Goal: Task Accomplishment & Management: Use online tool/utility

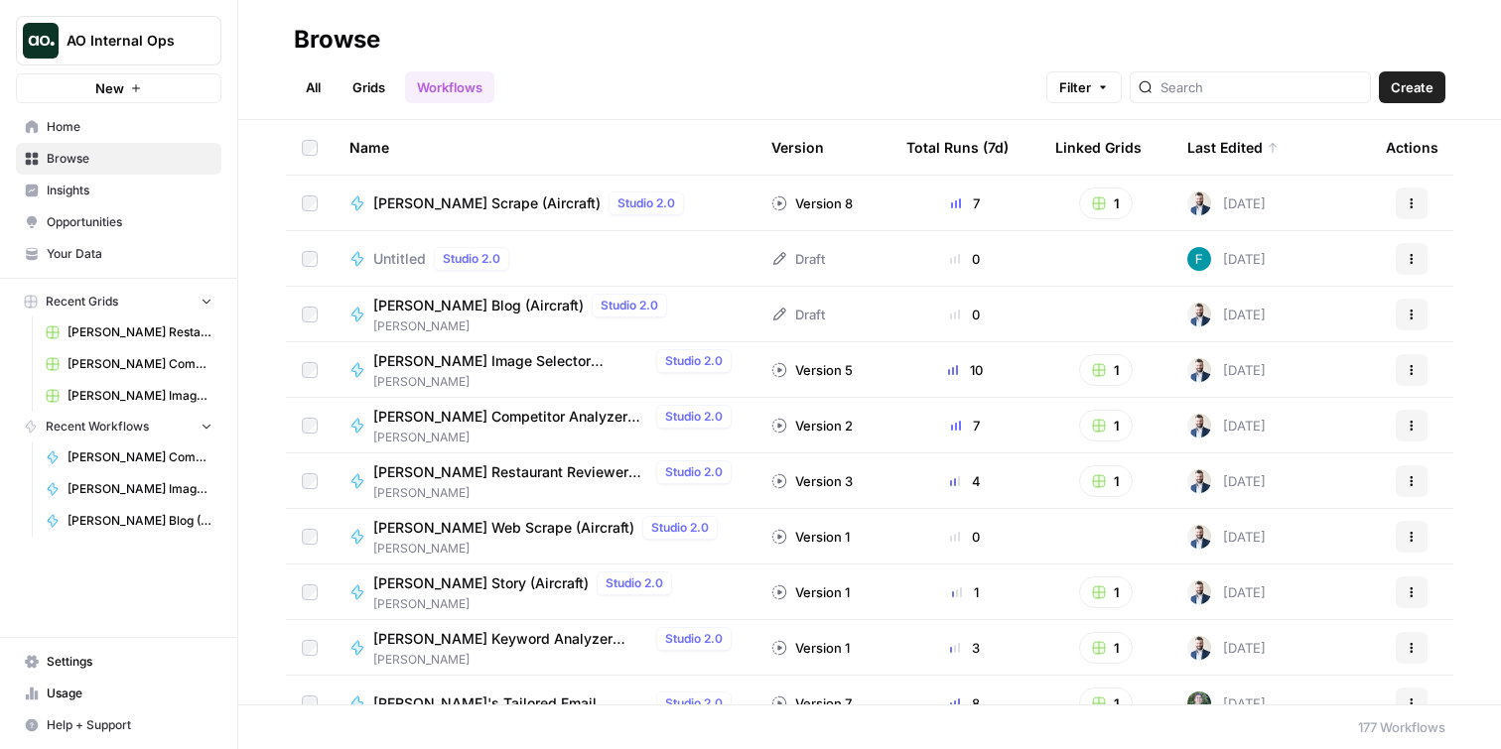
click at [462, 363] on span "[PERSON_NAME] Image Selector (Aircraft)" at bounding box center [510, 361] width 275 height 20
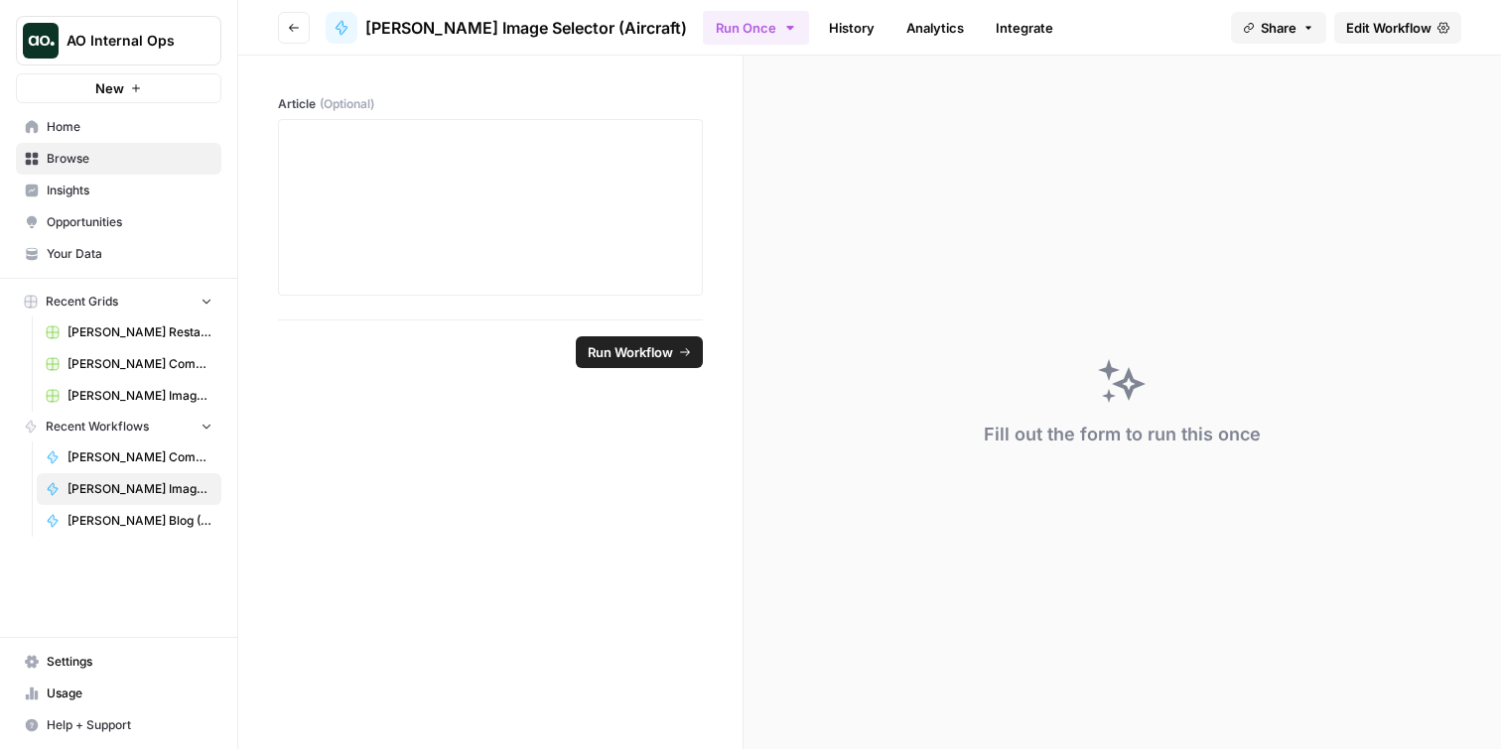
click at [295, 20] on button "Go back" at bounding box center [294, 28] width 32 height 32
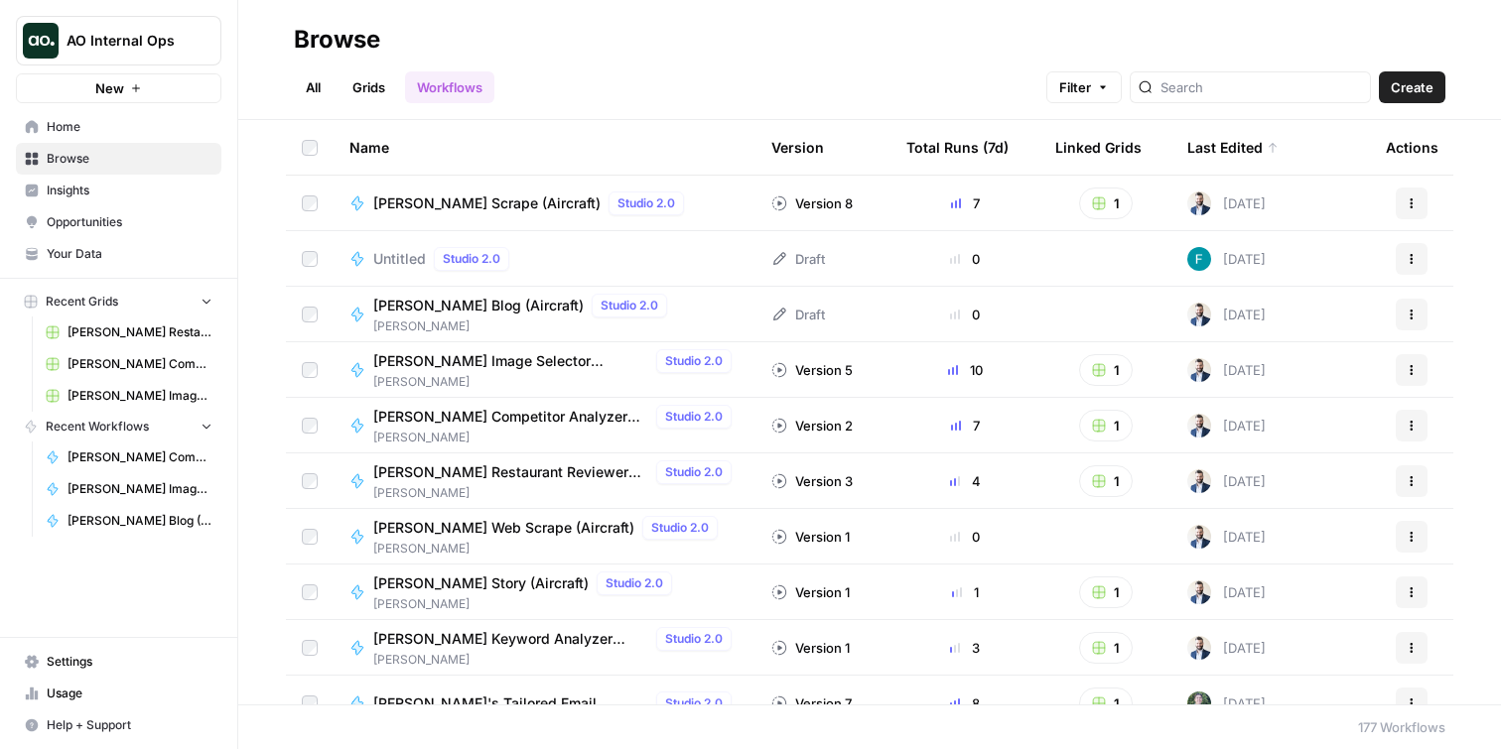
click at [347, 98] on link "Grids" at bounding box center [368, 87] width 57 height 32
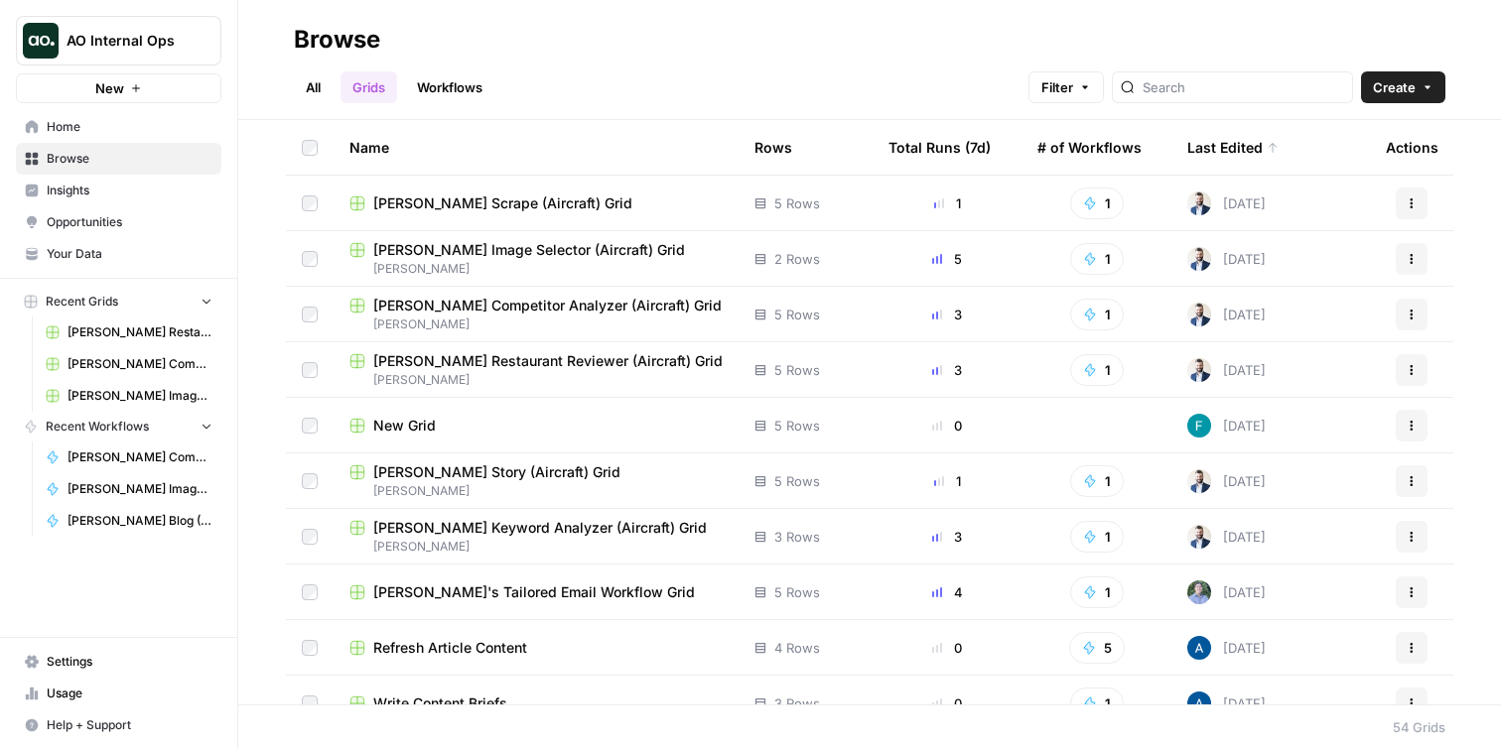
click at [451, 99] on link "Workflows" at bounding box center [449, 87] width 89 height 32
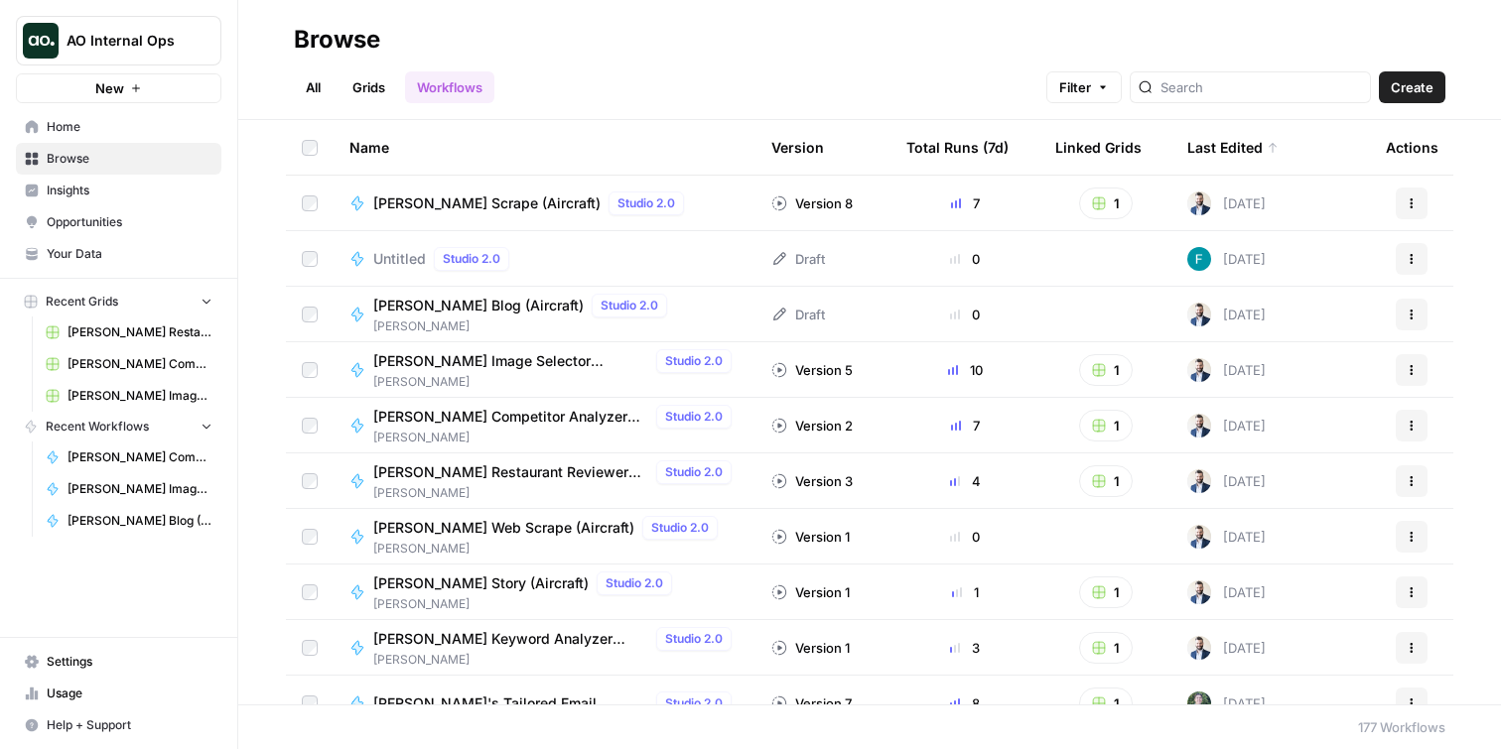
click at [476, 373] on span "[PERSON_NAME]" at bounding box center [556, 382] width 366 height 18
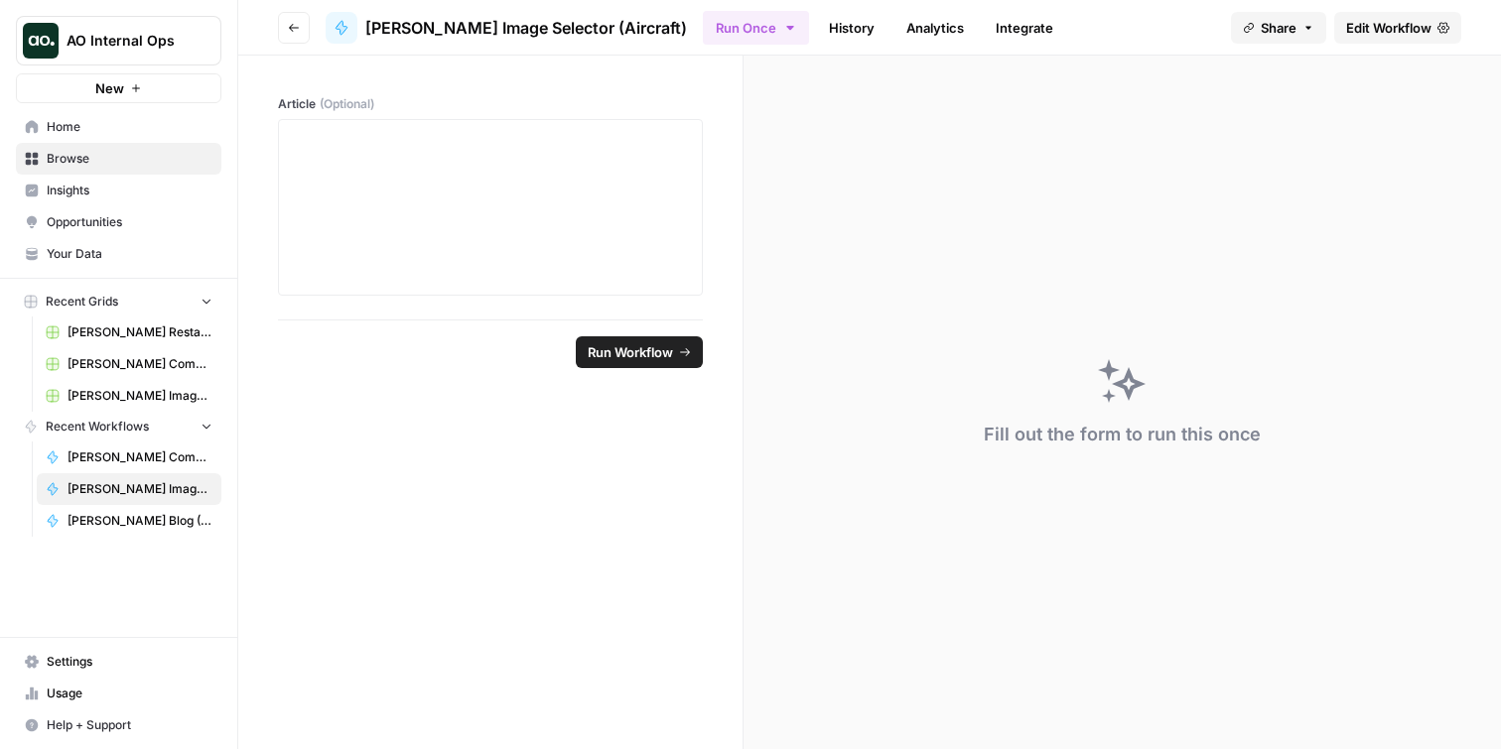
click at [58, 130] on span "Home" at bounding box center [130, 127] width 166 height 18
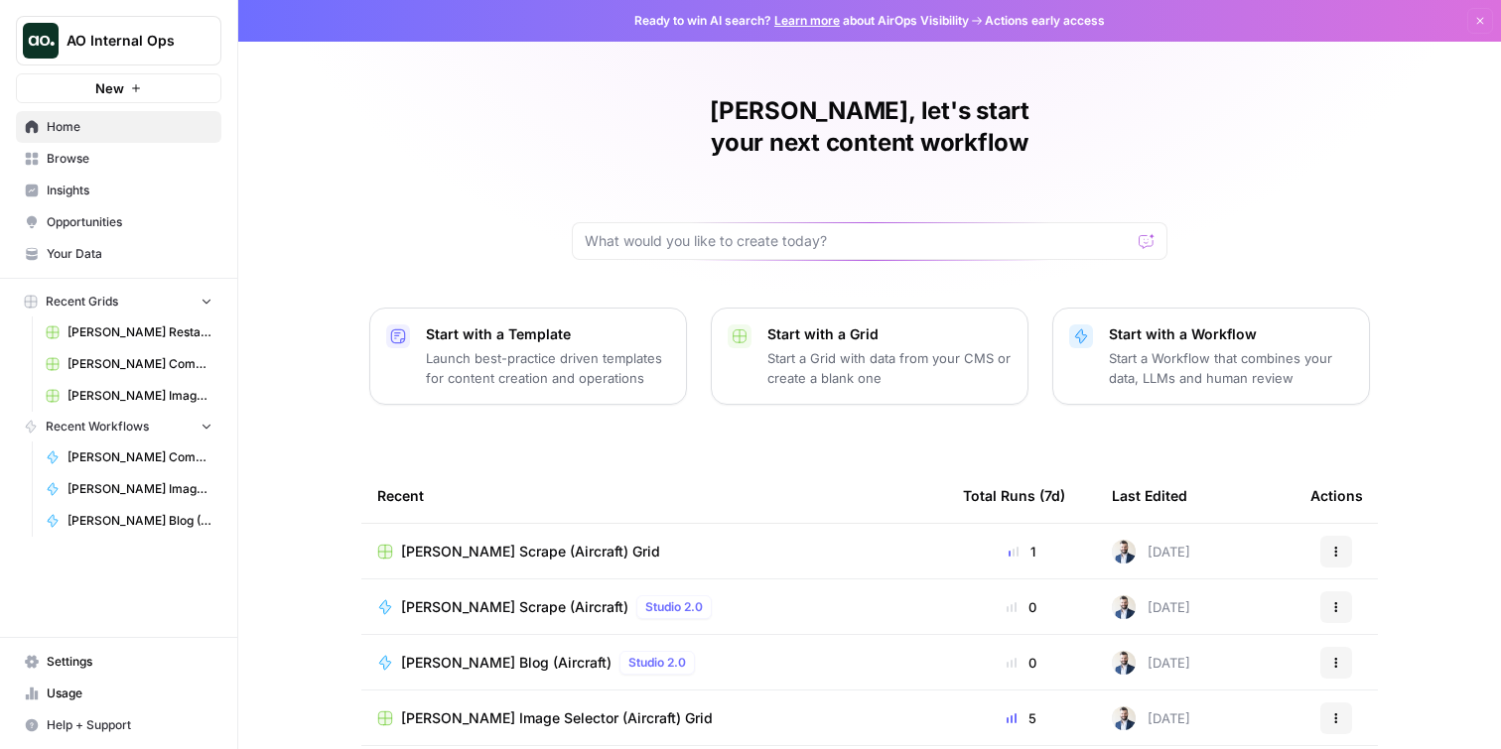
scroll to position [164, 0]
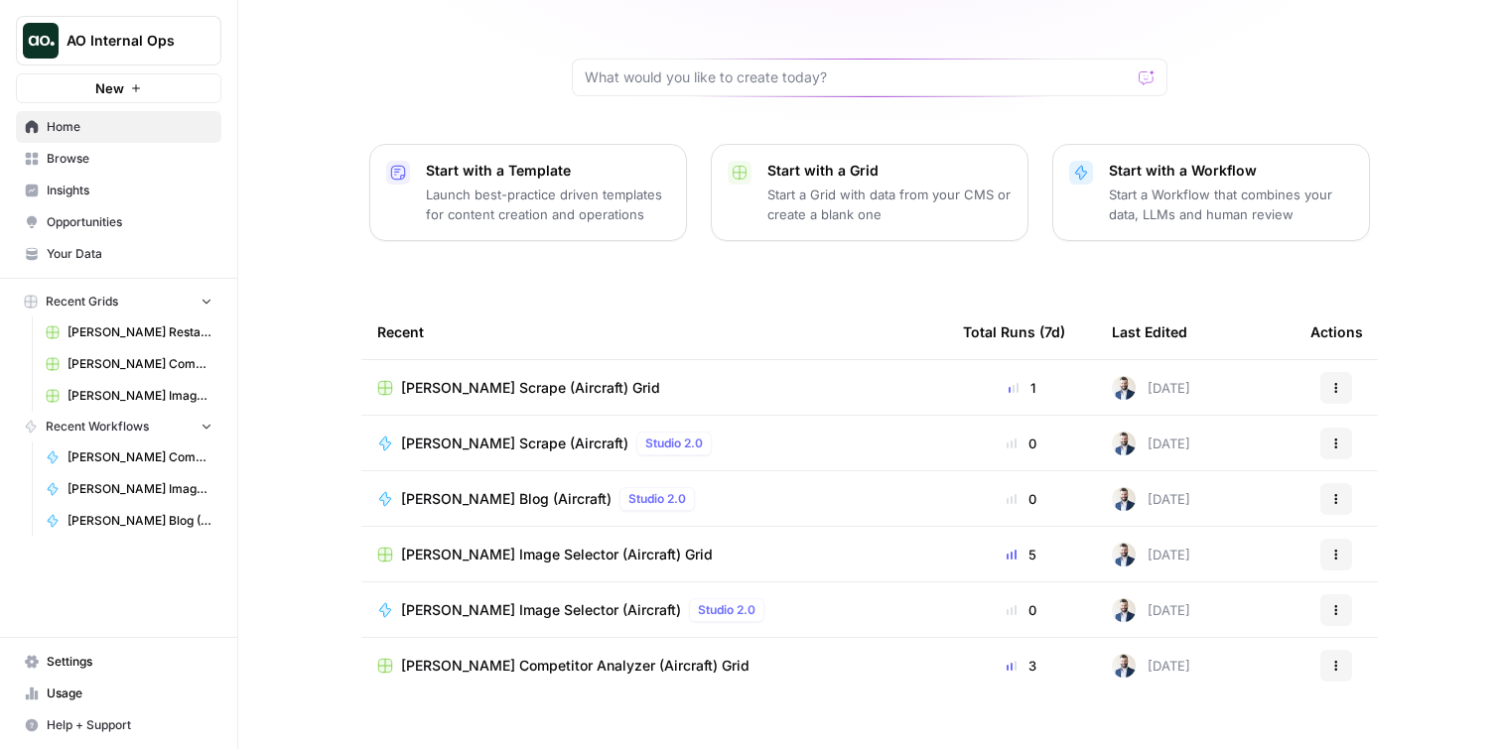
click at [502, 600] on span "[PERSON_NAME] Image Selector (Aircraft)" at bounding box center [541, 610] width 280 height 20
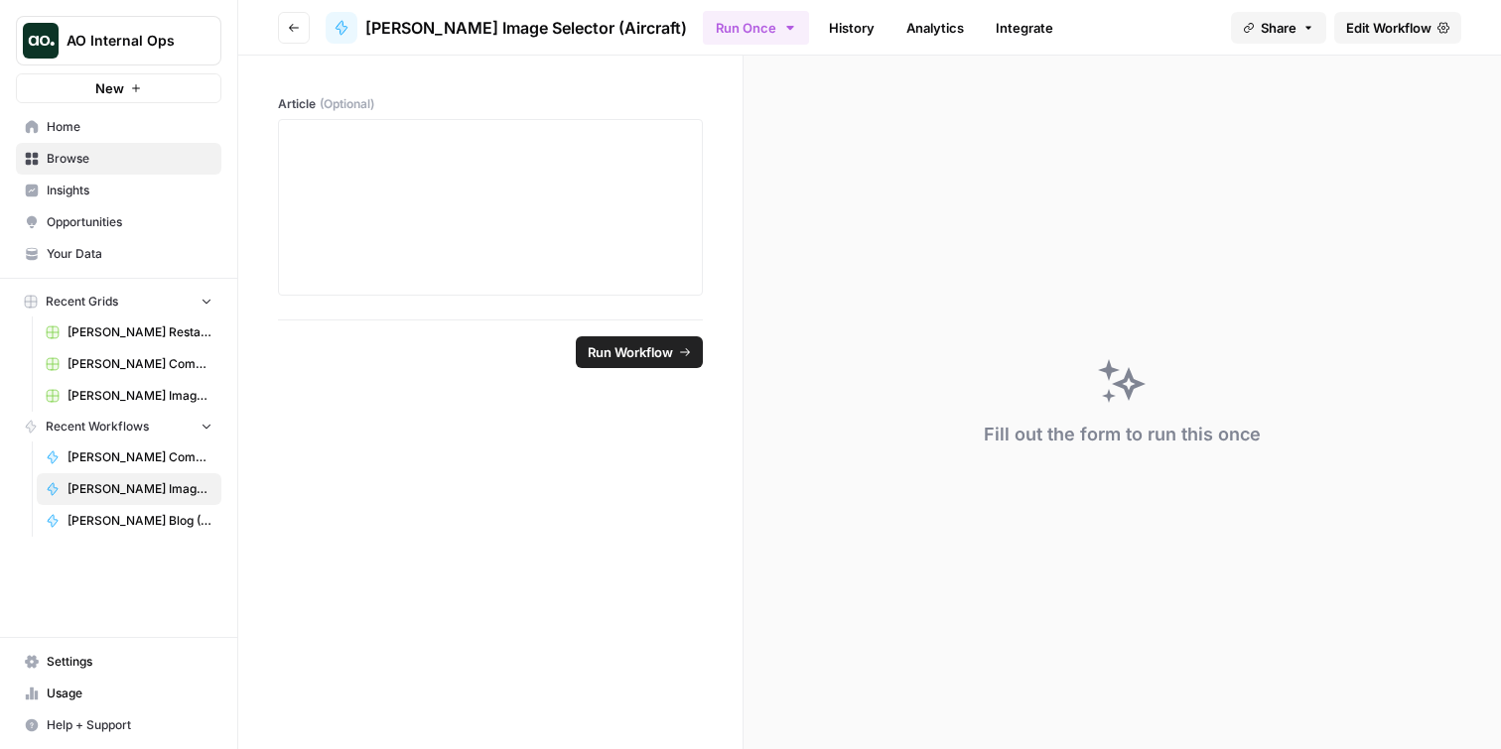
click at [1394, 35] on span "Edit Workflow" at bounding box center [1388, 28] width 85 height 20
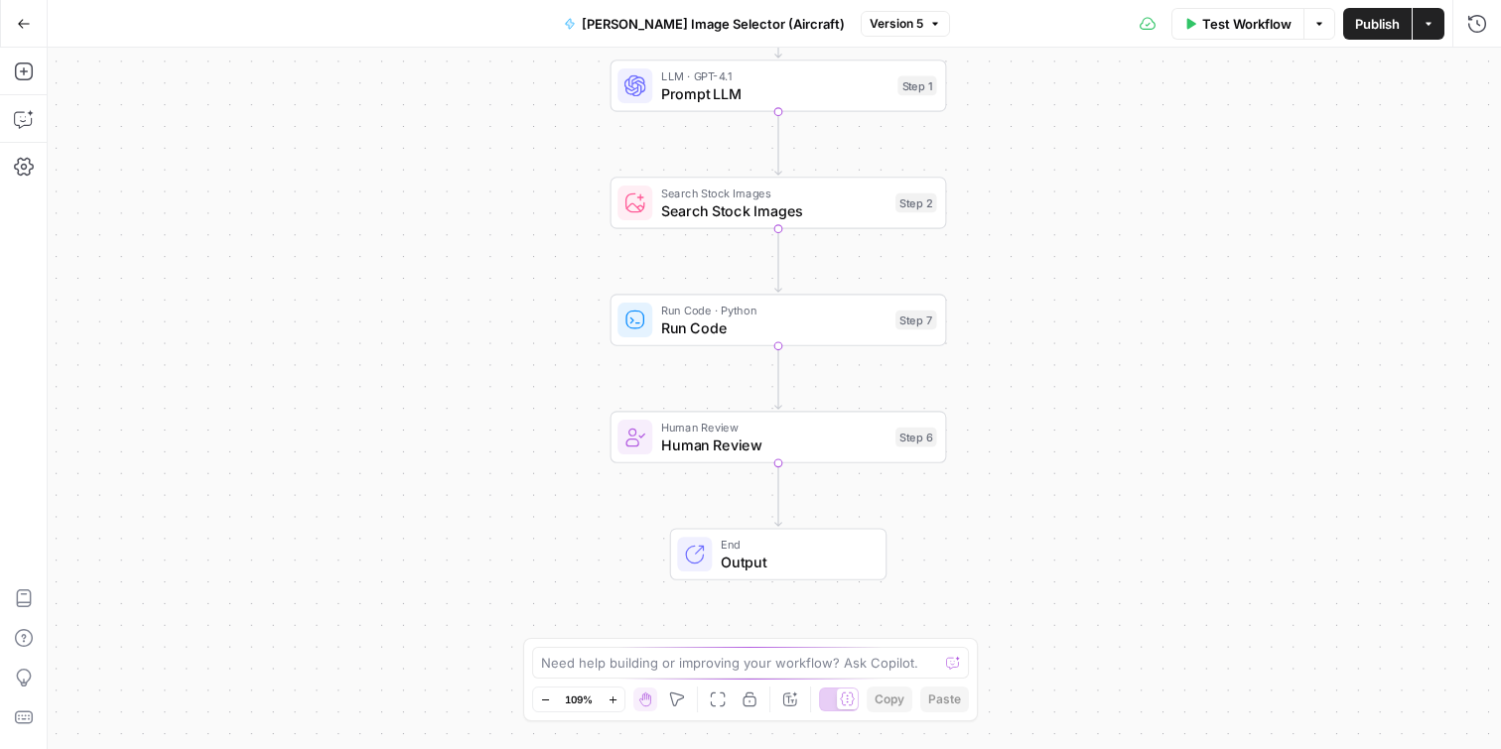
drag, startPoint x: 1116, startPoint y: 332, endPoint x: 1120, endPoint y: 196, distance: 137.0
click at [1120, 196] on div "Workflow Set Inputs Inputs LLM · GPT-4.1 Prompt LLM Step 1 Search Stock Images …" at bounding box center [774, 399] width 1453 height 702
click at [1249, 27] on span "Test Workflow" at bounding box center [1246, 24] width 89 height 20
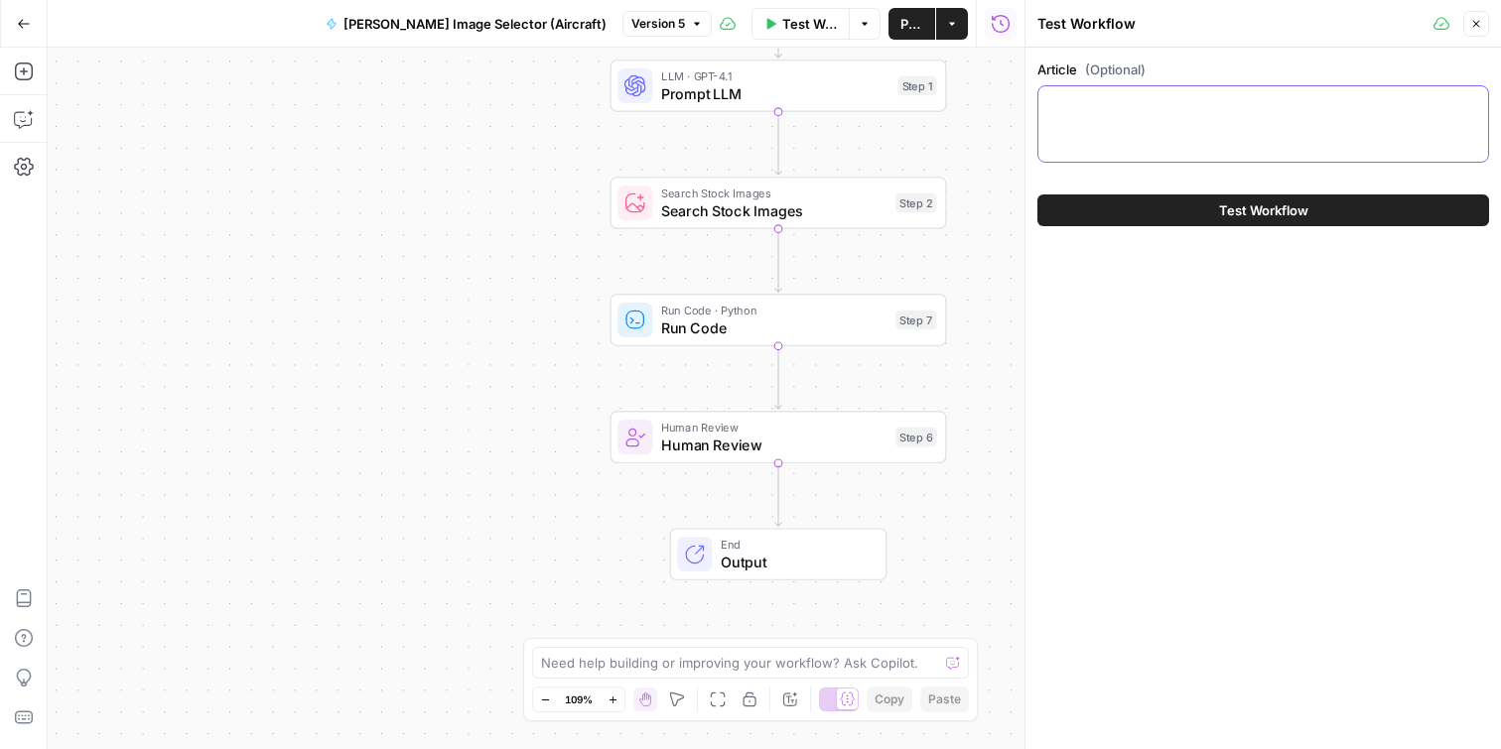
click at [1196, 100] on textarea "Article (Optional)" at bounding box center [1263, 104] width 426 height 20
paste textarea "The Violin: A Timeless Instrument of Expression The violin is a string instrume…"
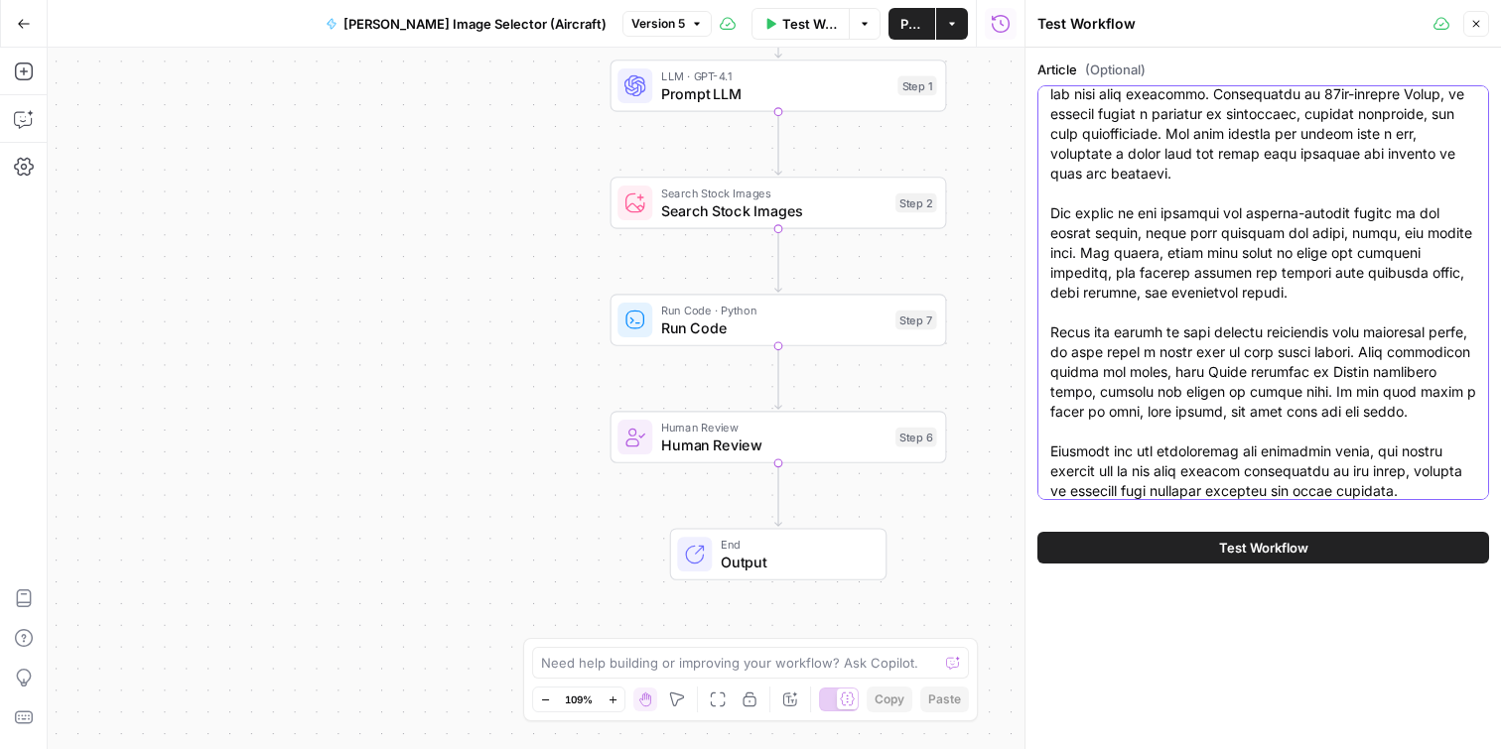
type textarea "The Violin: A Timeless Instrument of Expression The violin is a string instrume…"
click at [1234, 545] on span "Test Workflow" at bounding box center [1263, 548] width 89 height 20
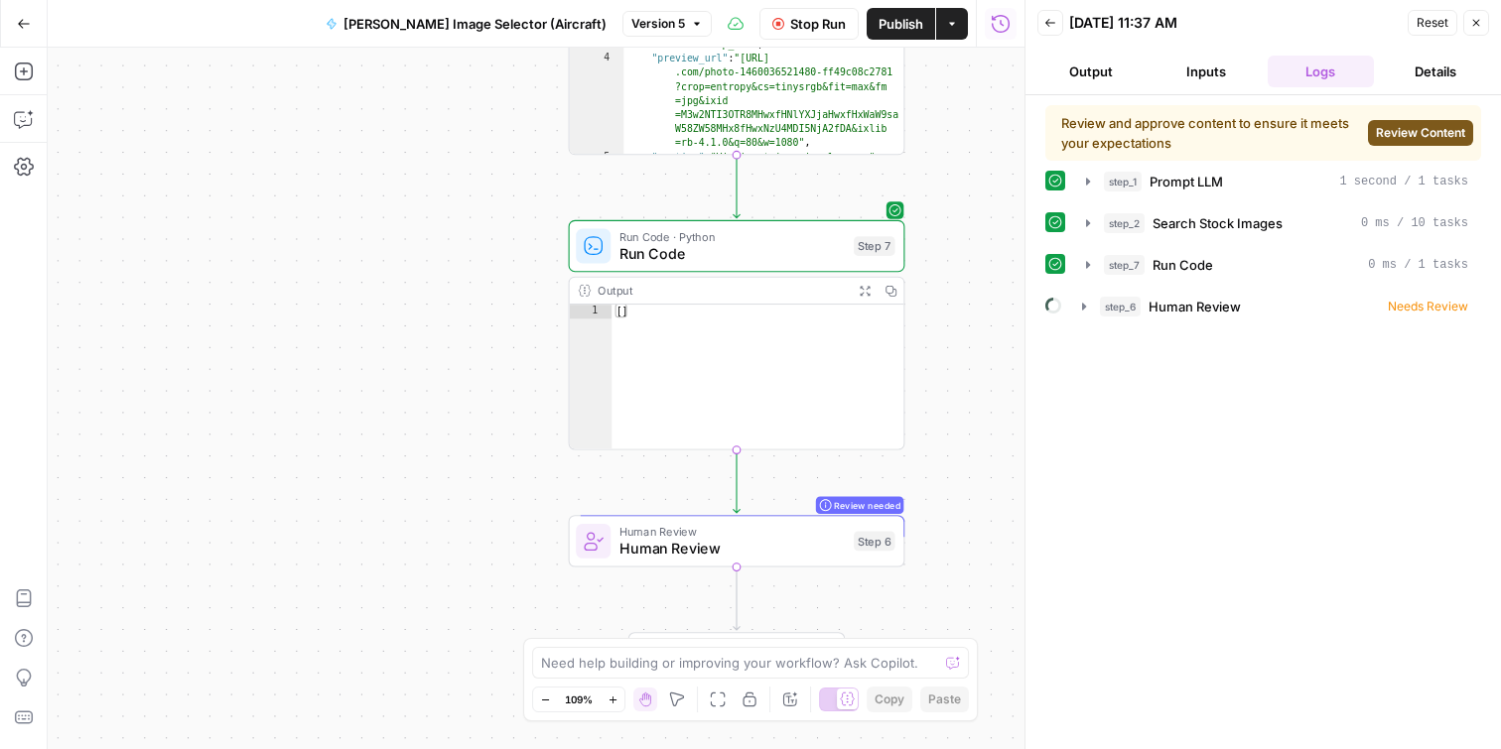
drag, startPoint x: 450, startPoint y: 420, endPoint x: 406, endPoint y: -58, distance: 479.4
click at [406, 0] on html "AO Internal Ops New Home Browse Insights Opportunities Your Data Recent Grids […" at bounding box center [750, 374] width 1501 height 749
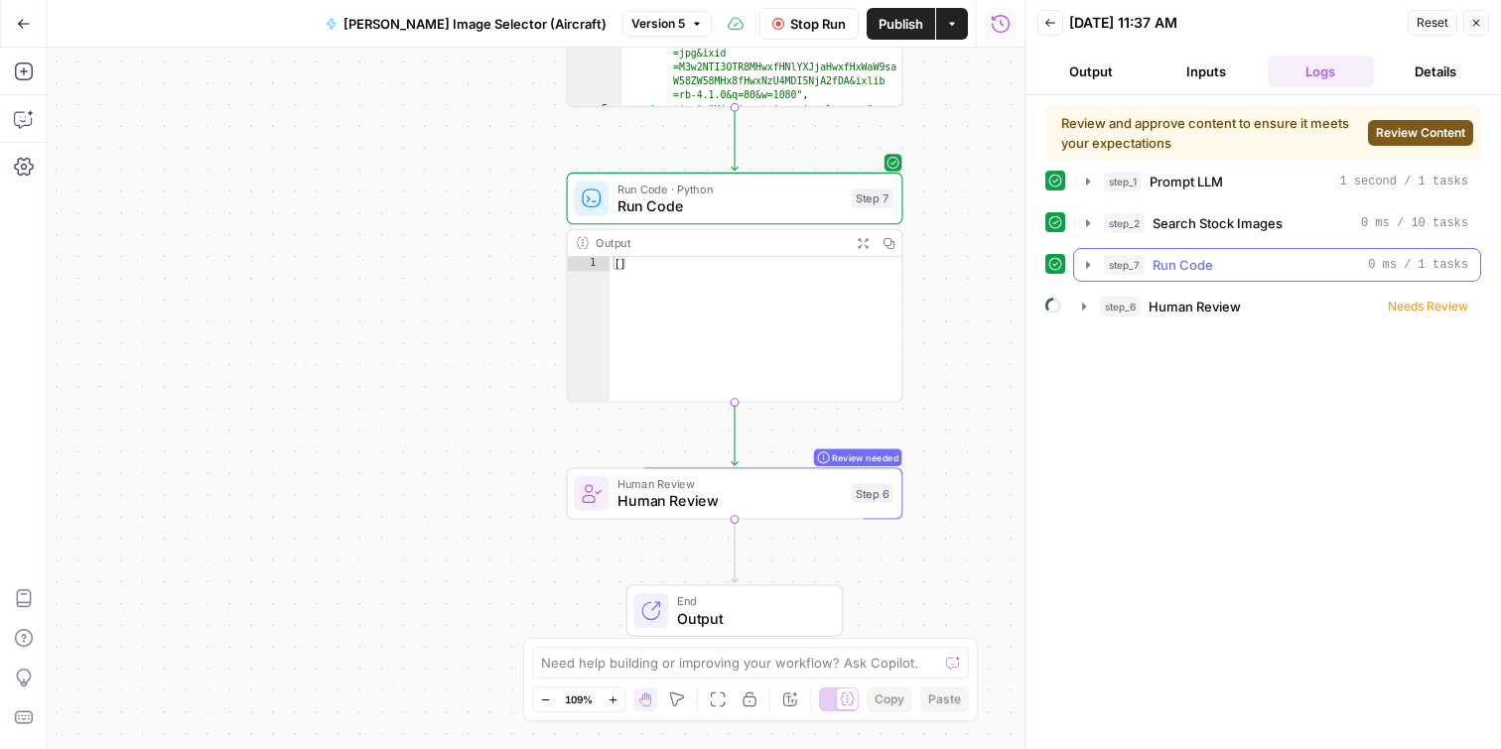
click at [1085, 263] on icon "button" at bounding box center [1088, 265] width 16 height 16
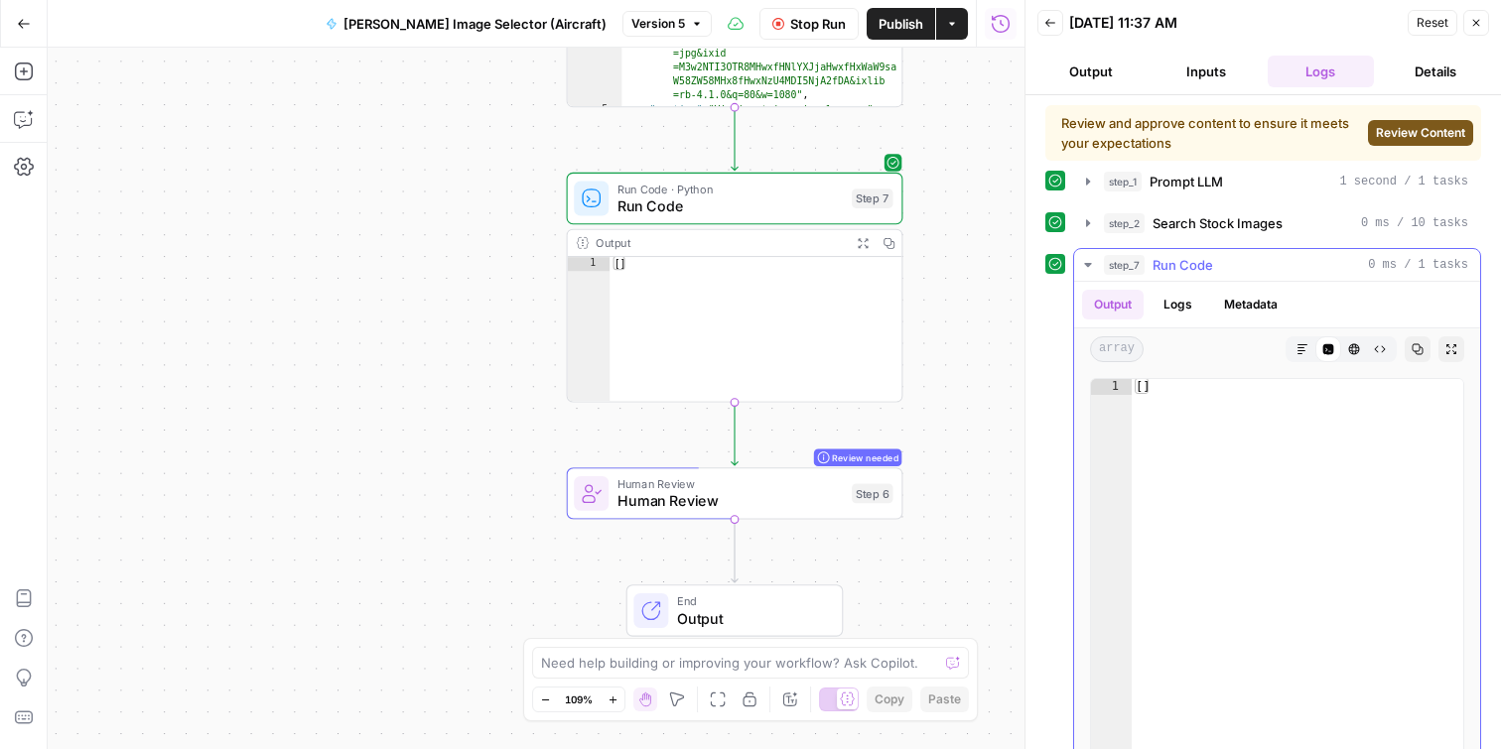
click at [1090, 265] on icon "button" at bounding box center [1088, 265] width 16 height 16
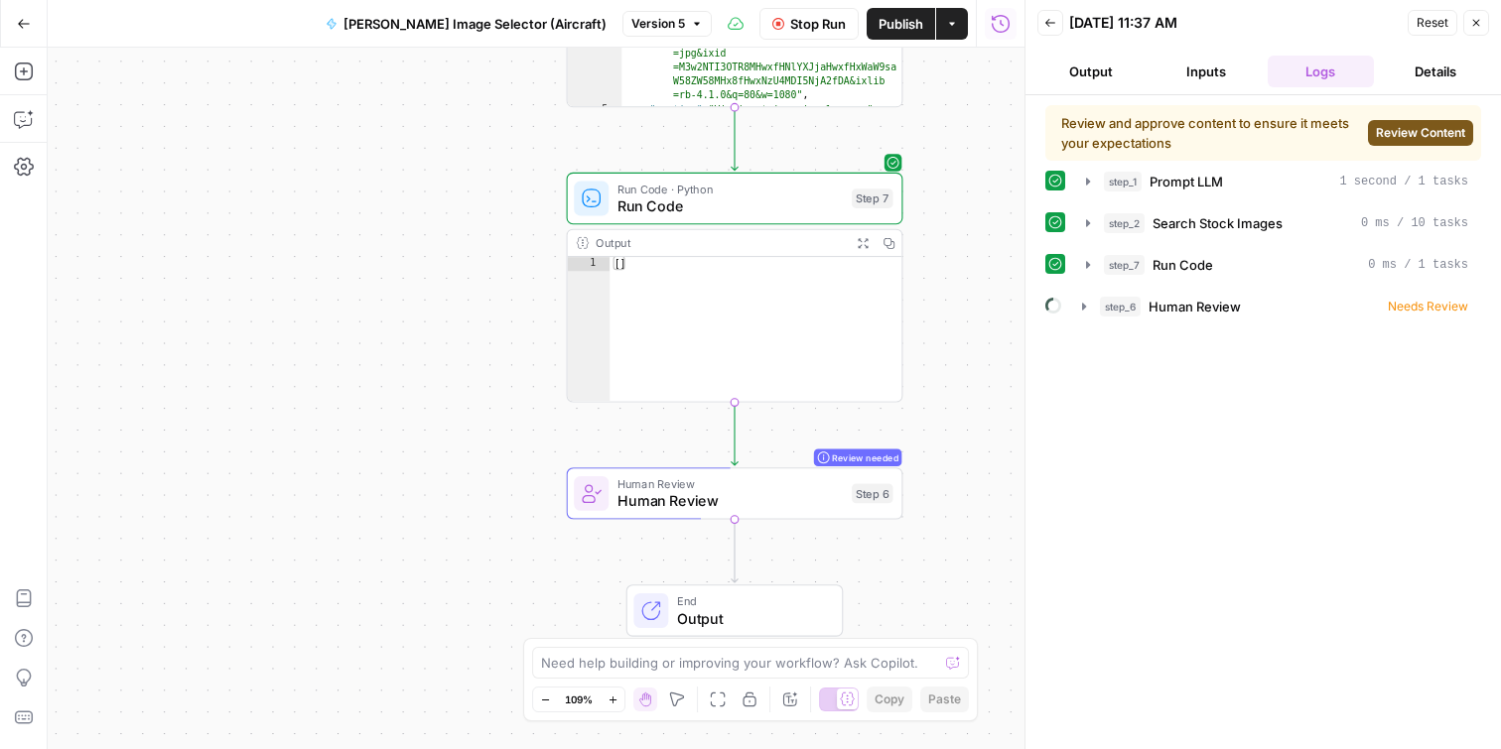
click at [1474, 22] on icon "button" at bounding box center [1476, 23] width 7 height 7
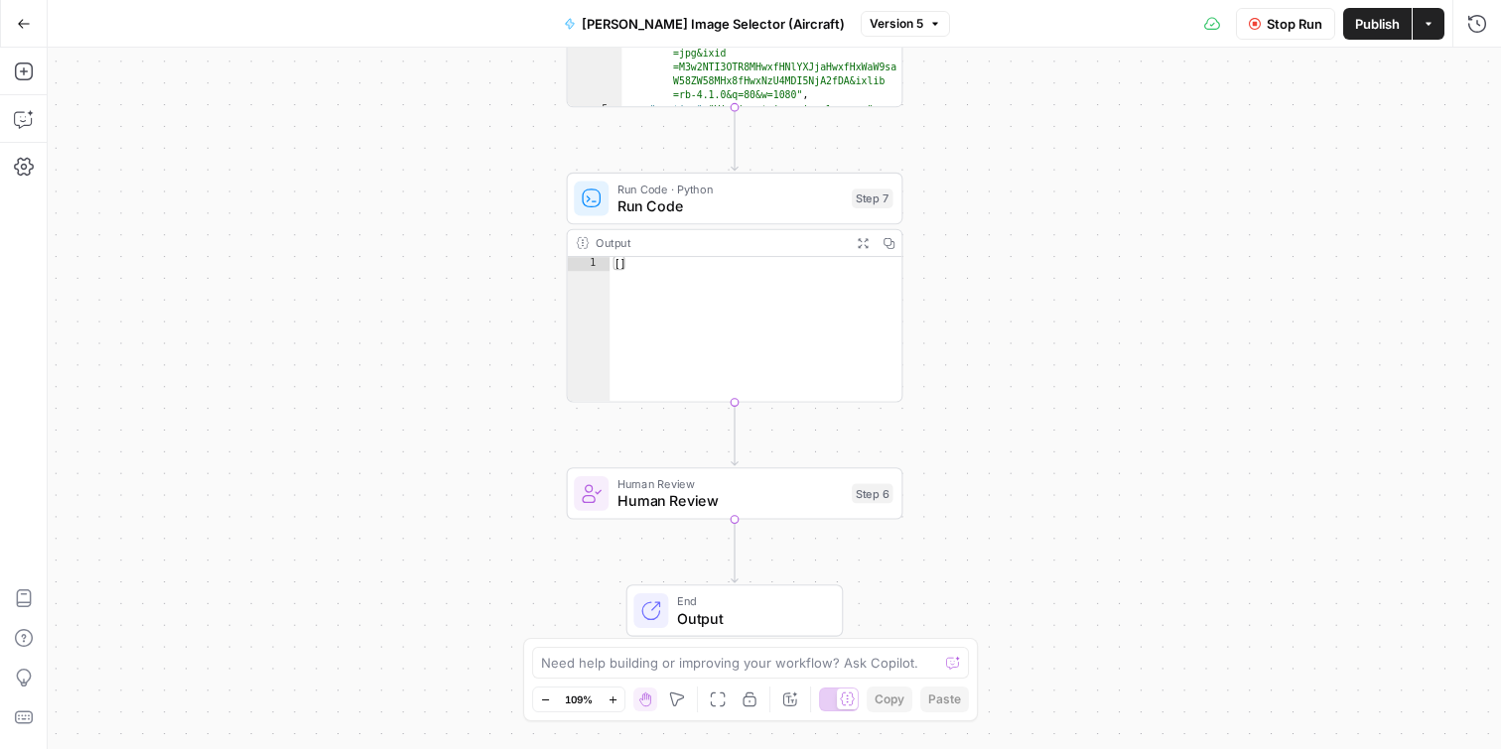
click at [746, 208] on span "Run Code" at bounding box center [729, 207] width 225 height 22
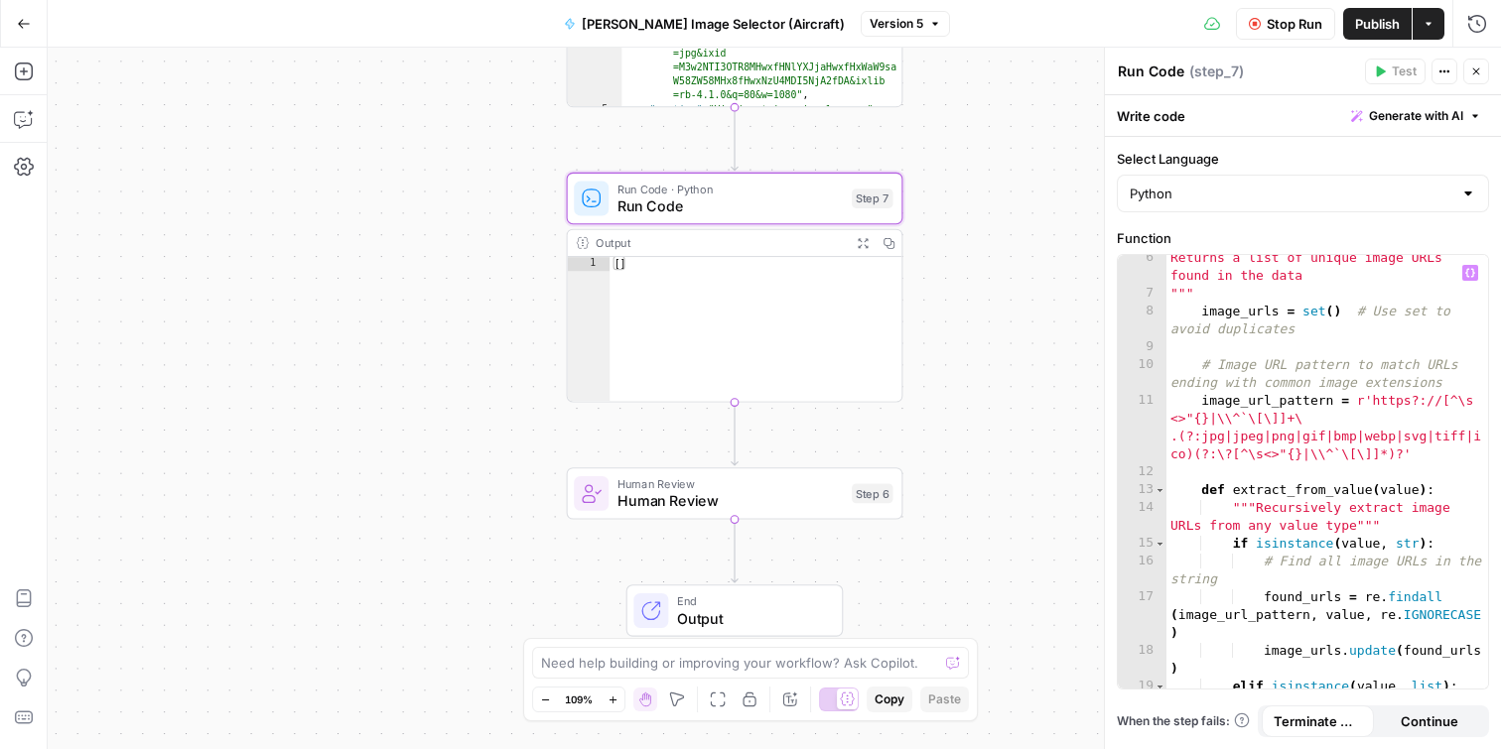
scroll to position [656, 0]
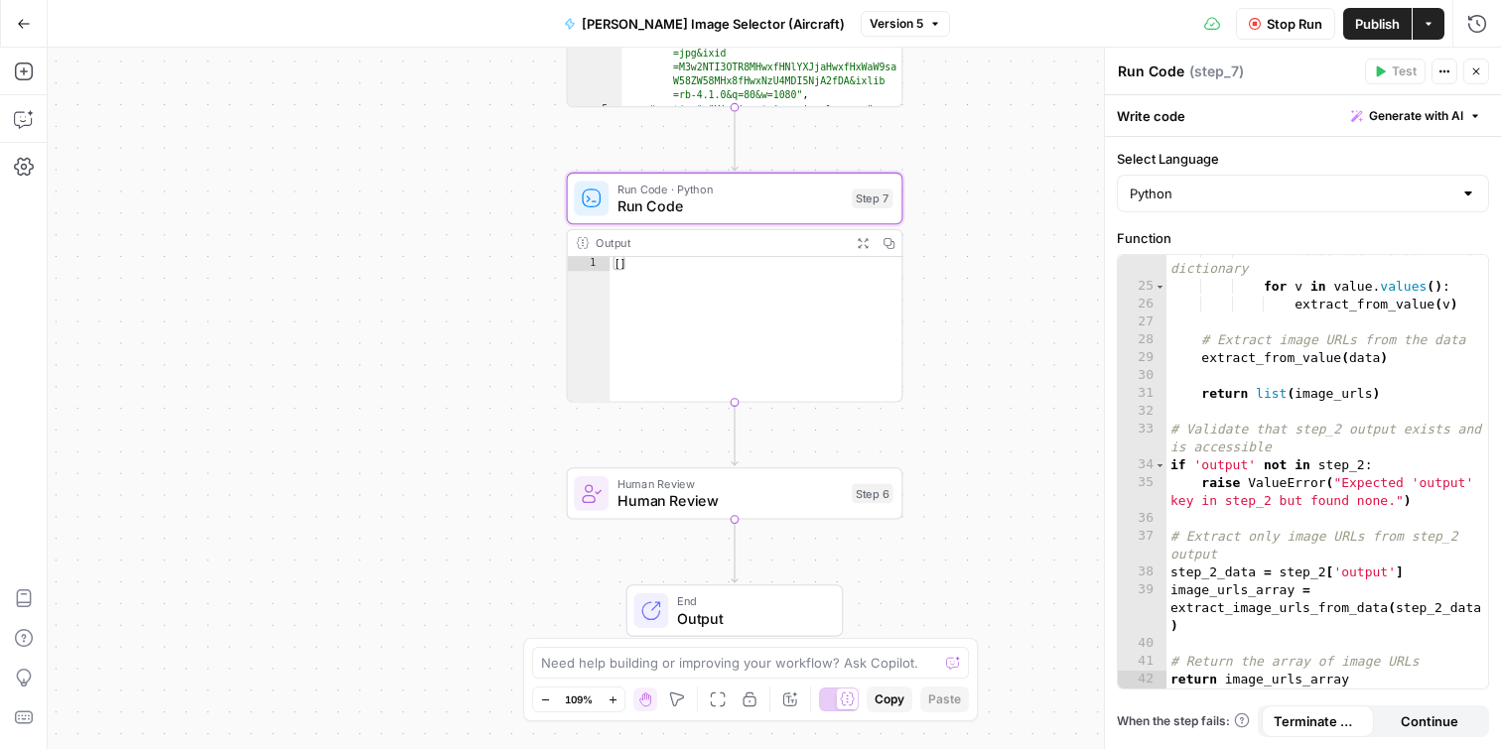
click at [1272, 24] on span "Stop Run" at bounding box center [1294, 24] width 56 height 20
click at [1425, 19] on icon "button" at bounding box center [1428, 24] width 12 height 12
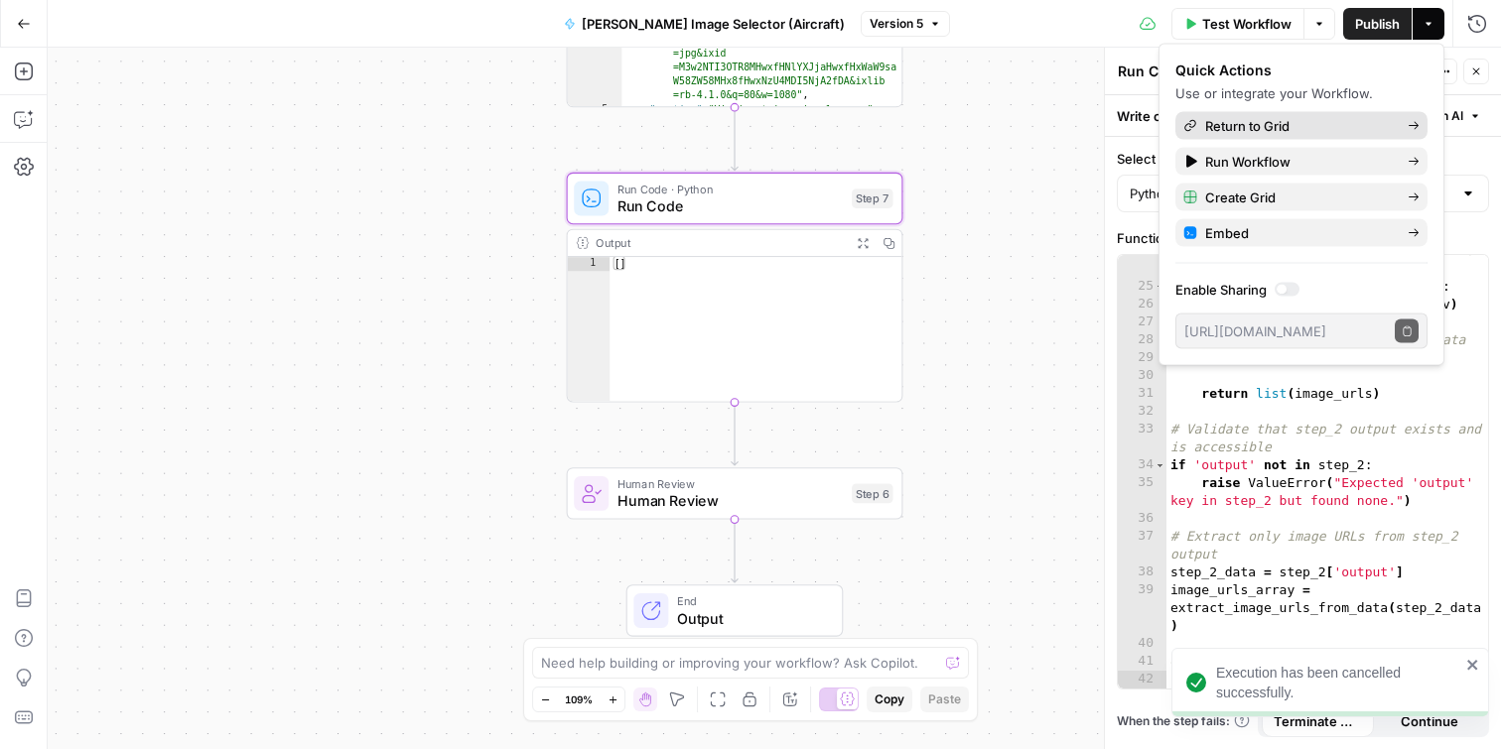
click at [1286, 125] on span "Return to Grid" at bounding box center [1298, 126] width 187 height 20
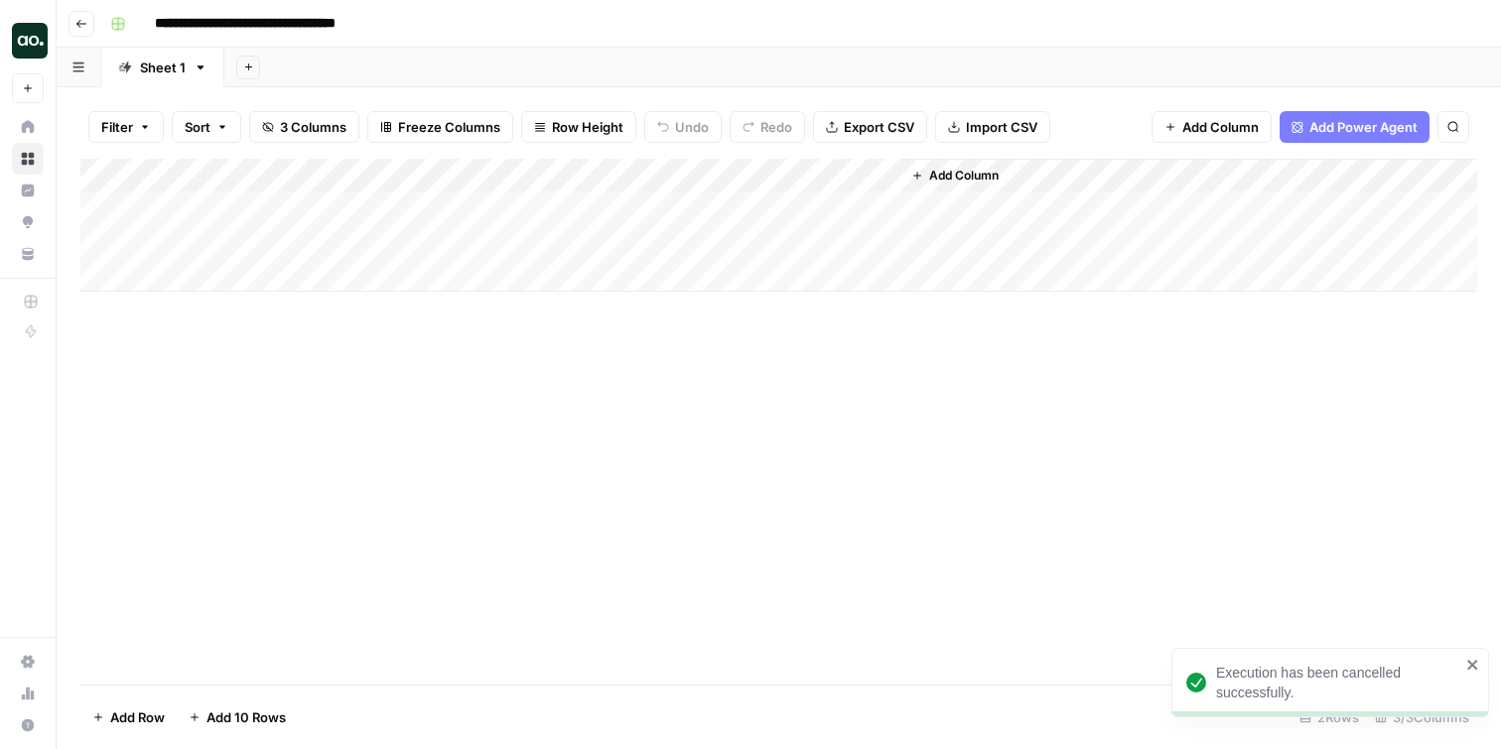
click at [814, 211] on div "Add Column" at bounding box center [778, 225] width 1396 height 133
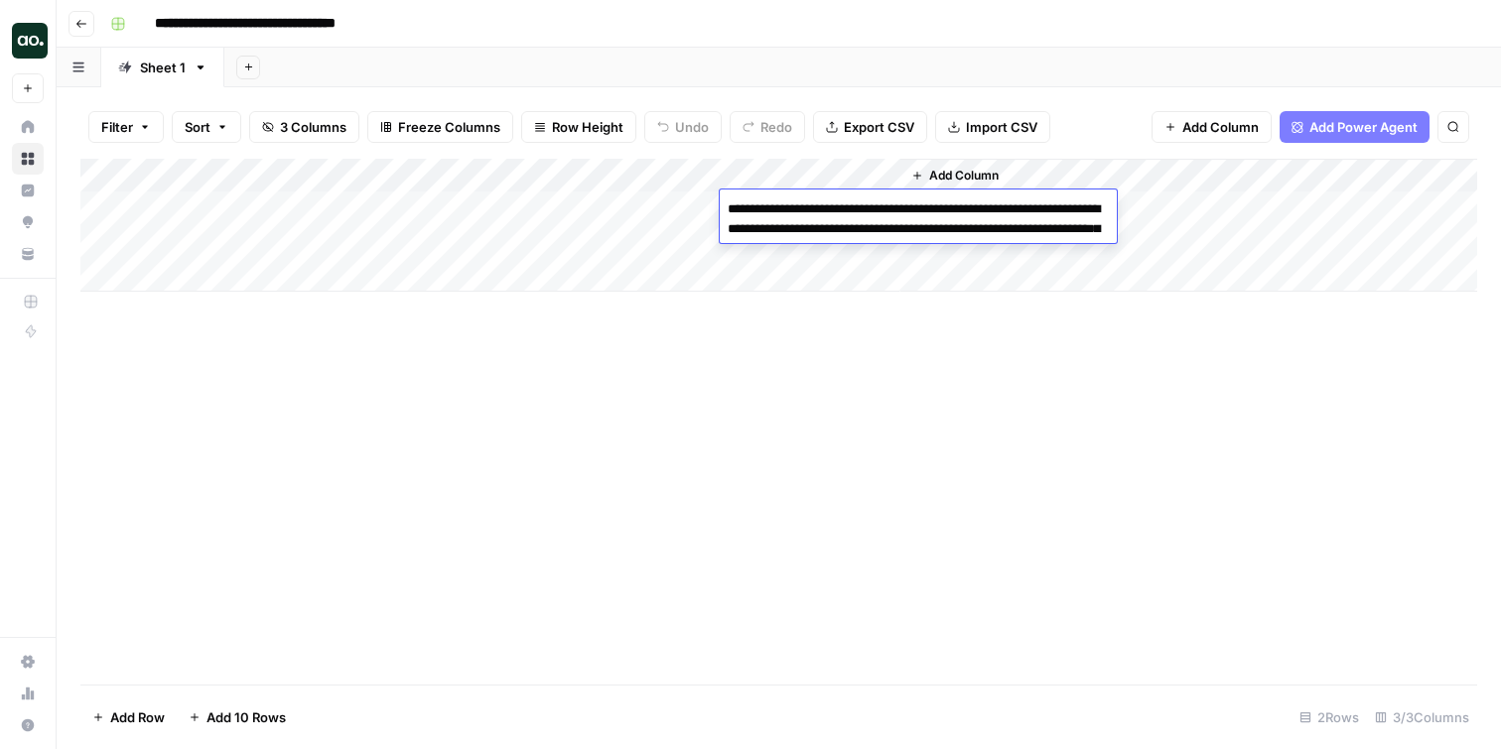
click at [814, 211] on textarea "**********" at bounding box center [918, 269] width 397 height 147
click at [708, 402] on div "Add Column" at bounding box center [778, 422] width 1396 height 526
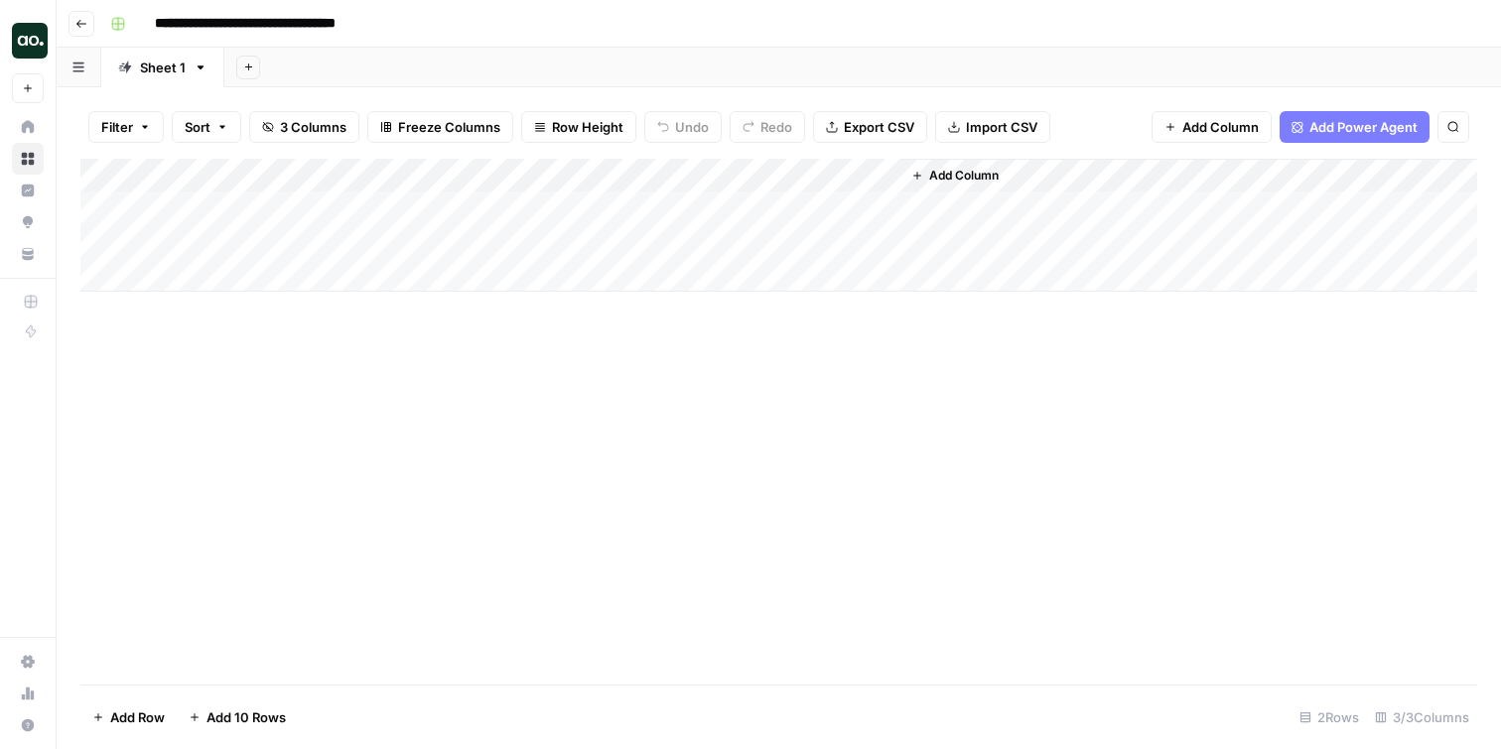
click at [87, 24] on button "Go back" at bounding box center [81, 24] width 26 height 26
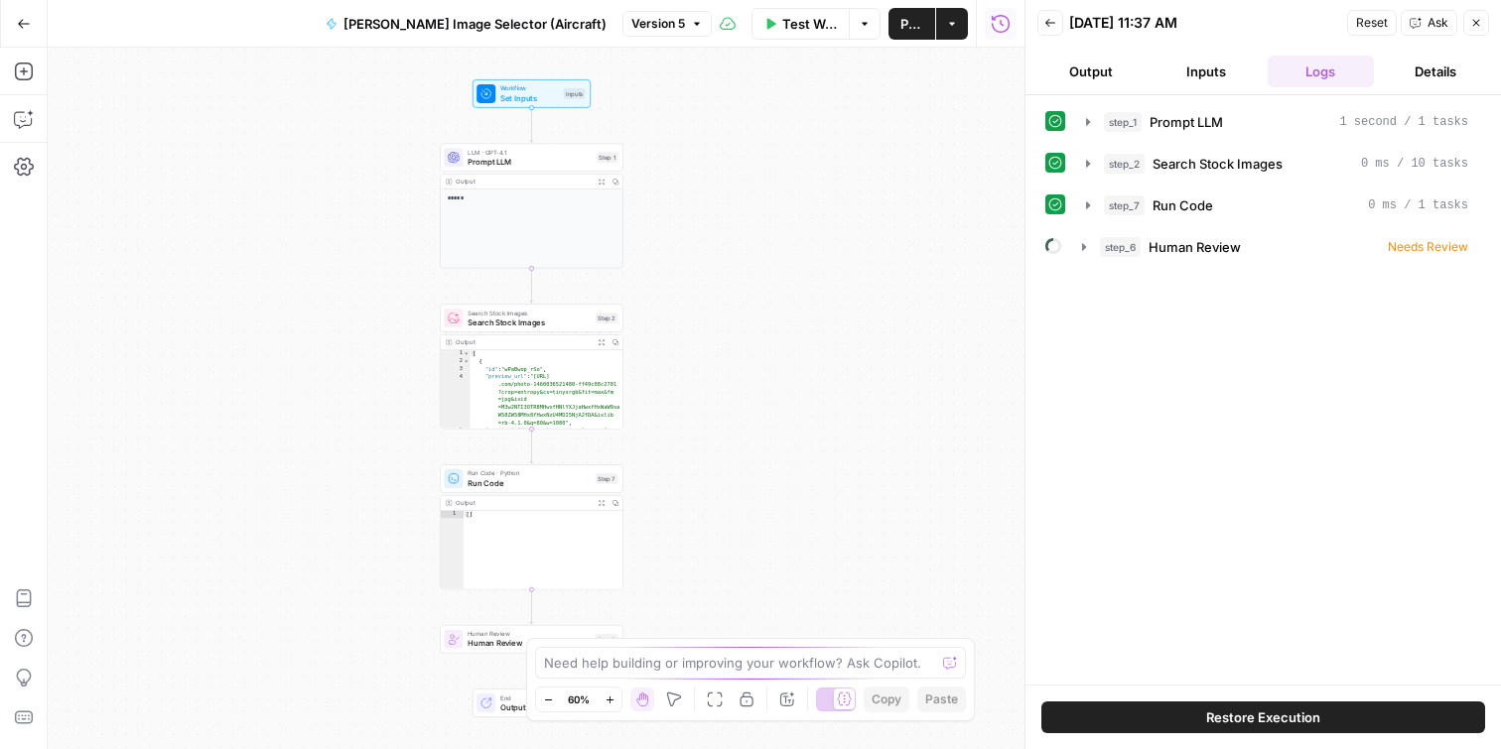
click at [1362, 19] on span "Reset" at bounding box center [1372, 23] width 32 height 18
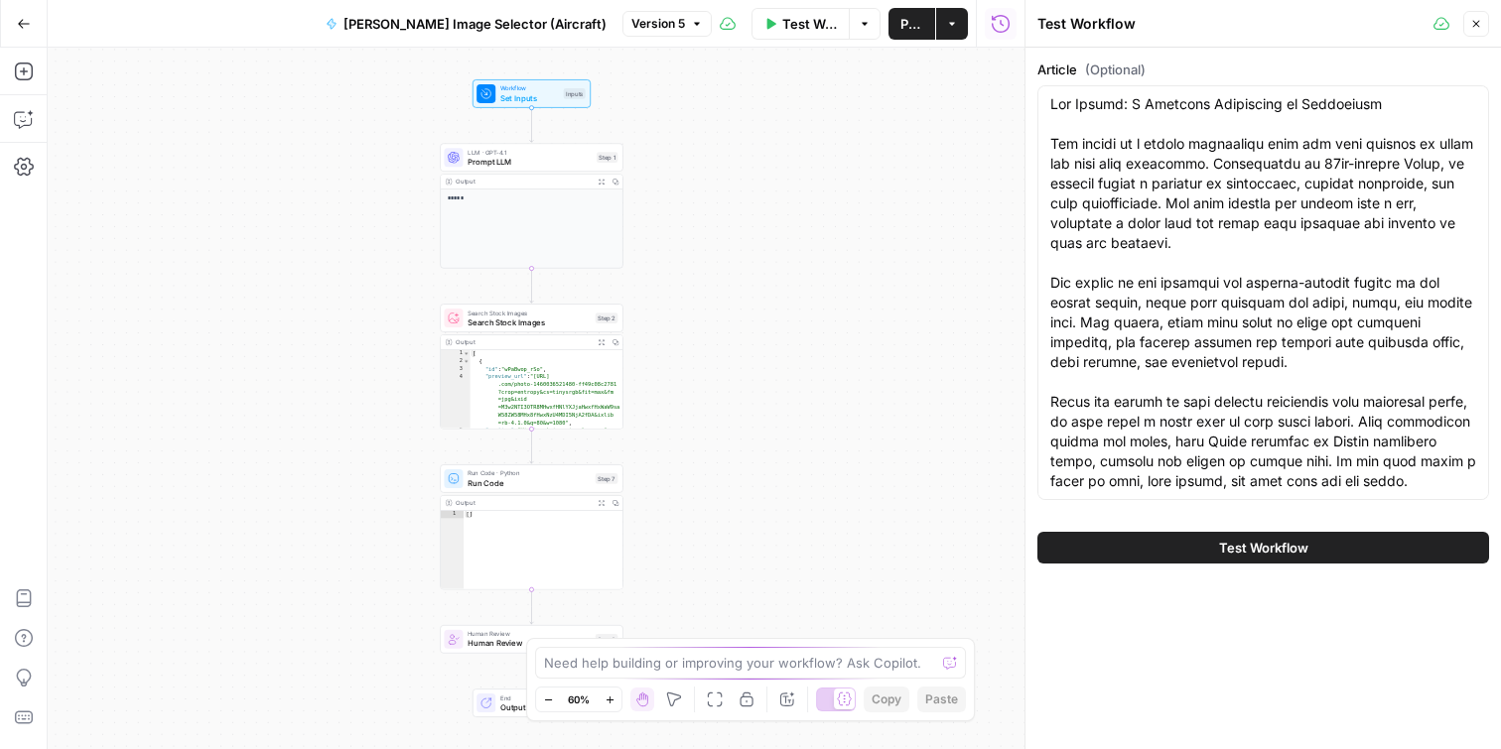
click at [1485, 16] on button "Close" at bounding box center [1476, 24] width 26 height 26
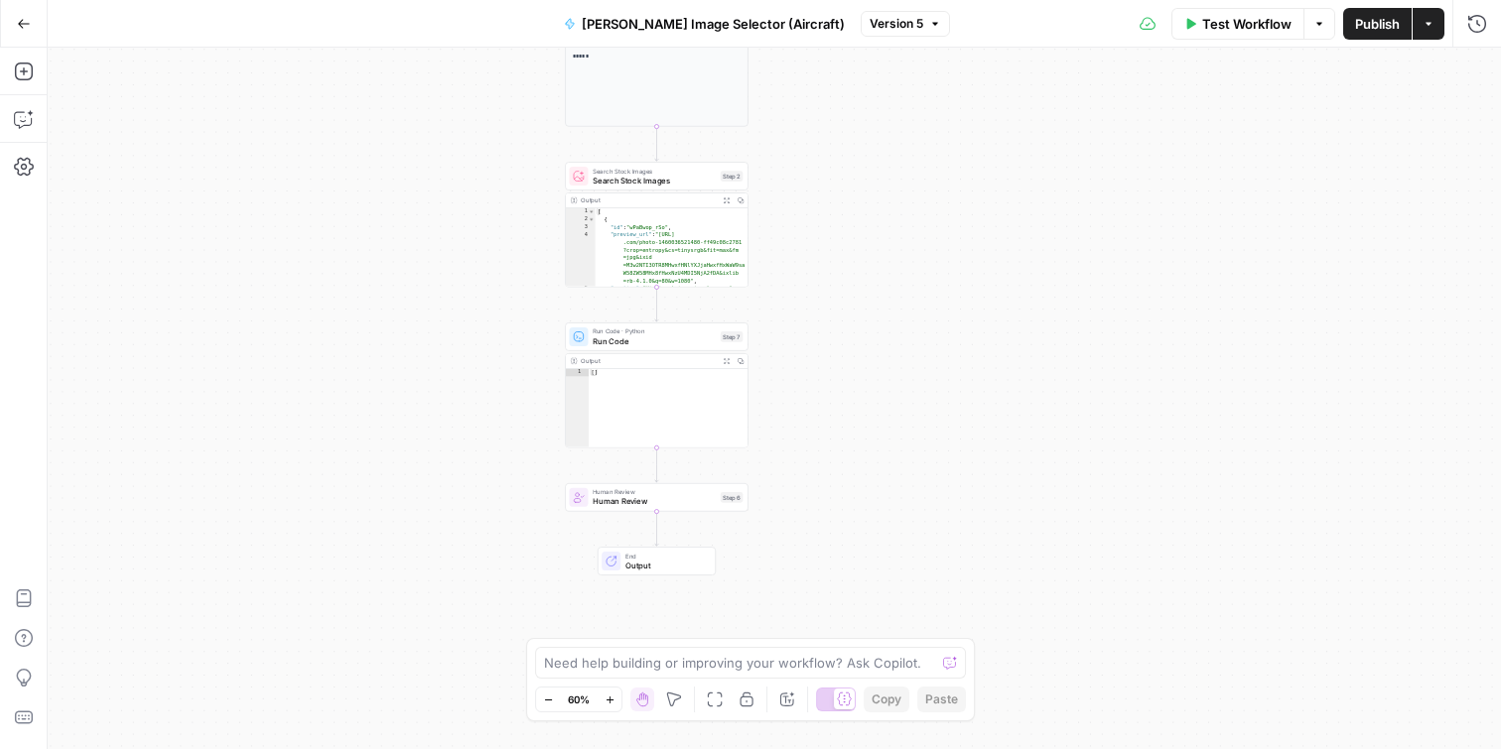
drag, startPoint x: 824, startPoint y: 327, endPoint x: 949, endPoint y: 185, distance: 189.2
click at [949, 185] on div "Workflow Set Inputs Inputs LLM · GPT-4.1 Prompt LLM Step 1 Output Expand Output…" at bounding box center [774, 399] width 1453 height 702
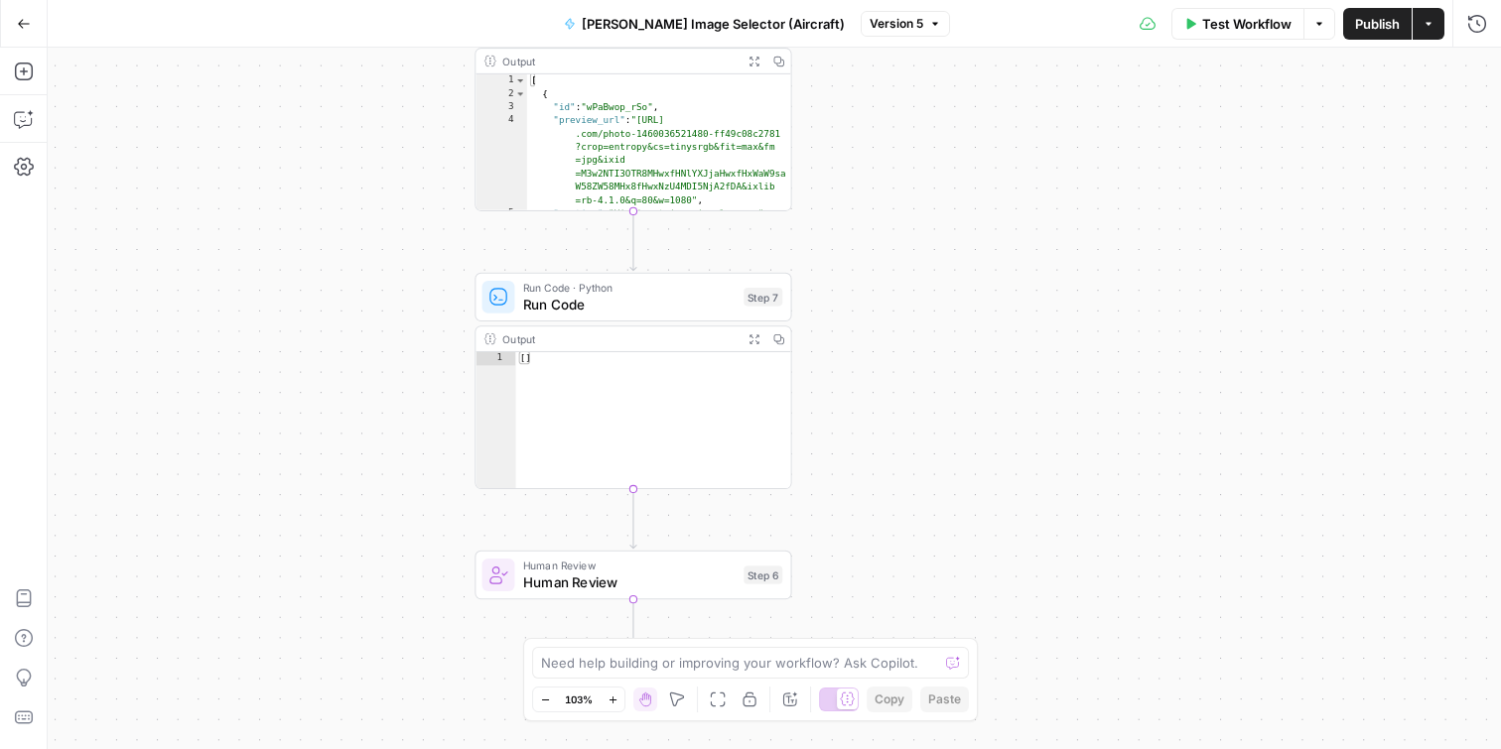
drag, startPoint x: 796, startPoint y: 323, endPoint x: 863, endPoint y: 349, distance: 72.6
click at [863, 349] on div "Workflow Set Inputs Inputs LLM · GPT-4.1 Prompt LLM Step 1 Output Expand Output…" at bounding box center [774, 399] width 1453 height 702
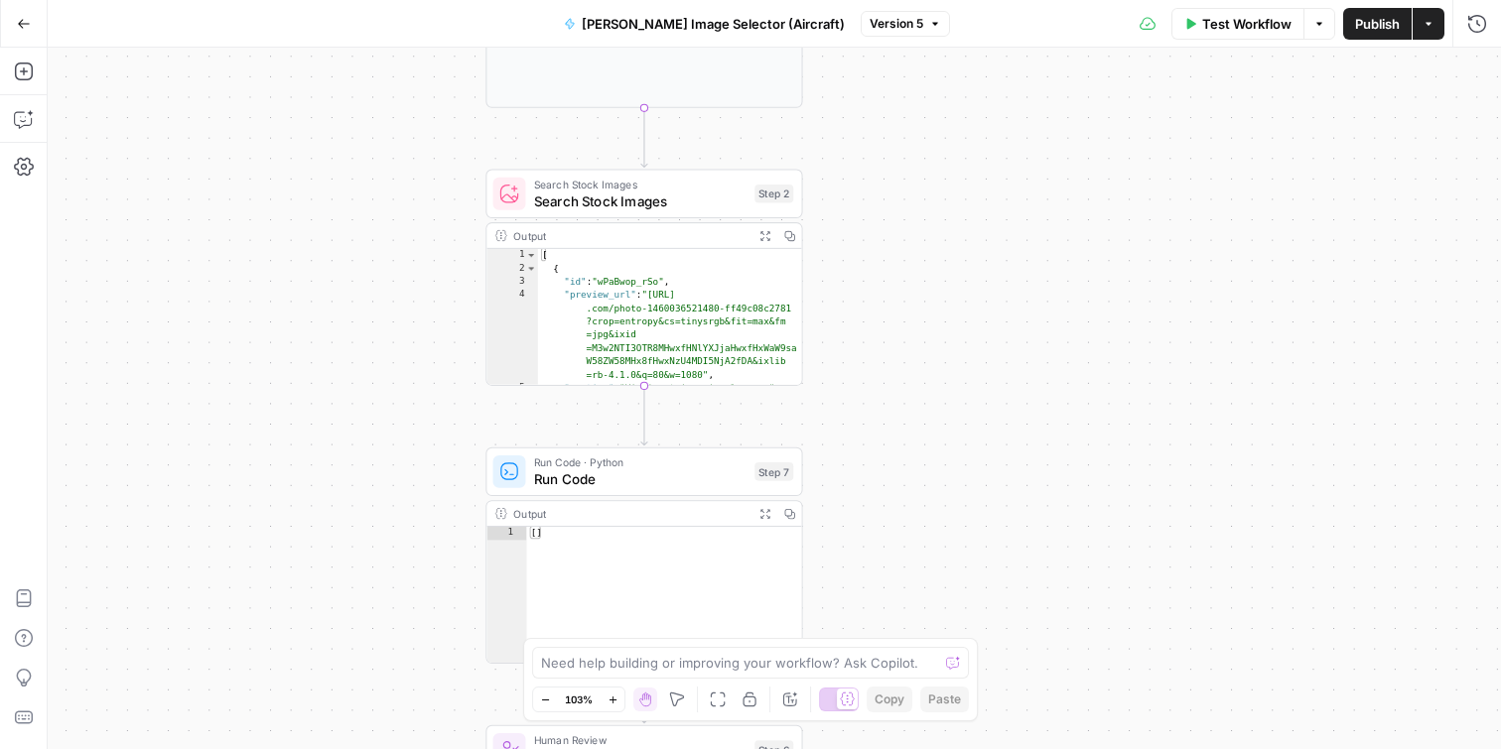
drag, startPoint x: 299, startPoint y: 297, endPoint x: 310, endPoint y: 470, distance: 174.0
click at [310, 470] on div "Workflow Set Inputs Inputs LLM · GPT-4.1 Prompt LLM Step 1 Output Expand Output…" at bounding box center [774, 399] width 1453 height 702
click at [26, 120] on icon "button" at bounding box center [24, 119] width 20 height 20
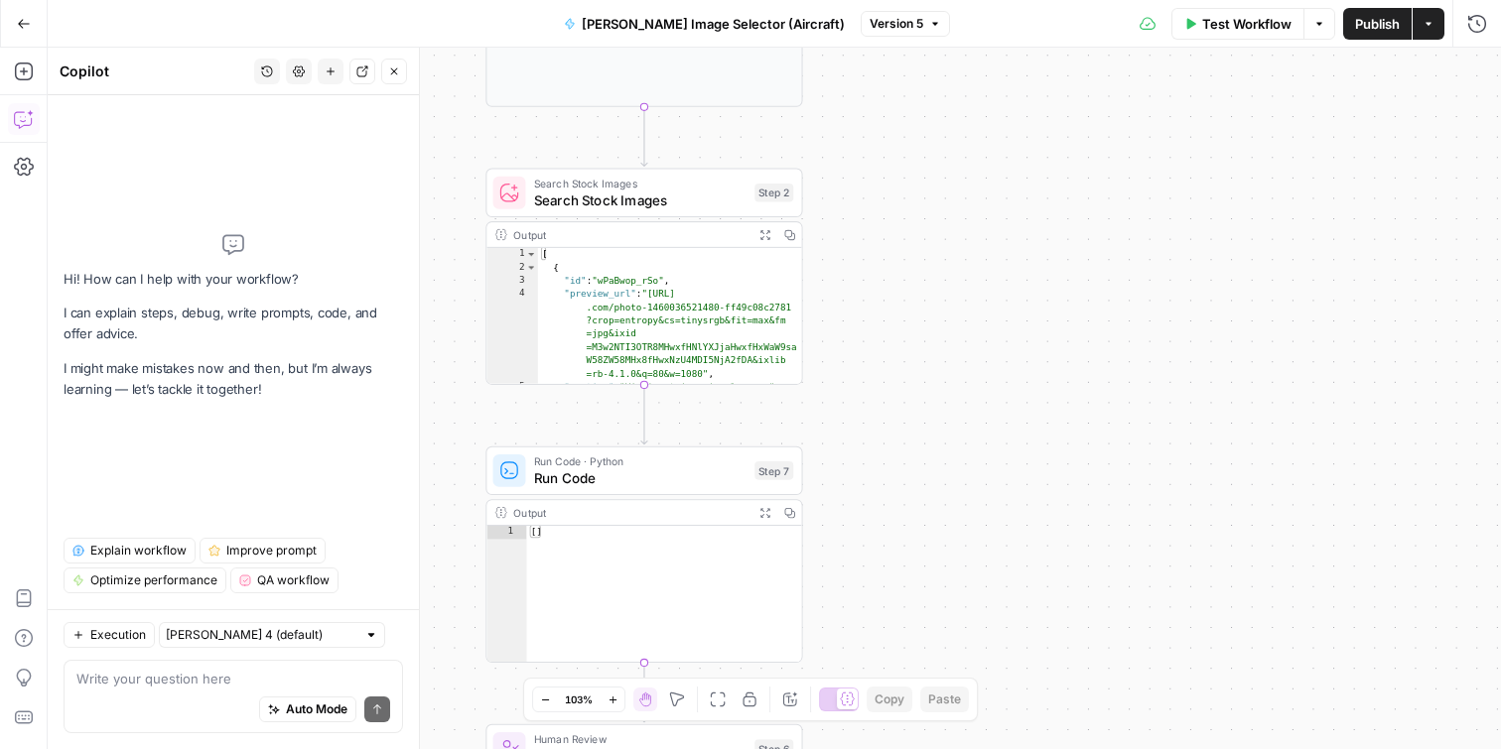
click at [208, 678] on textarea at bounding box center [233, 679] width 314 height 20
type textarea "**********"
click at [681, 318] on div "[ { "id" : "wPaBwop_rSo" , "preview_url" : "[URL] .com/photo-1460036521480-ff49…" at bounding box center [670, 330] width 265 height 165
click at [679, 207] on span "Search Stock Images" at bounding box center [640, 200] width 212 height 21
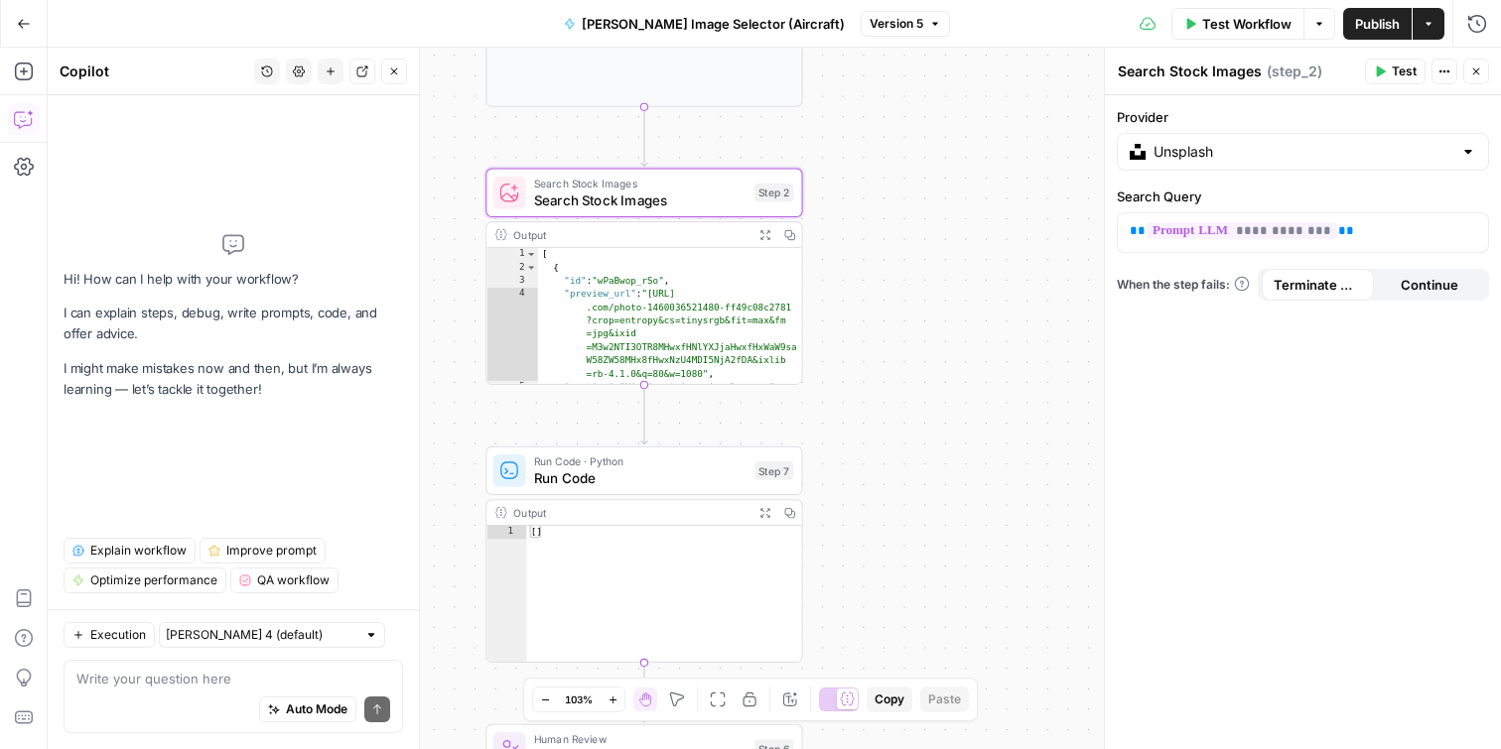
click at [171, 689] on div "Auto Mode Send" at bounding box center [233, 711] width 314 height 44
click at [129, 680] on textarea "How do I make an Unsplash image search" at bounding box center [233, 679] width 314 height 20
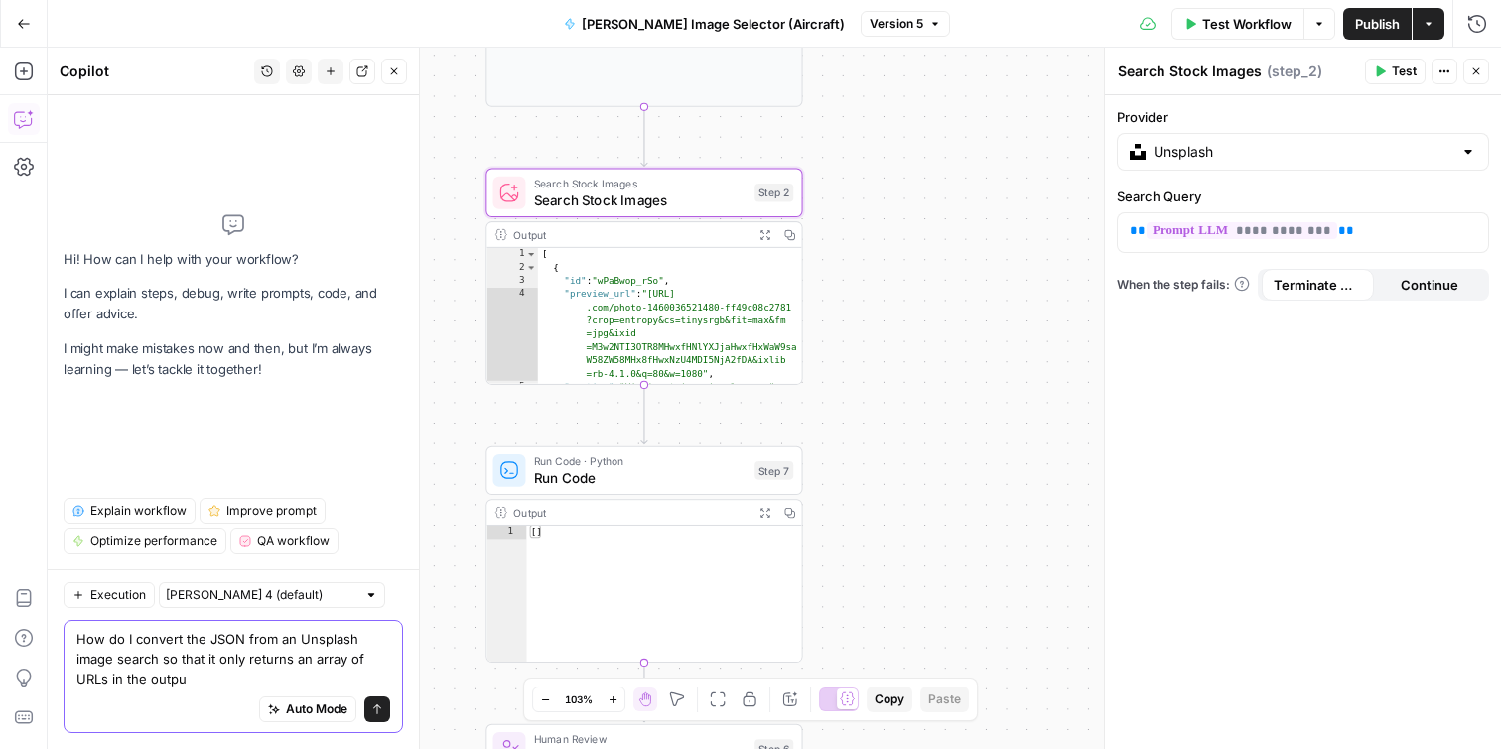
type textarea "How do I convert the JSON from an Unsplash image search so that it only returns…"
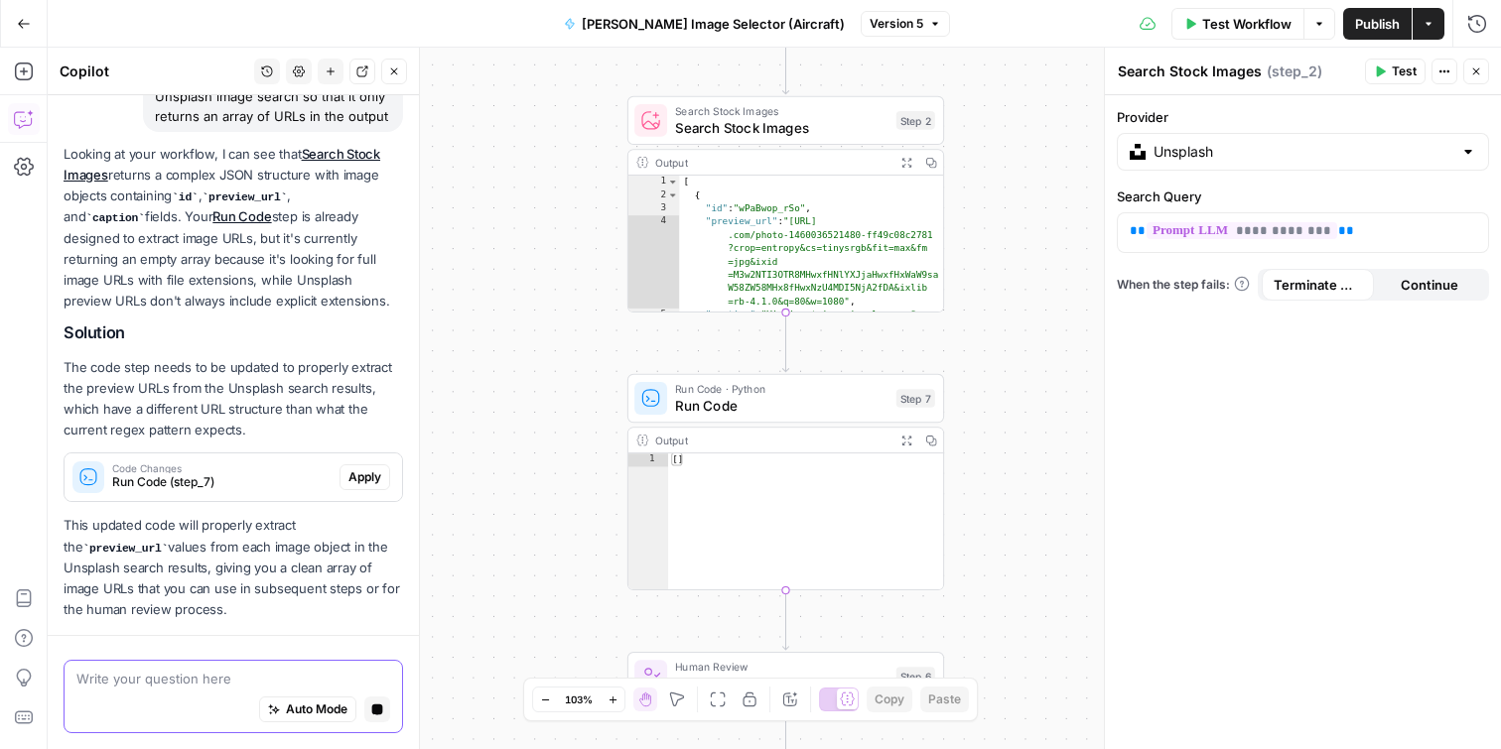
scroll to position [251, 0]
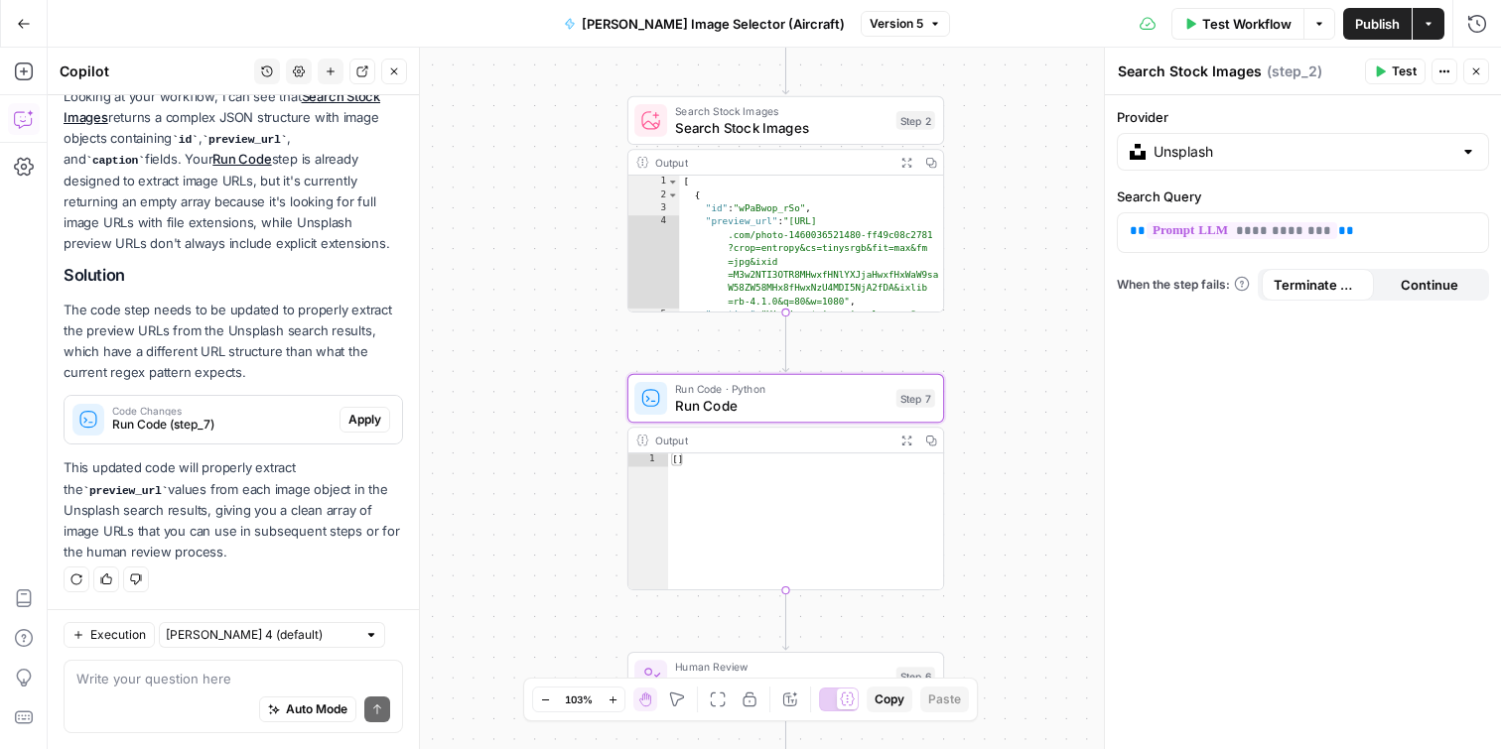
click at [204, 430] on span "Run Code (step_7)" at bounding box center [221, 425] width 219 height 18
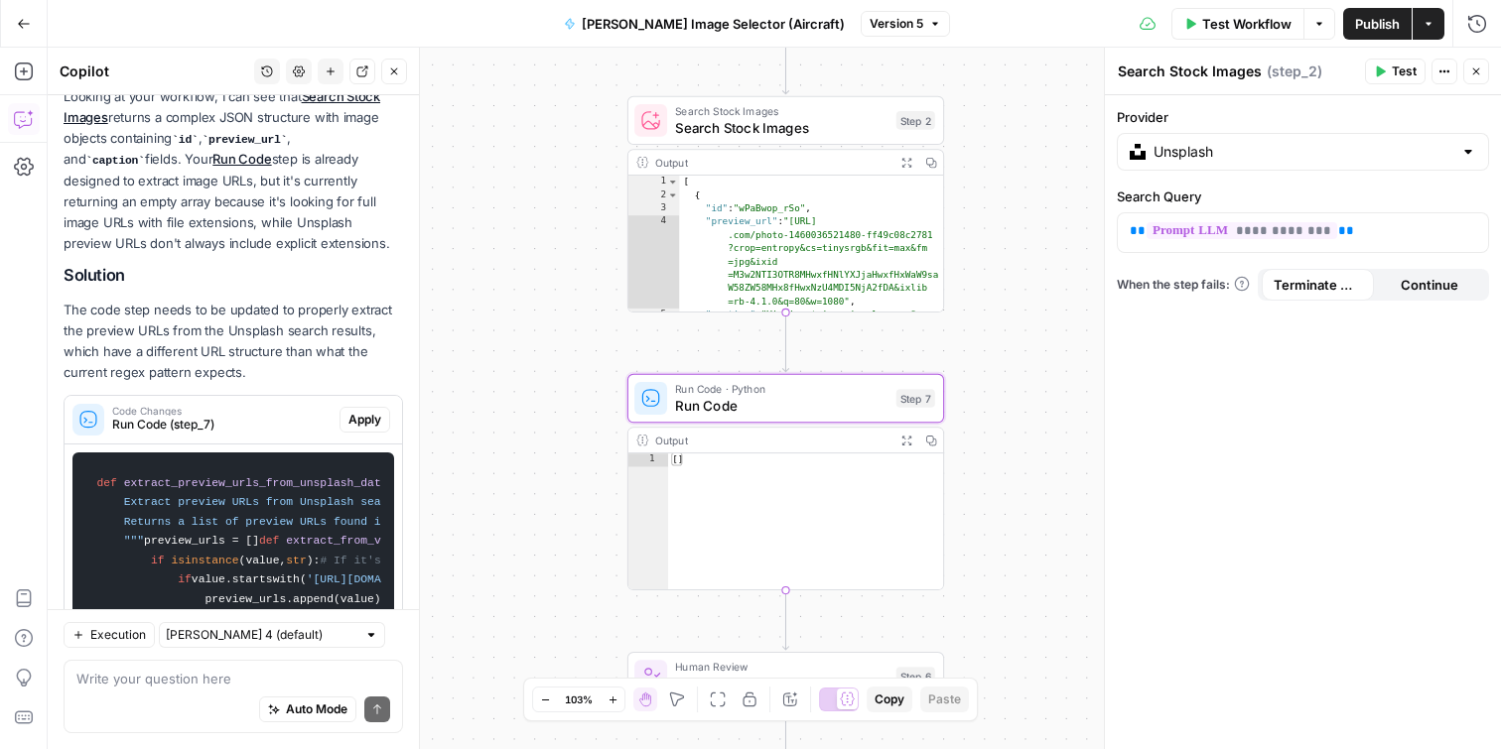
click at [368, 417] on span "Apply" at bounding box center [364, 420] width 33 height 18
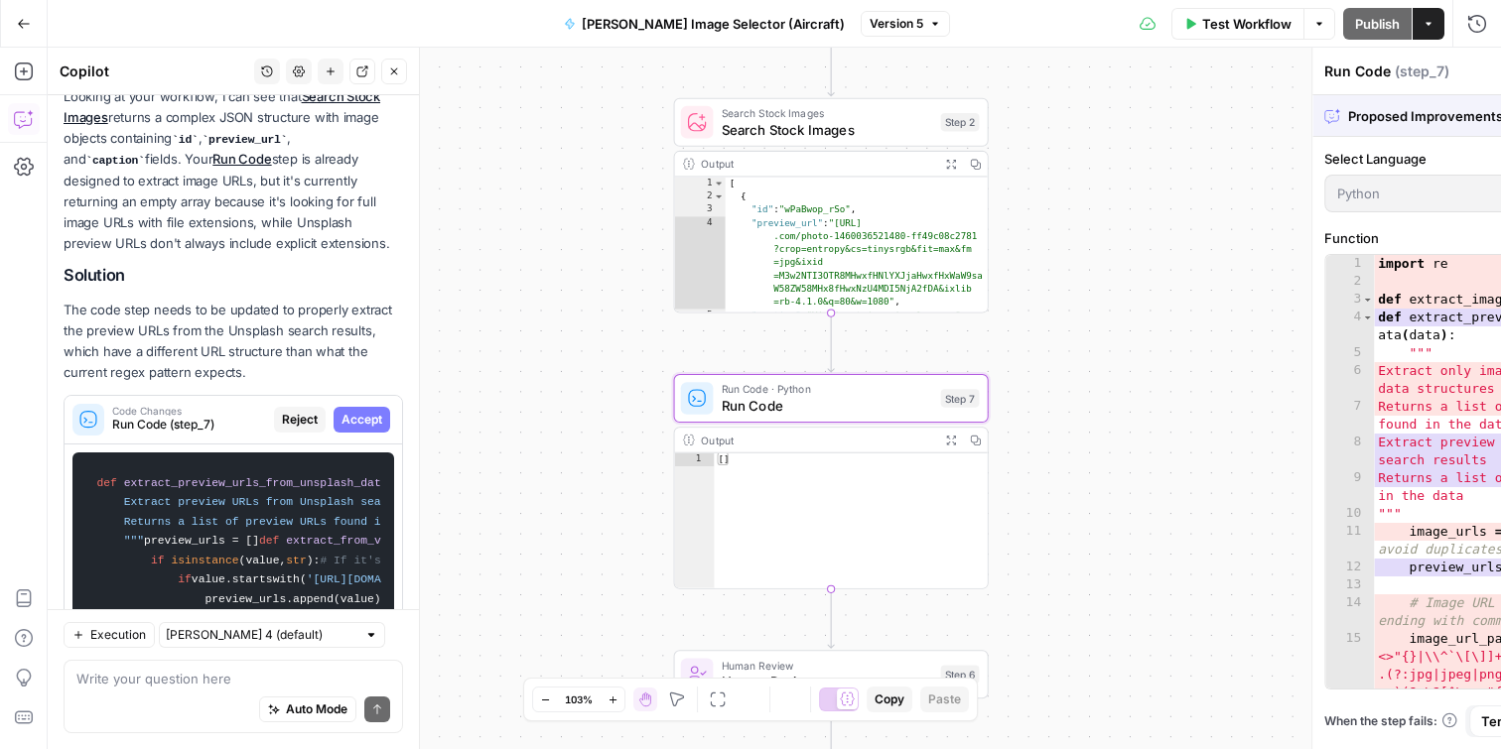
scroll to position [1084, 0]
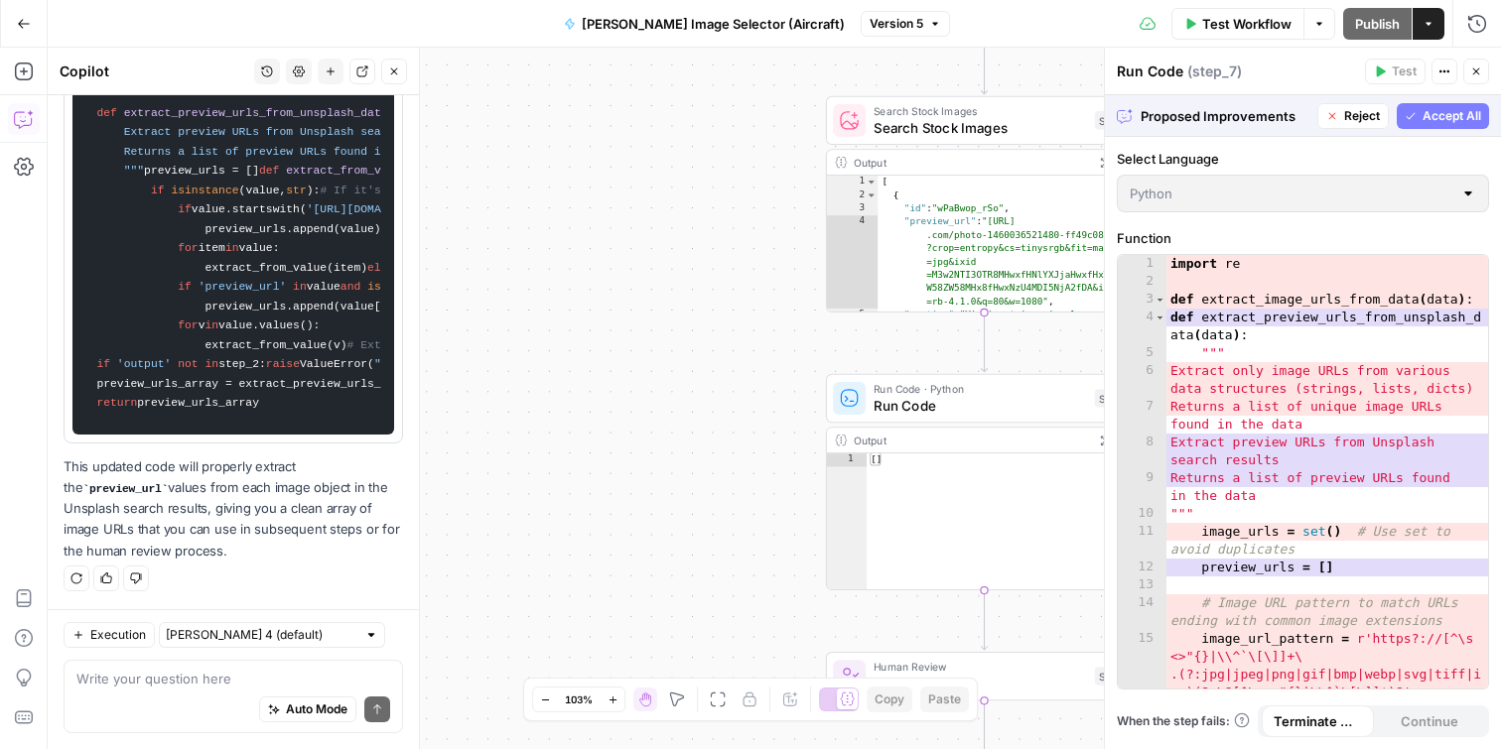
click at [1458, 122] on span "Accept All" at bounding box center [1451, 116] width 59 height 18
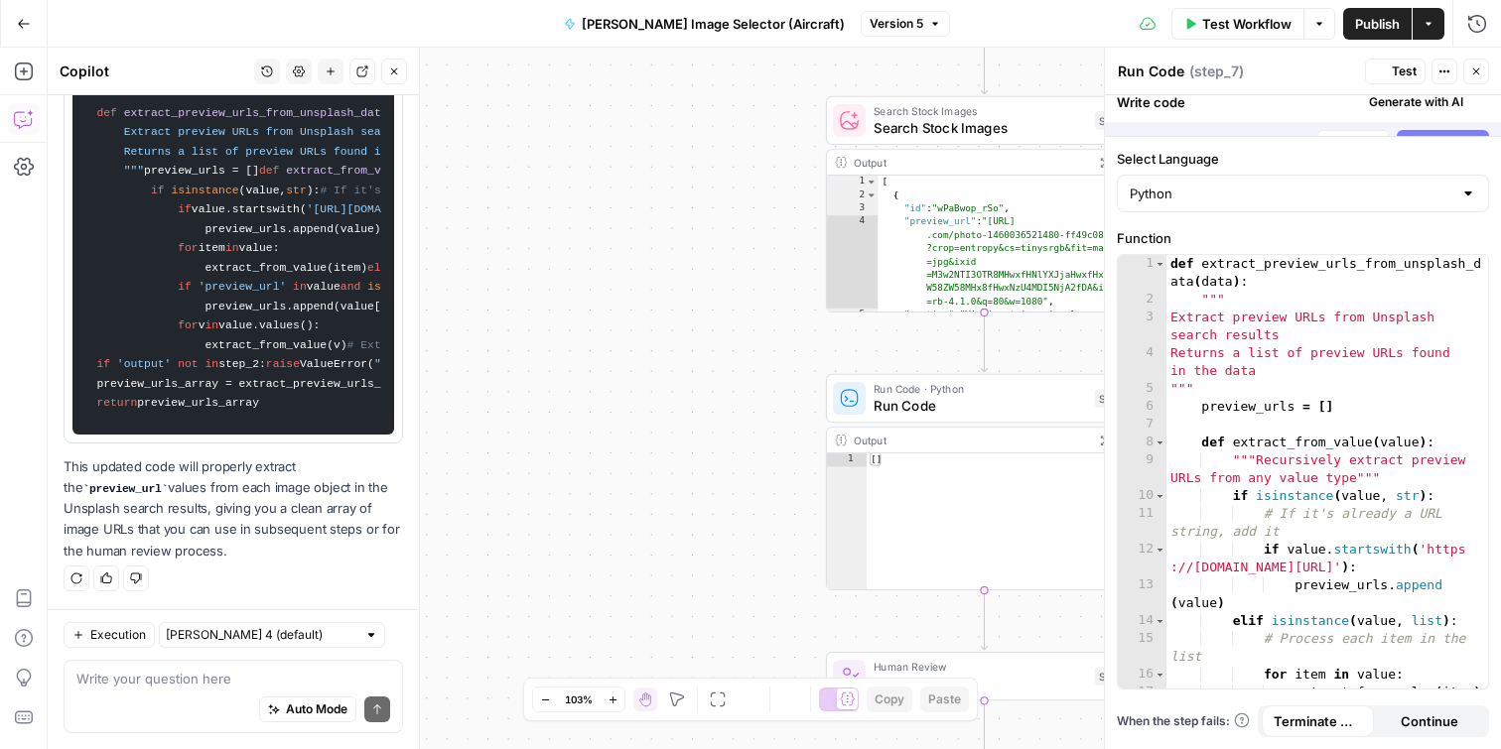
scroll to position [1116, 0]
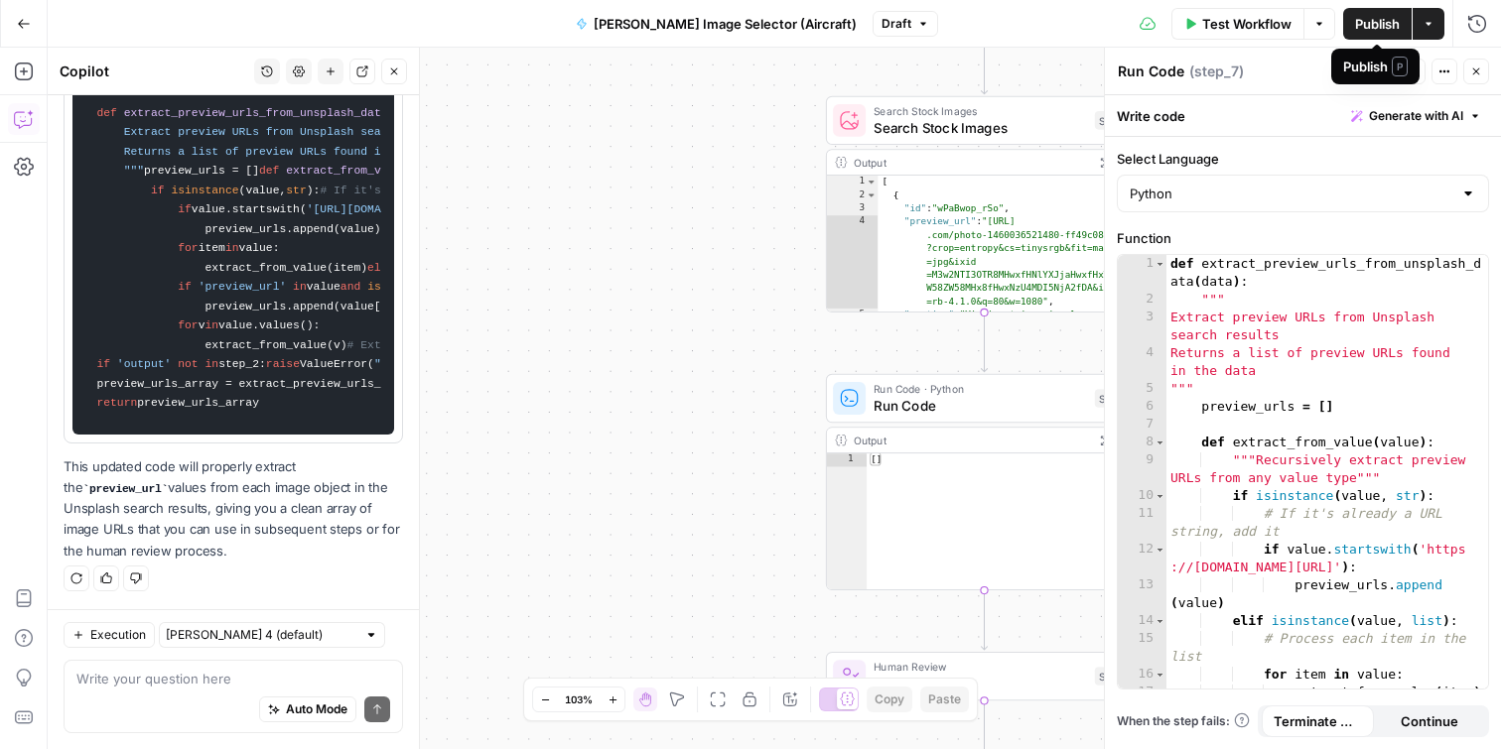
click at [1383, 24] on span "Publish" at bounding box center [1377, 24] width 45 height 20
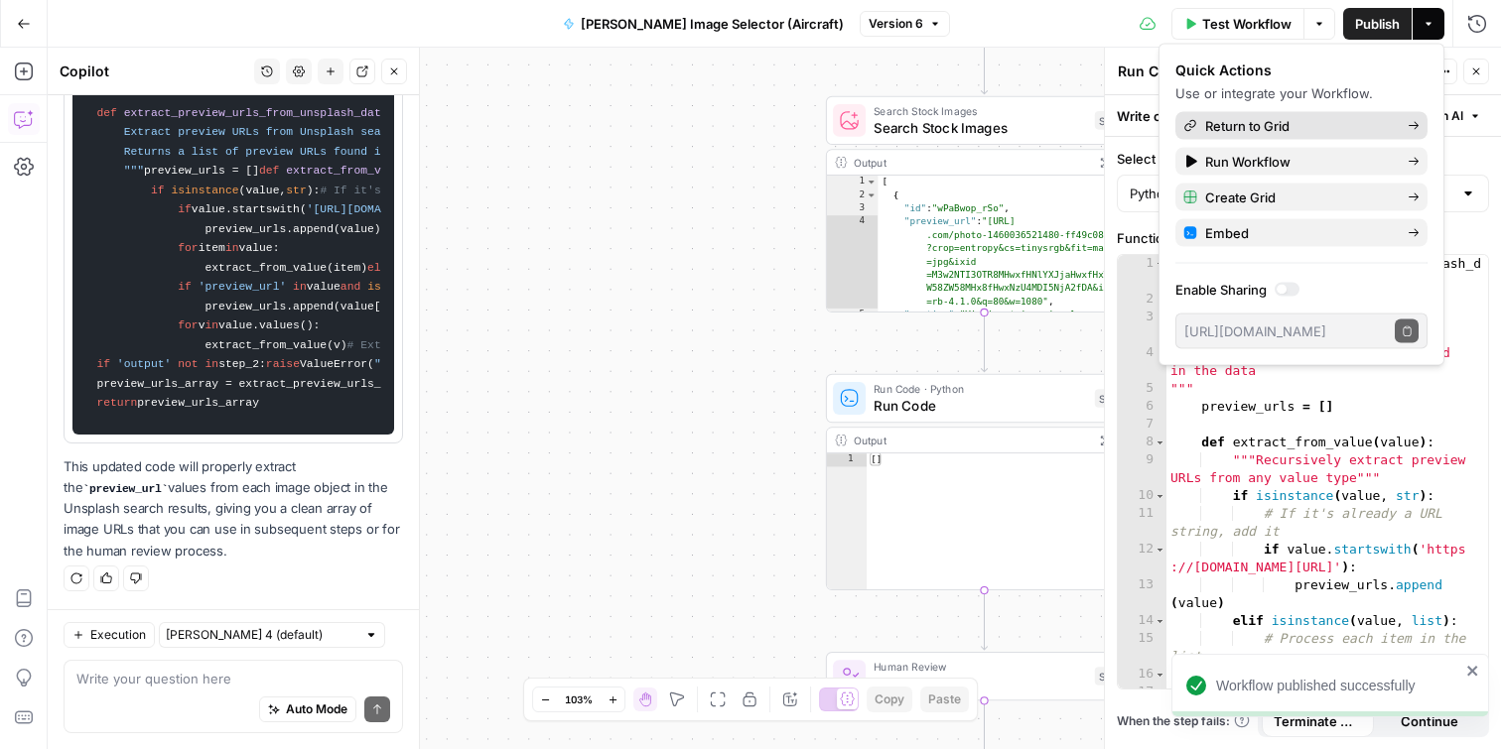
click at [1291, 125] on span "Return to Grid" at bounding box center [1298, 126] width 187 height 20
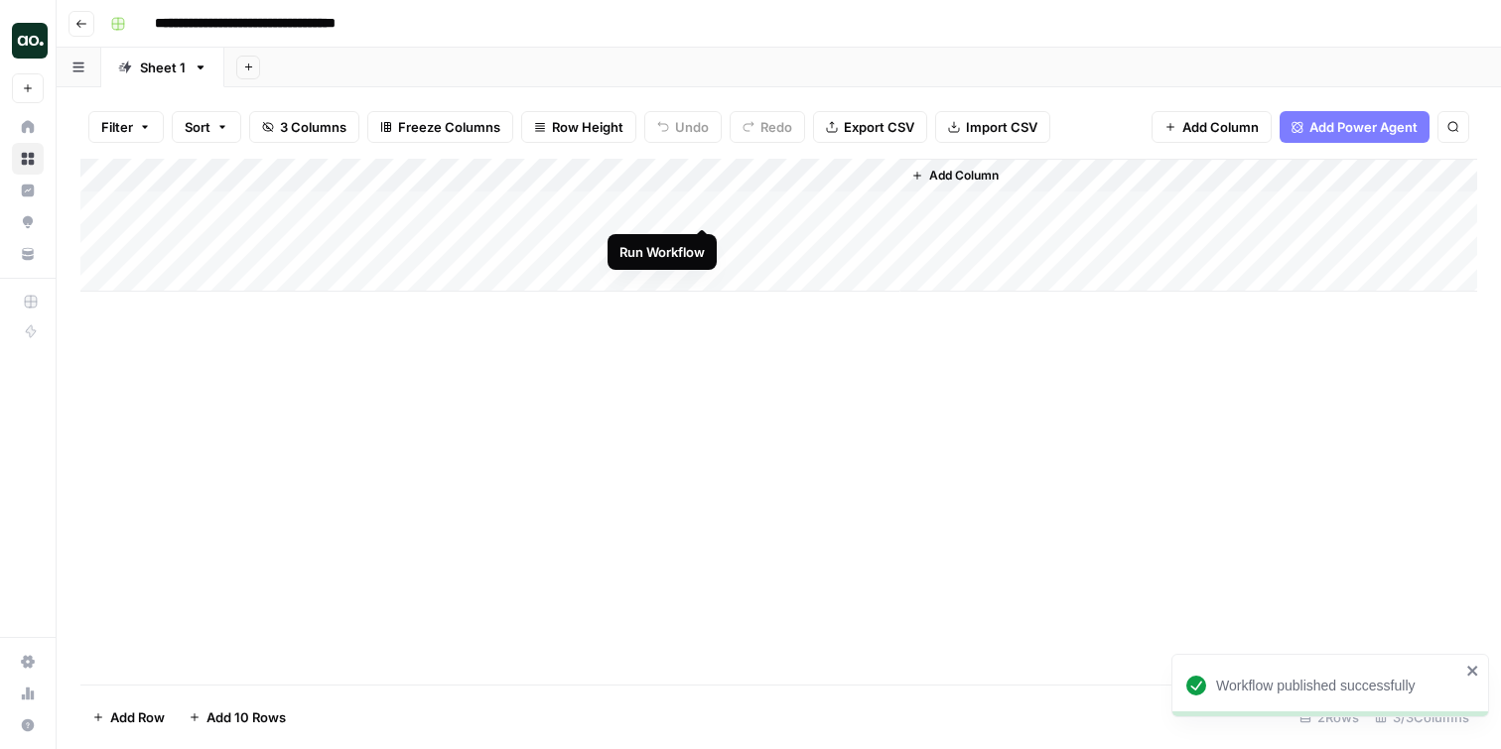
click at [707, 206] on div "Add Column" at bounding box center [778, 225] width 1396 height 133
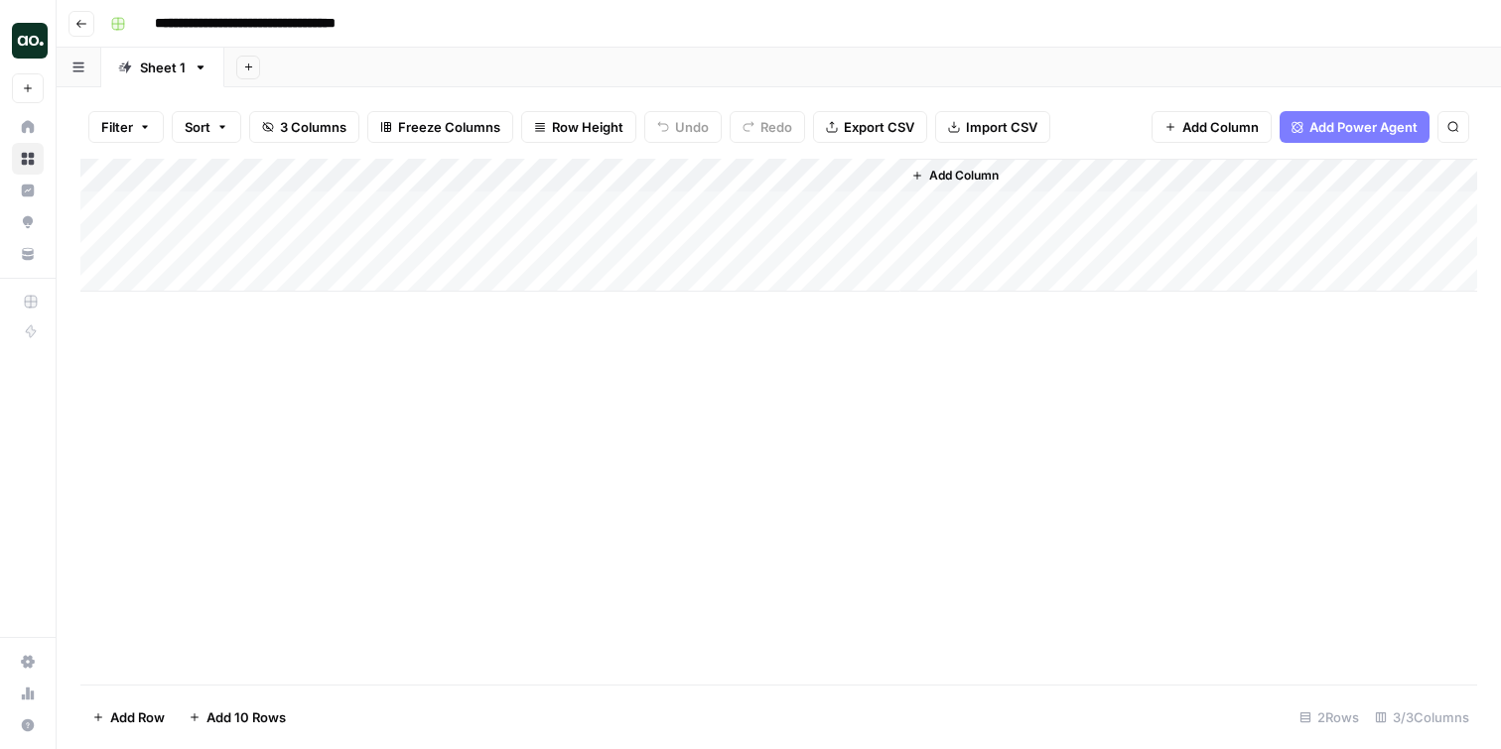
click at [588, 205] on div "Add Column" at bounding box center [778, 225] width 1396 height 133
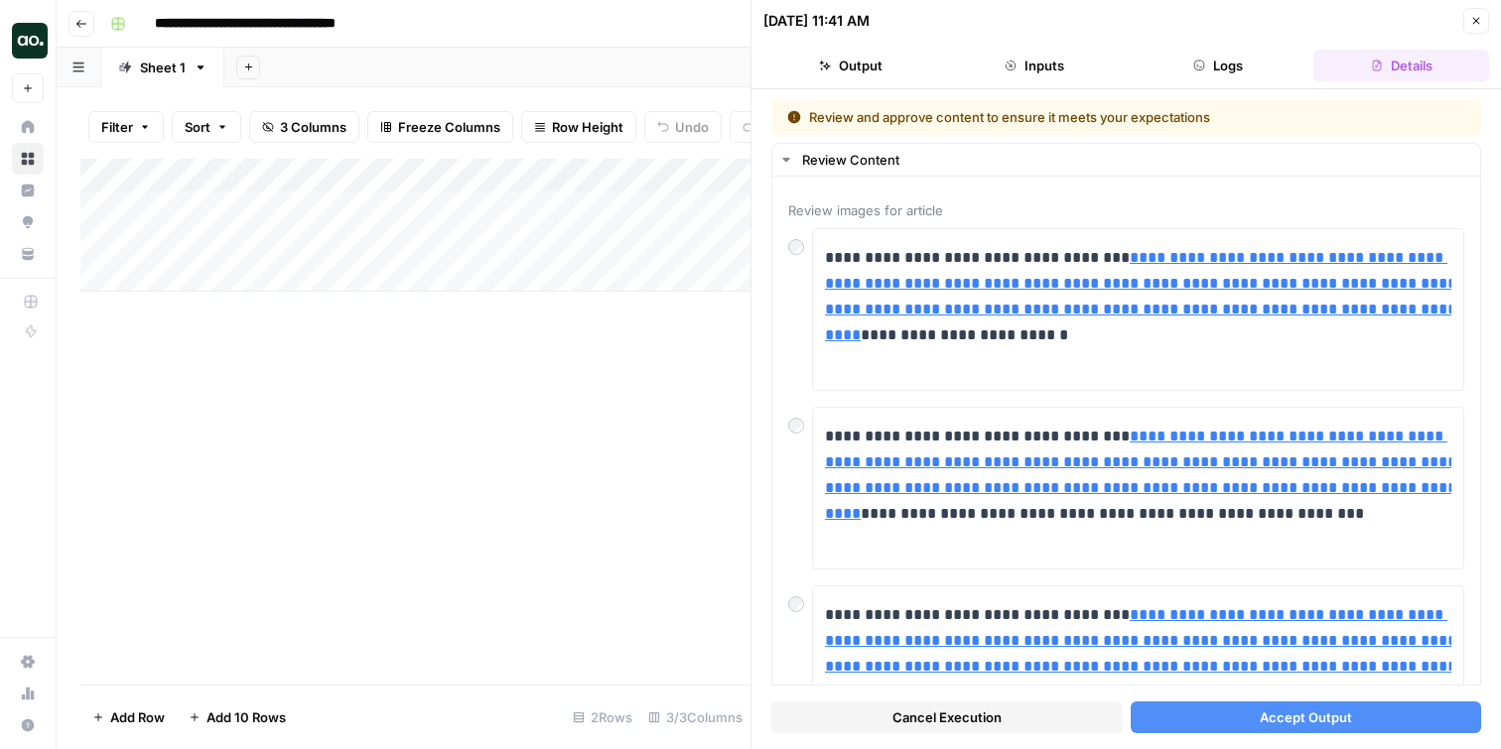
click at [83, 16] on button "Go back" at bounding box center [81, 24] width 26 height 26
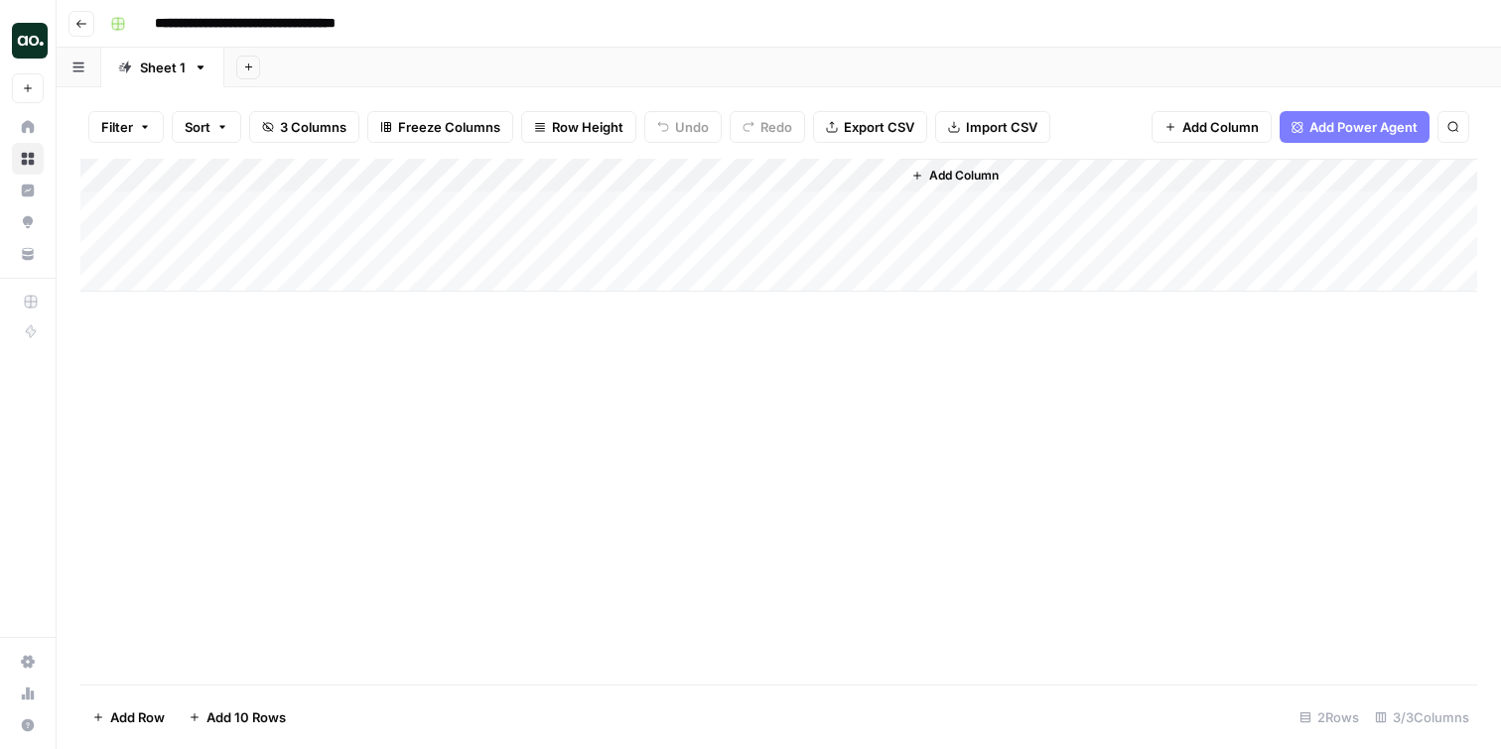
click at [74, 23] on button "Go back" at bounding box center [81, 24] width 26 height 26
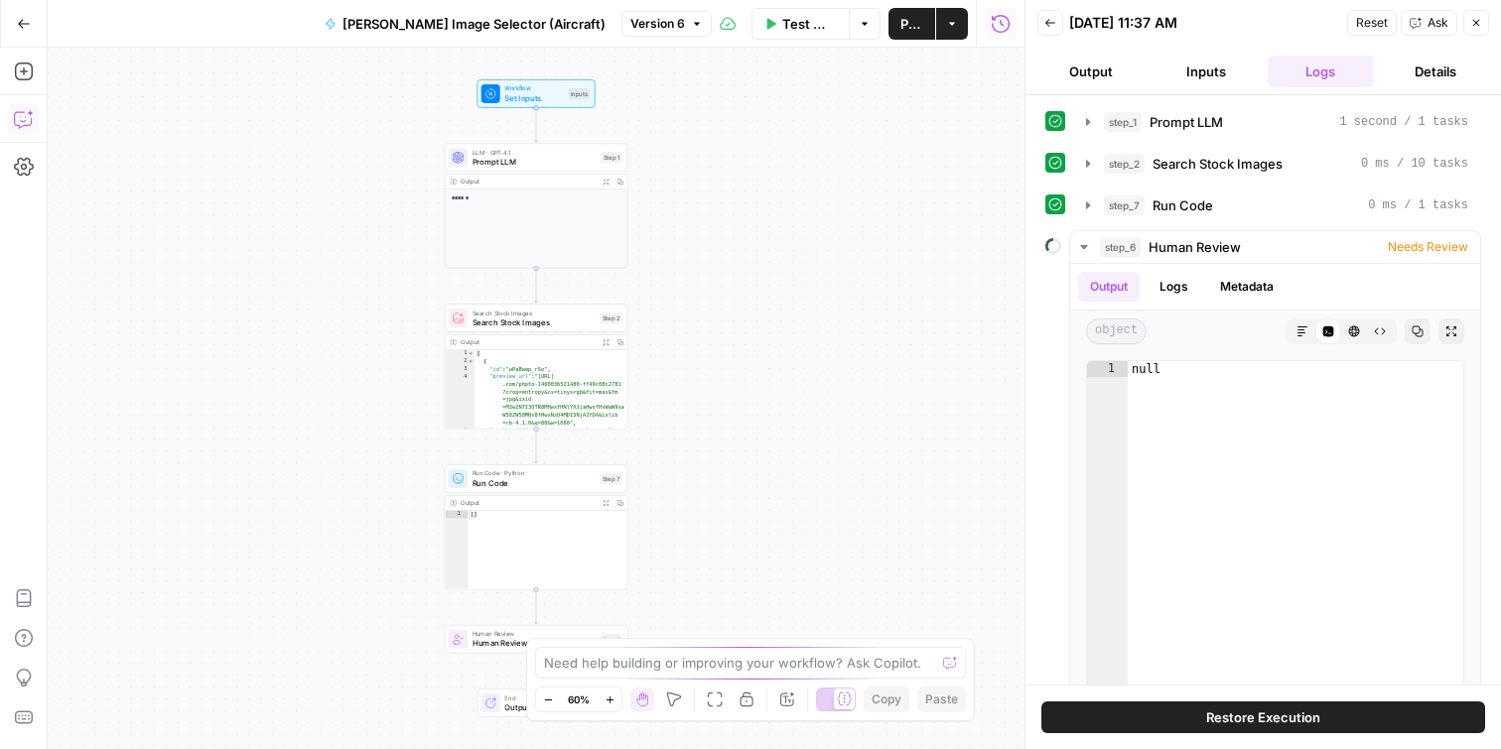
click at [24, 118] on icon "button" at bounding box center [24, 119] width 20 height 20
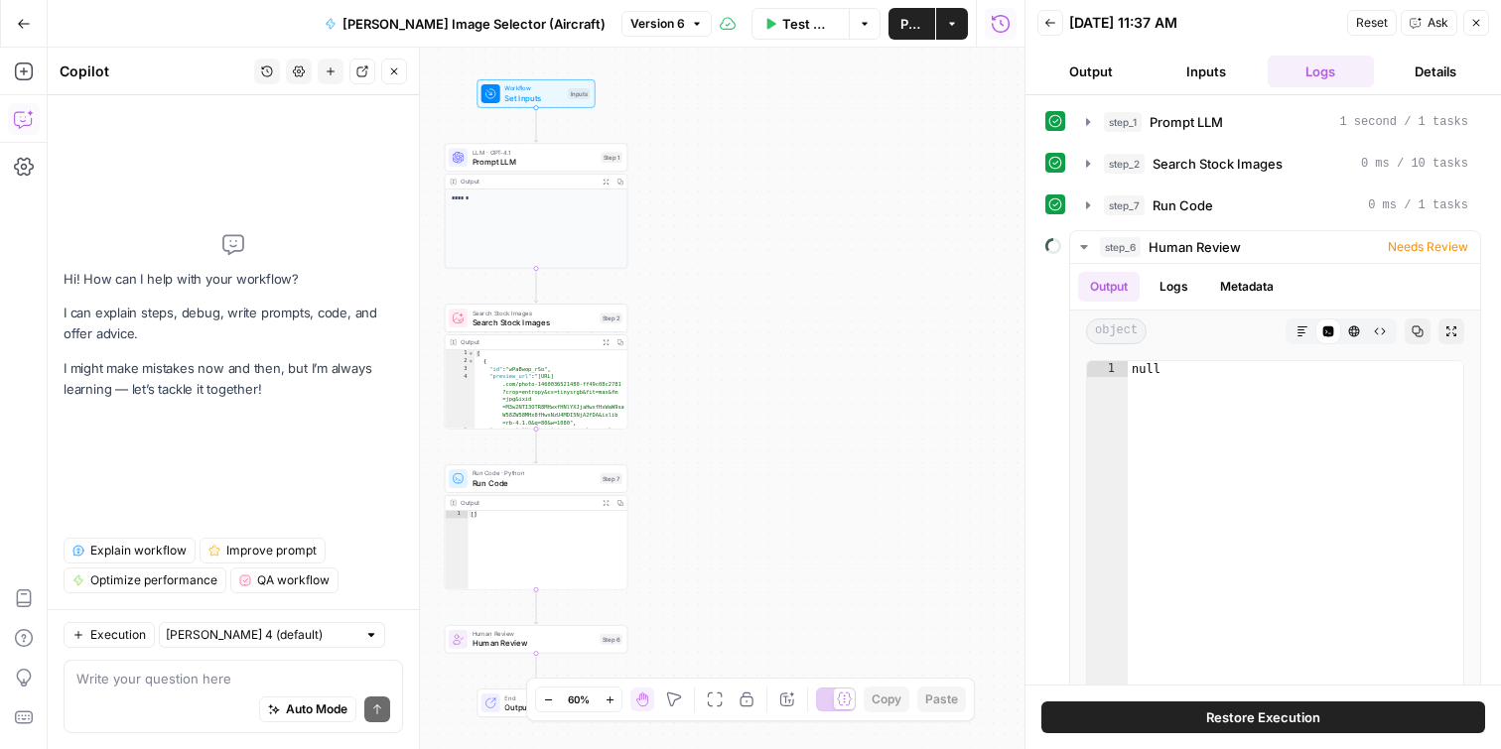
click at [263, 74] on icon "button" at bounding box center [267, 71] width 11 height 11
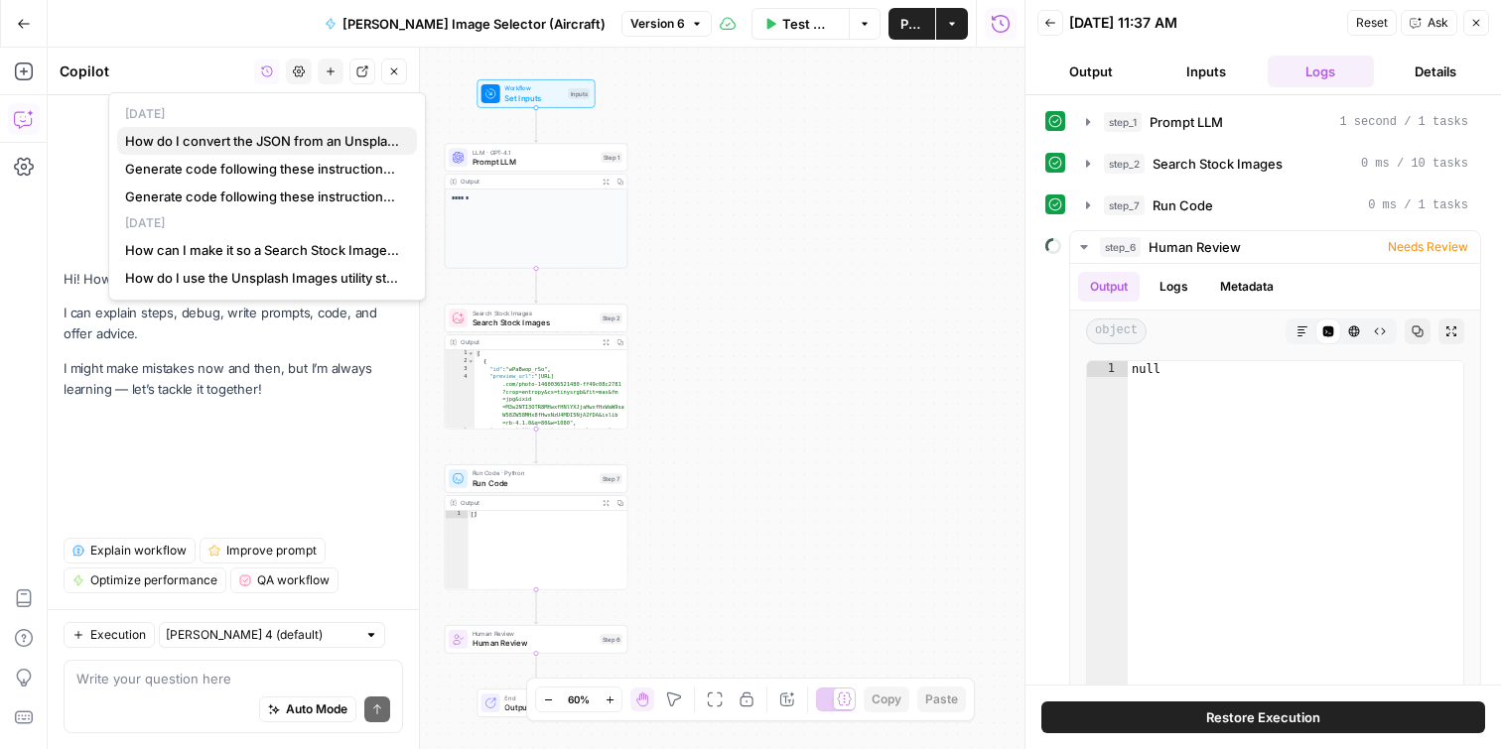
click at [240, 137] on span "How do I convert the JSON from an Unsplash image search so that it only returns…" at bounding box center [263, 141] width 276 height 20
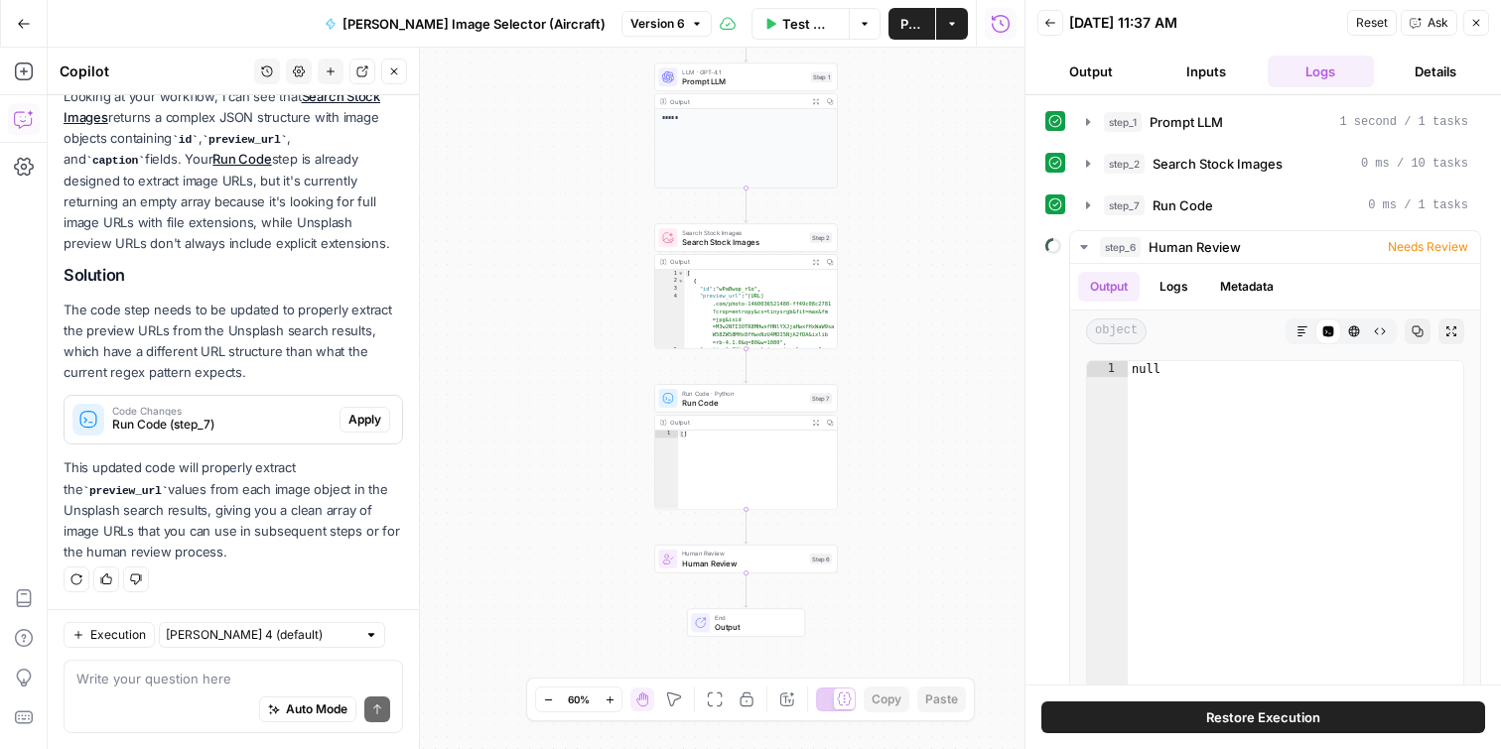
click at [225, 693] on div "Auto Mode Send" at bounding box center [233, 711] width 314 height 44
click at [1378, 18] on span "Reset" at bounding box center [1372, 23] width 32 height 18
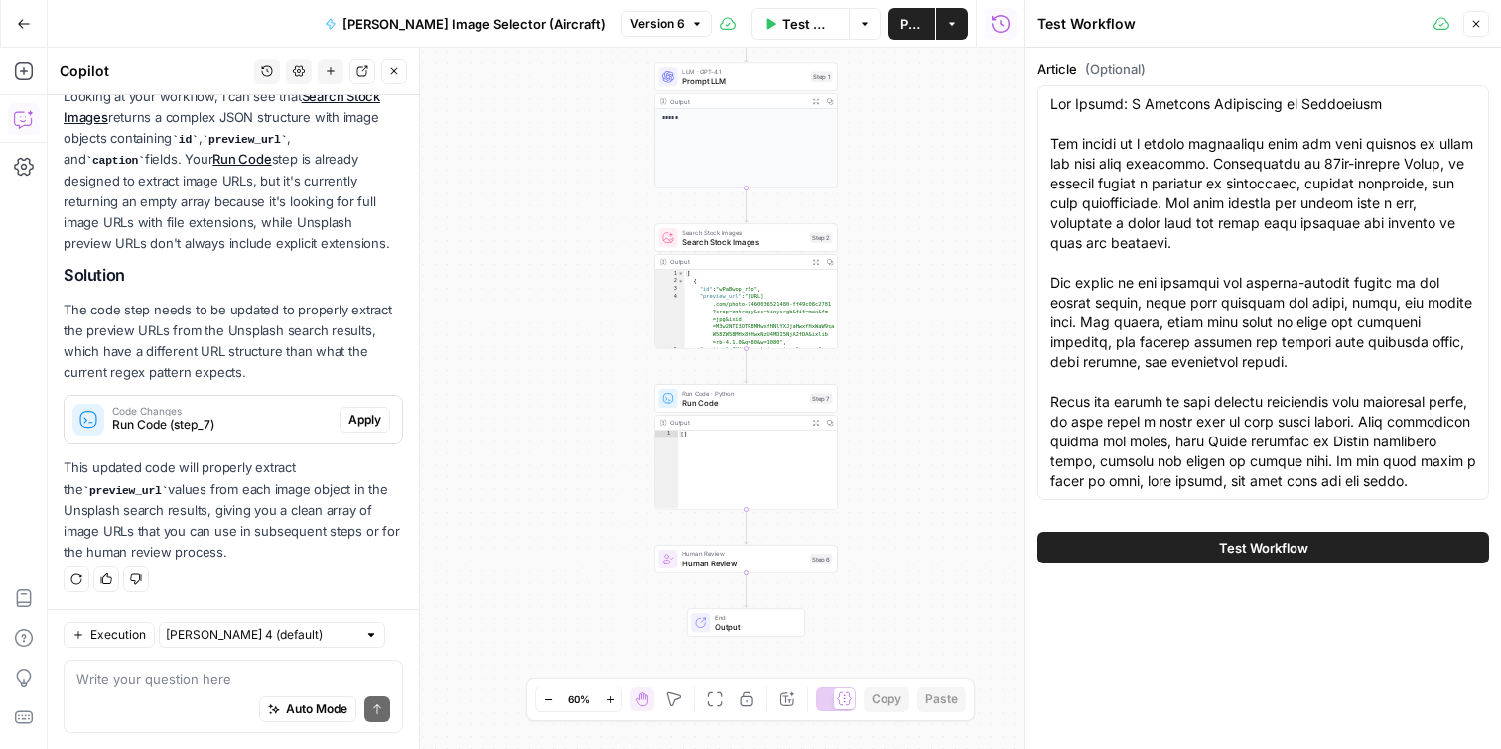
click at [1487, 25] on button "Close" at bounding box center [1476, 24] width 26 height 26
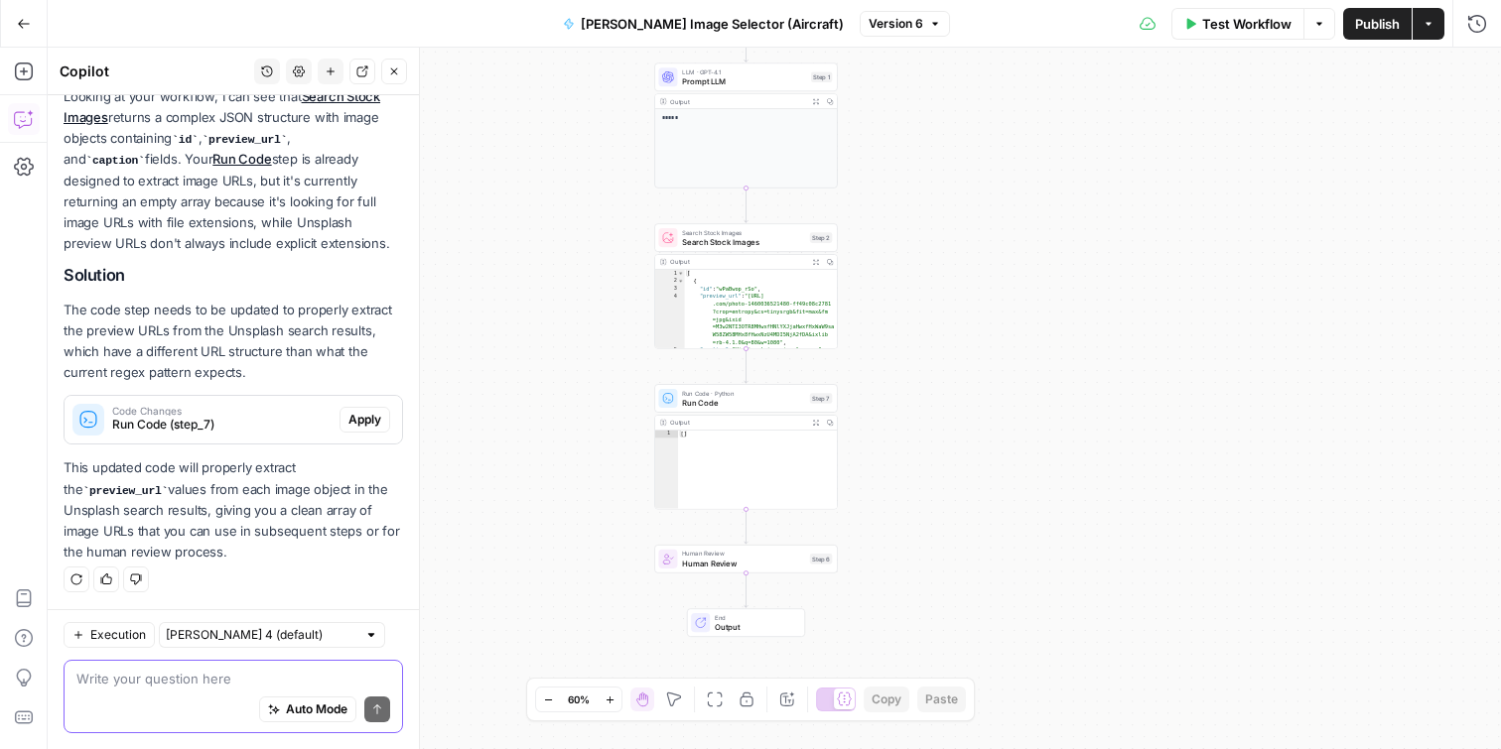
click at [189, 687] on textarea at bounding box center [233, 679] width 314 height 20
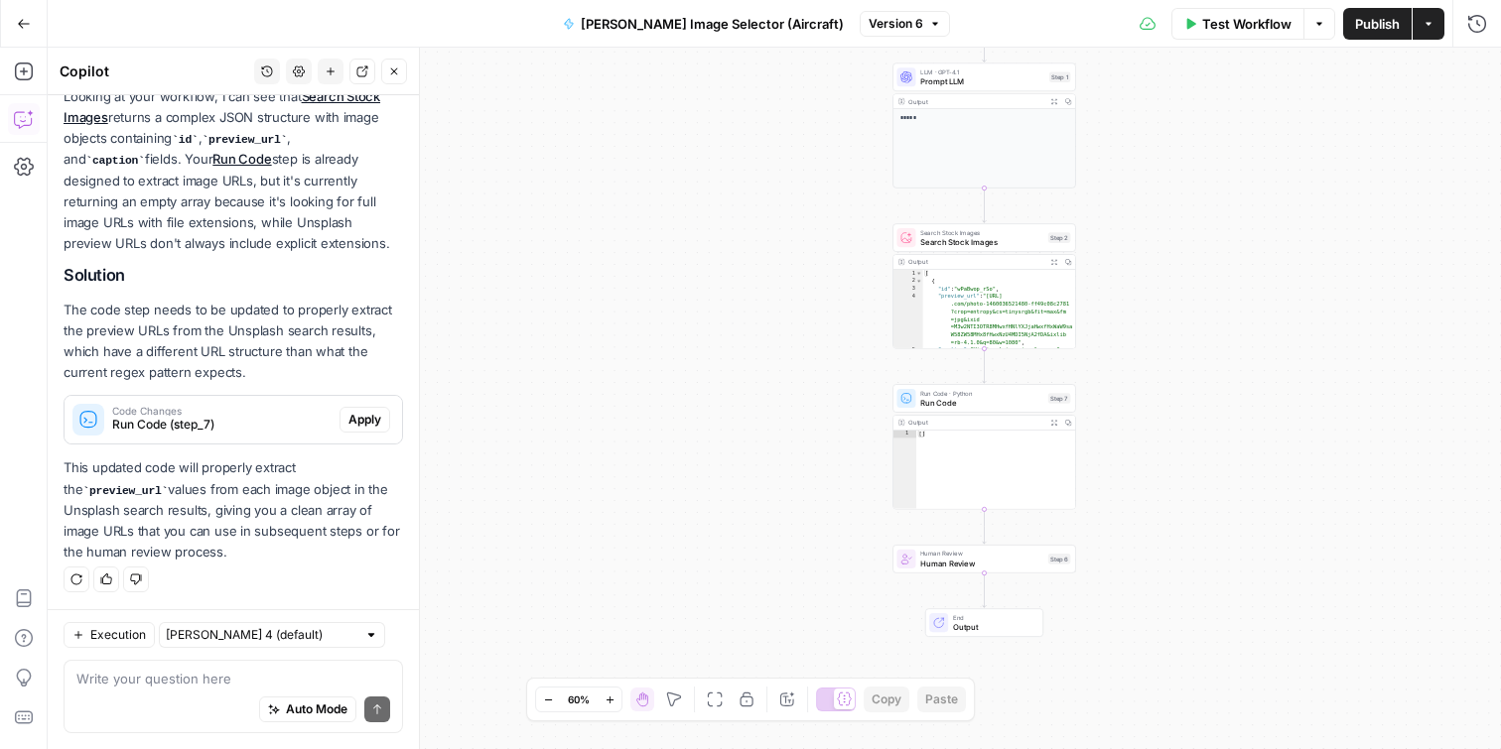
click at [11, 25] on button "Go Back" at bounding box center [24, 24] width 36 height 36
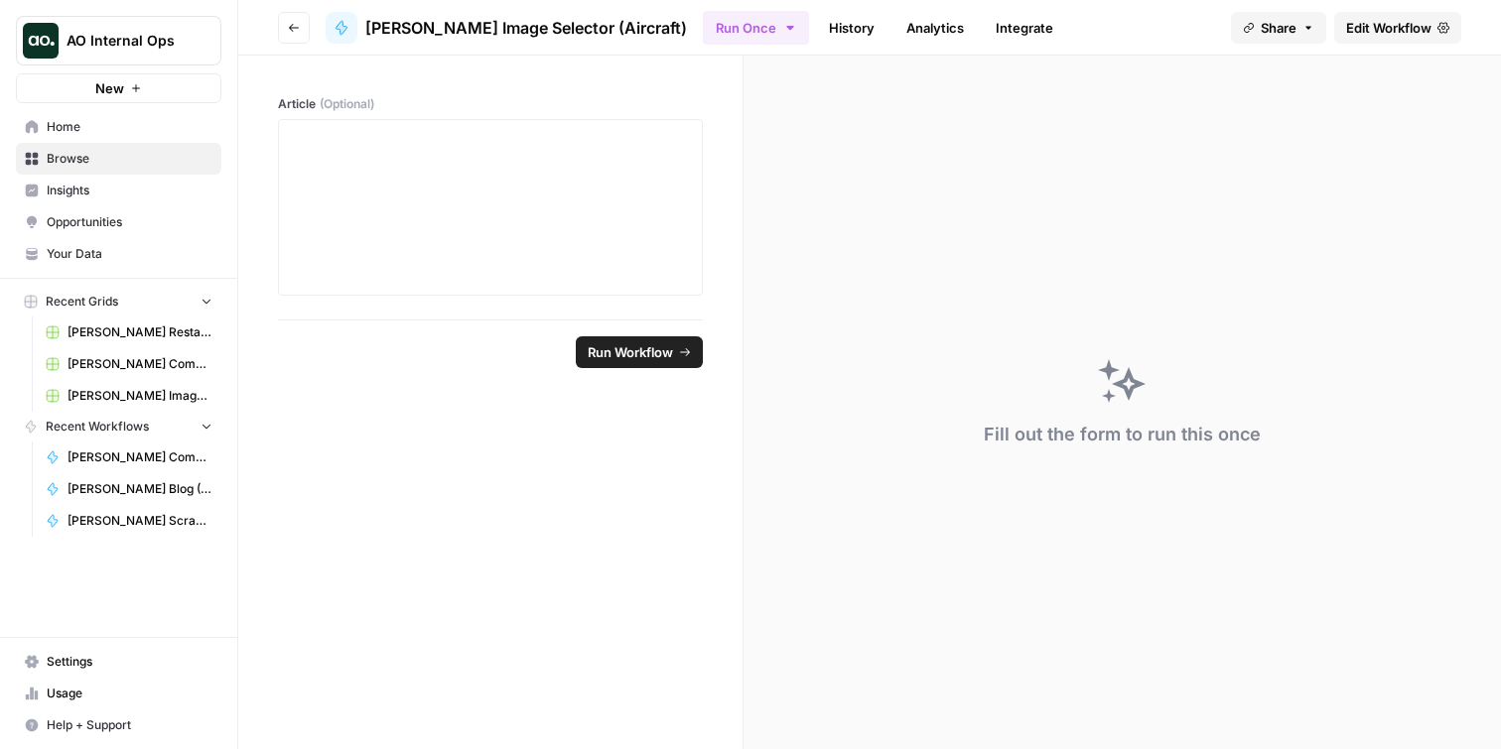
click at [73, 114] on link "Home" at bounding box center [118, 127] width 205 height 32
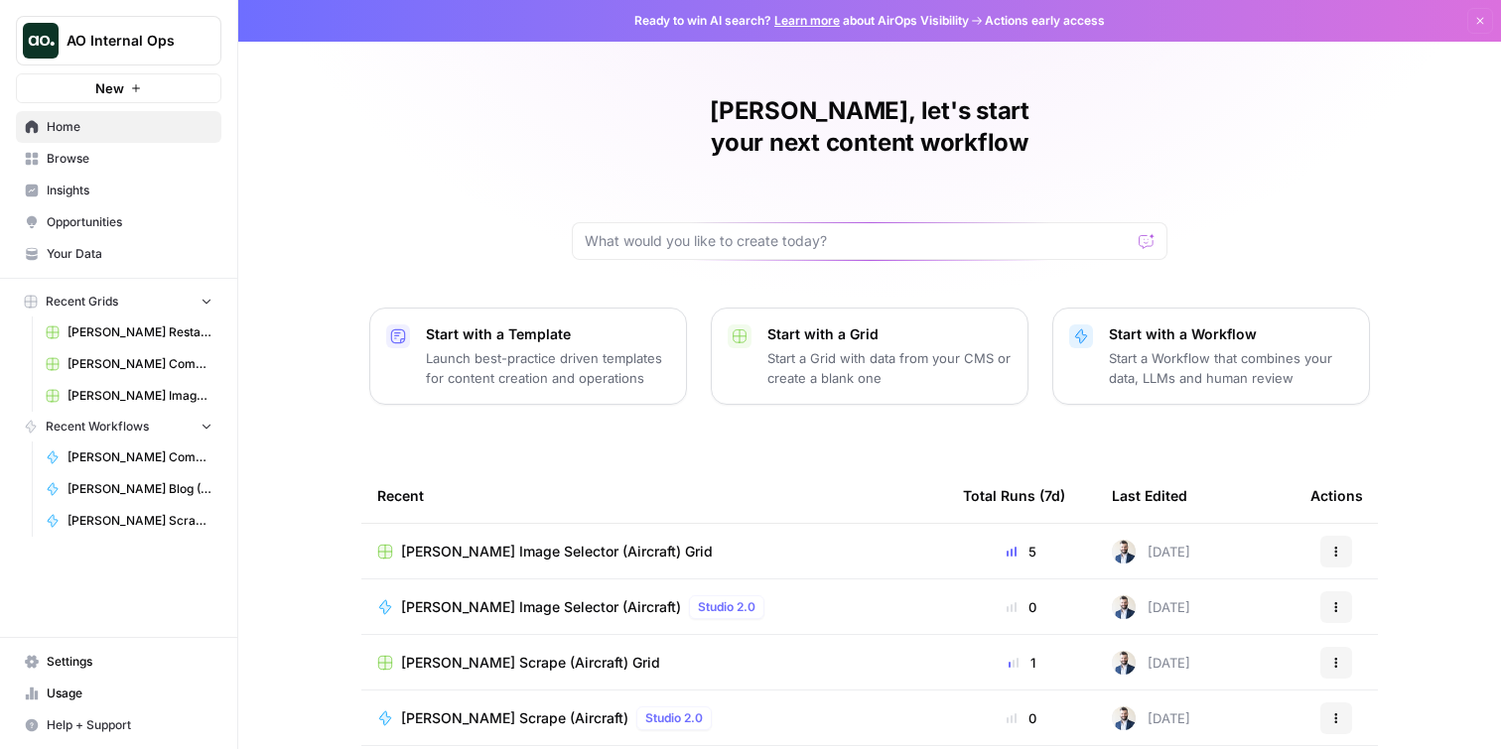
scroll to position [164, 0]
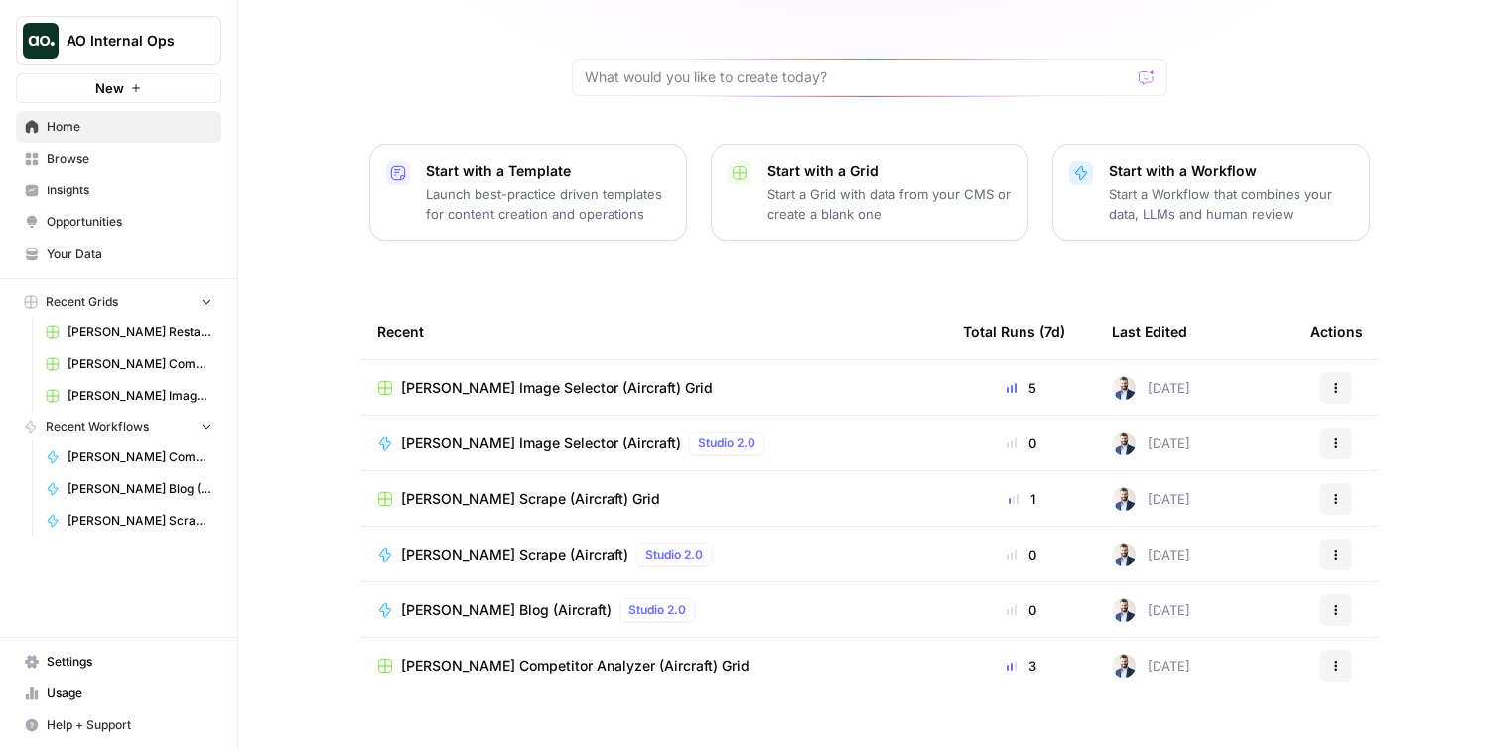
click at [490, 434] on span "[PERSON_NAME] Image Selector (Aircraft)" at bounding box center [541, 444] width 280 height 20
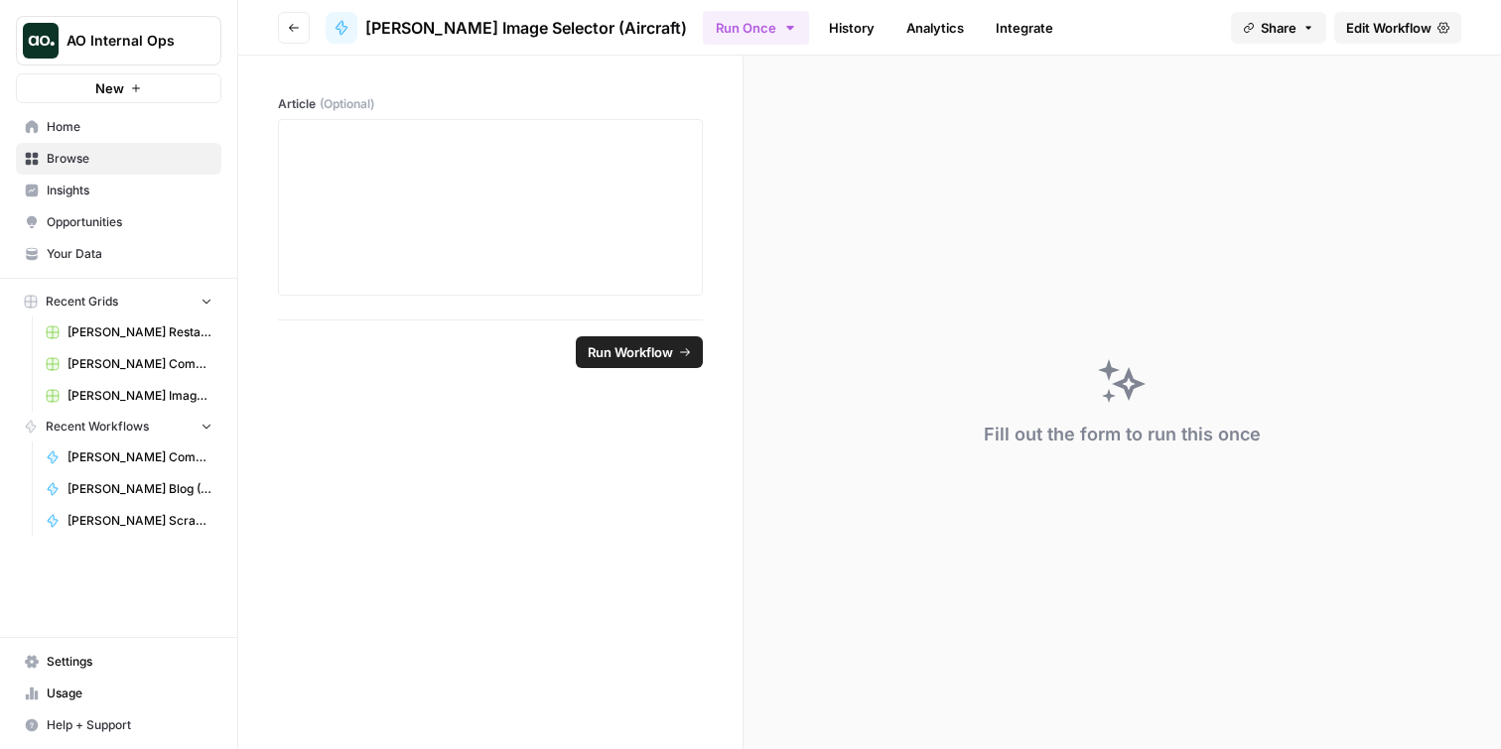
click at [1387, 35] on span "Edit Workflow" at bounding box center [1388, 28] width 85 height 20
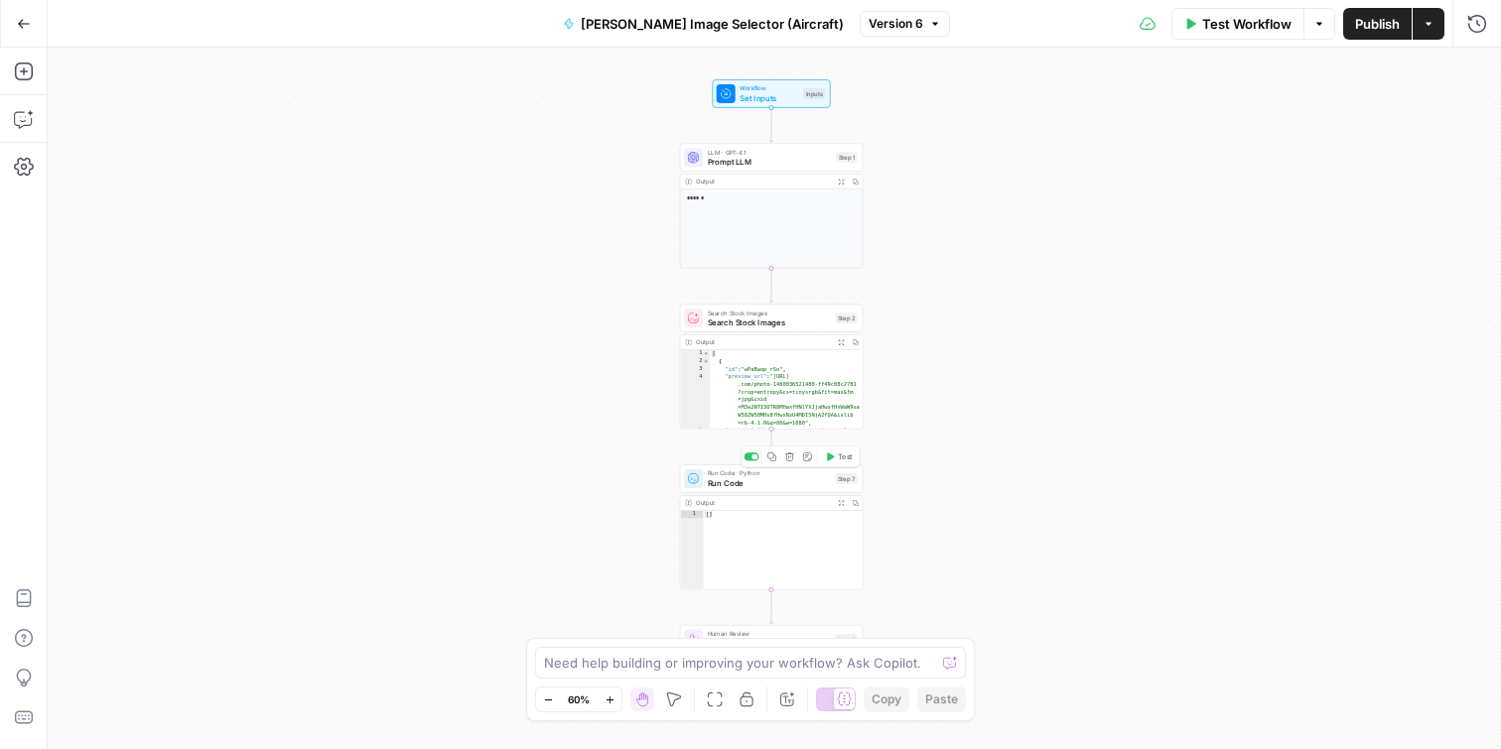
click at [758, 483] on span "Run Code" at bounding box center [769, 483] width 123 height 12
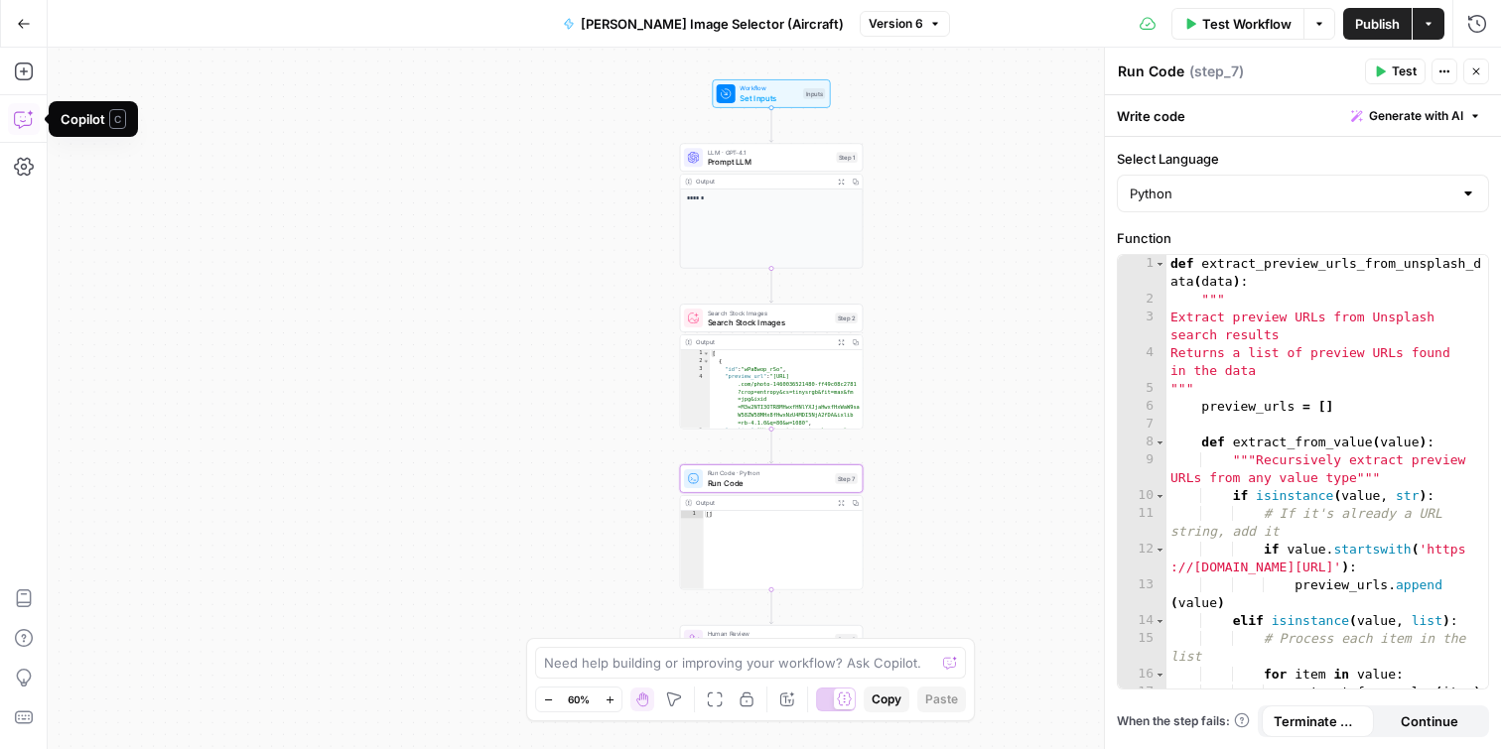
click at [28, 116] on icon "button" at bounding box center [24, 119] width 20 height 20
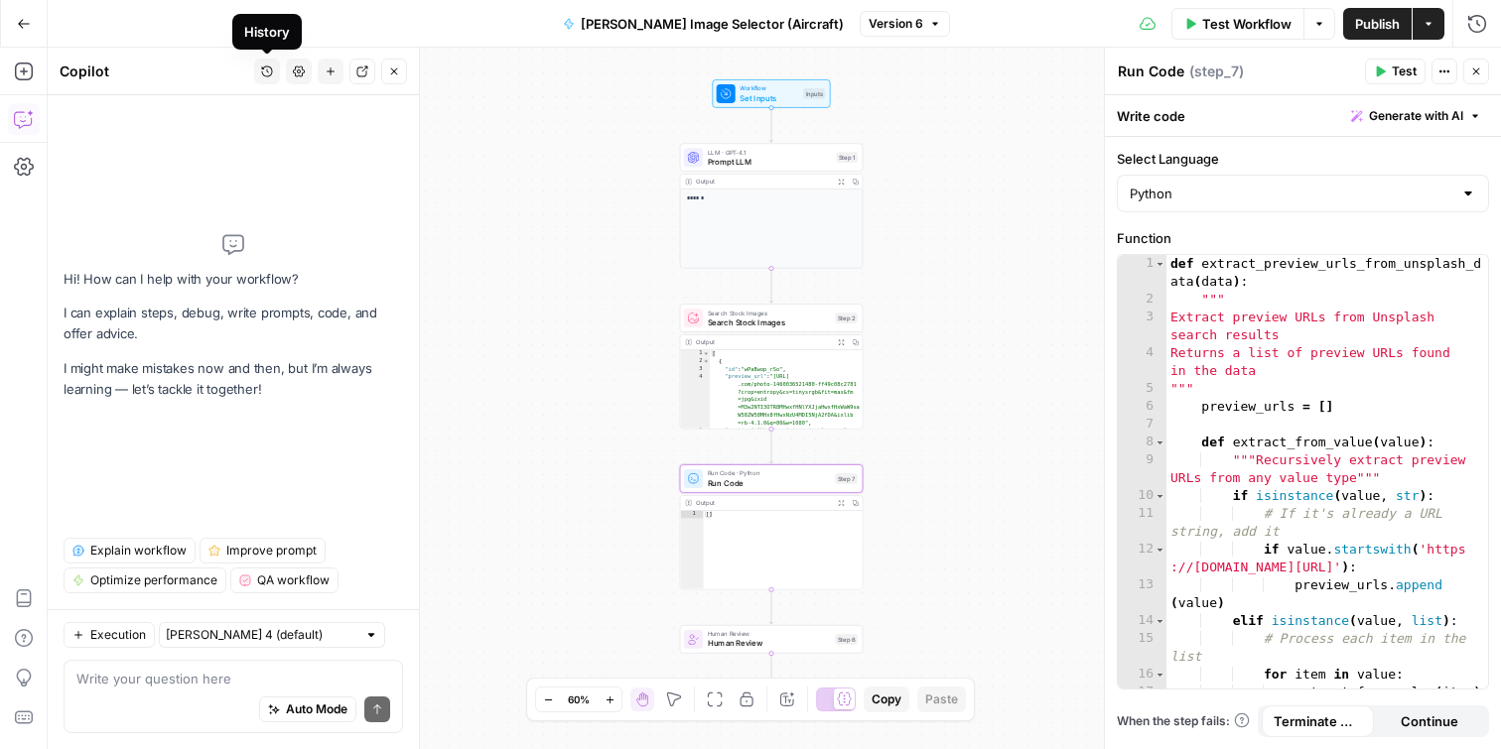
click at [260, 80] on button "History" at bounding box center [267, 72] width 26 height 26
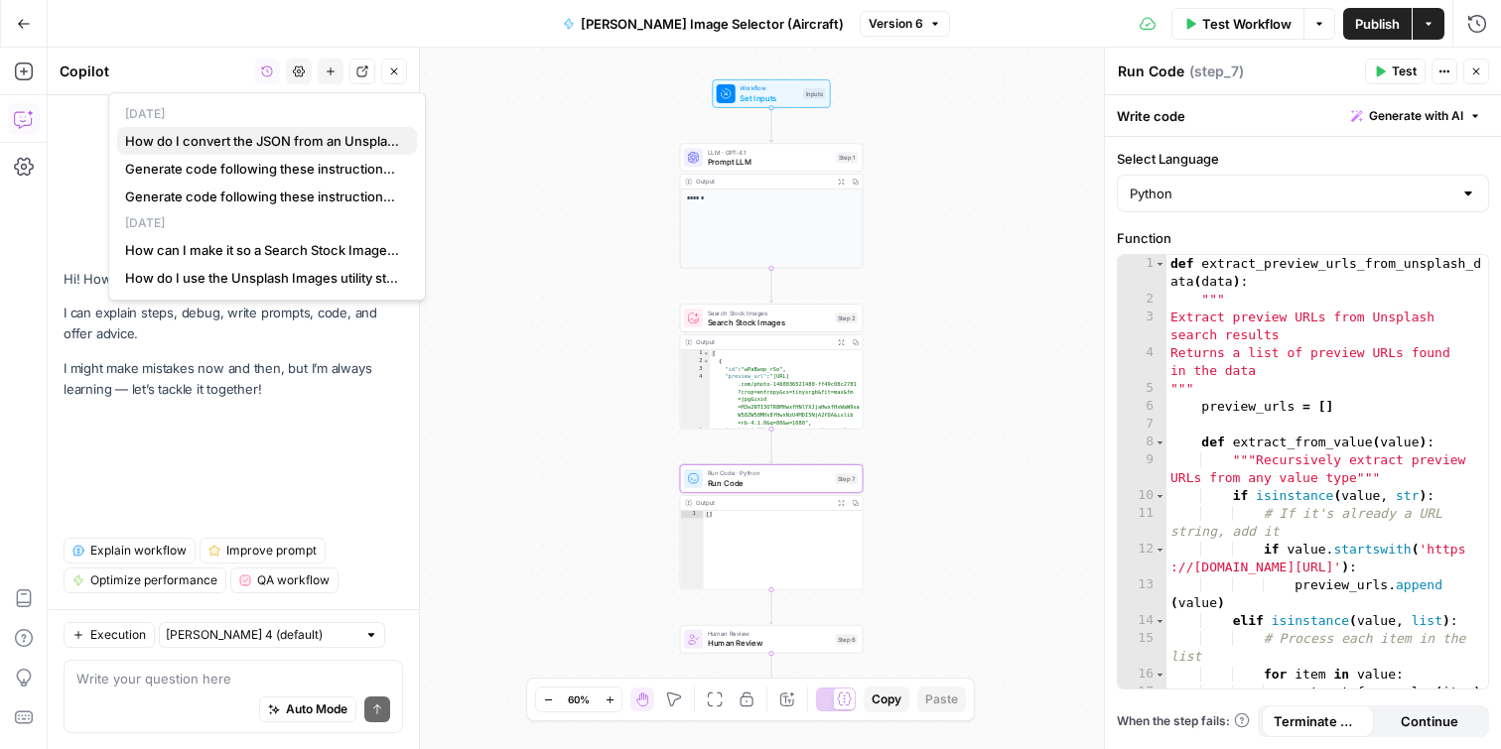
click at [274, 142] on span "How do I convert the JSON from an Unsplash image search so that it only returns…" at bounding box center [263, 141] width 276 height 20
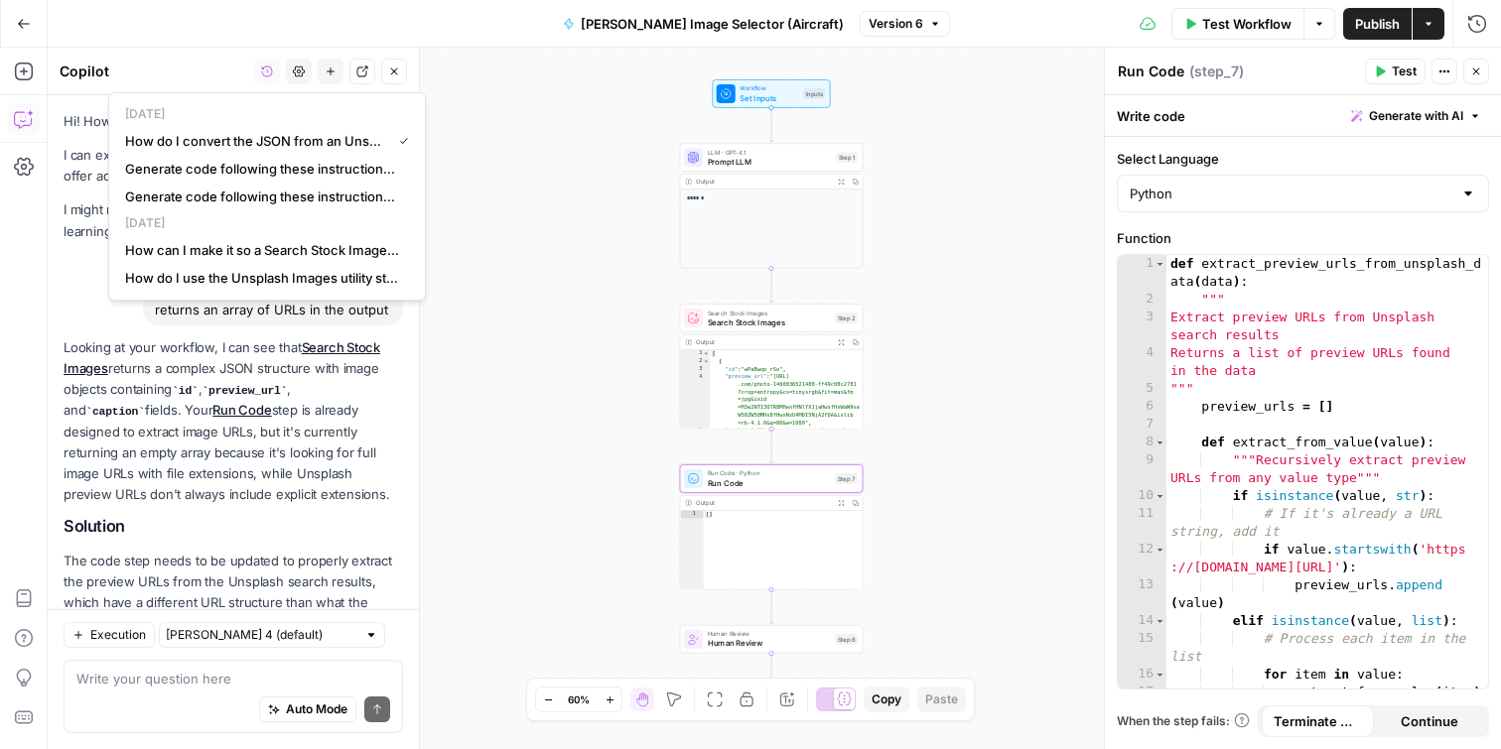
scroll to position [251, 0]
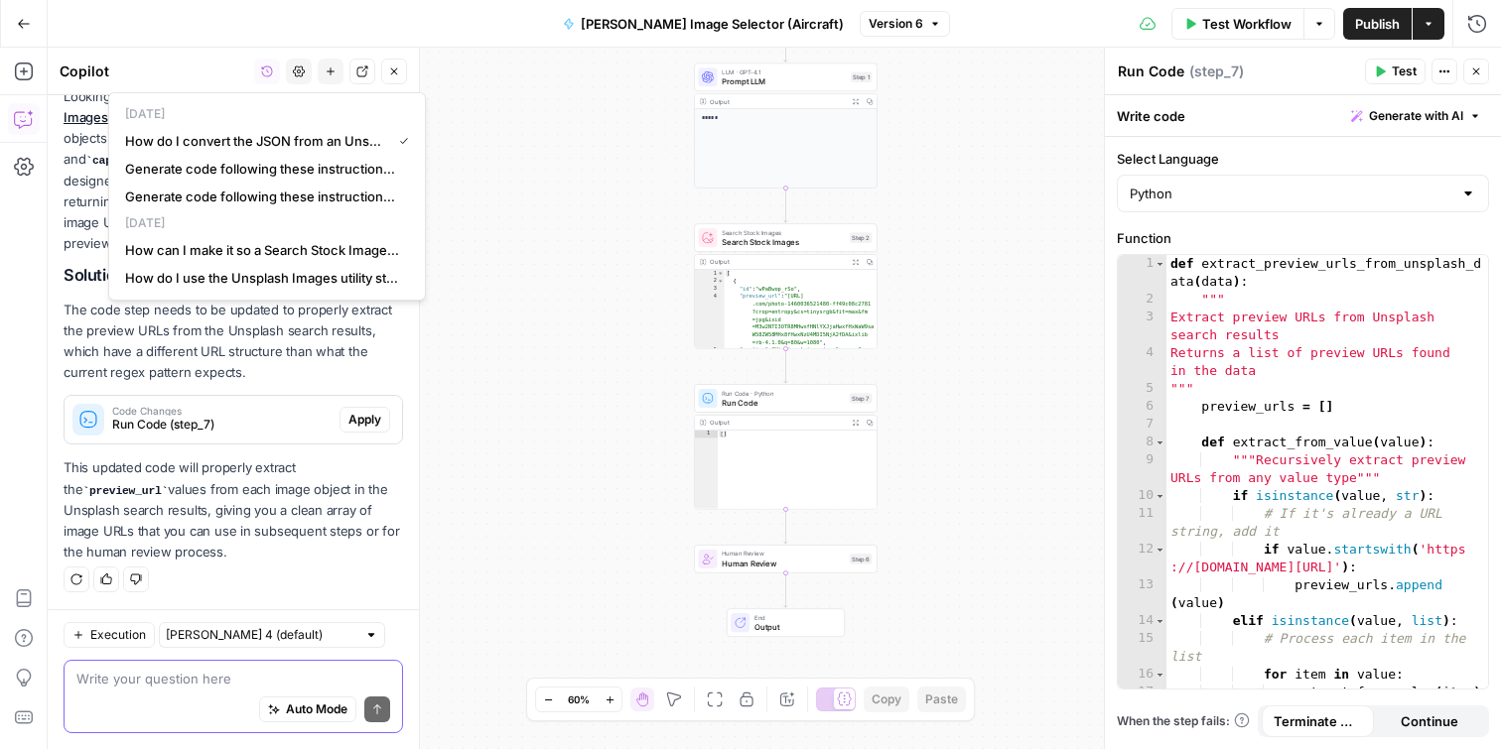
click at [190, 674] on textarea at bounding box center [233, 679] width 314 height 20
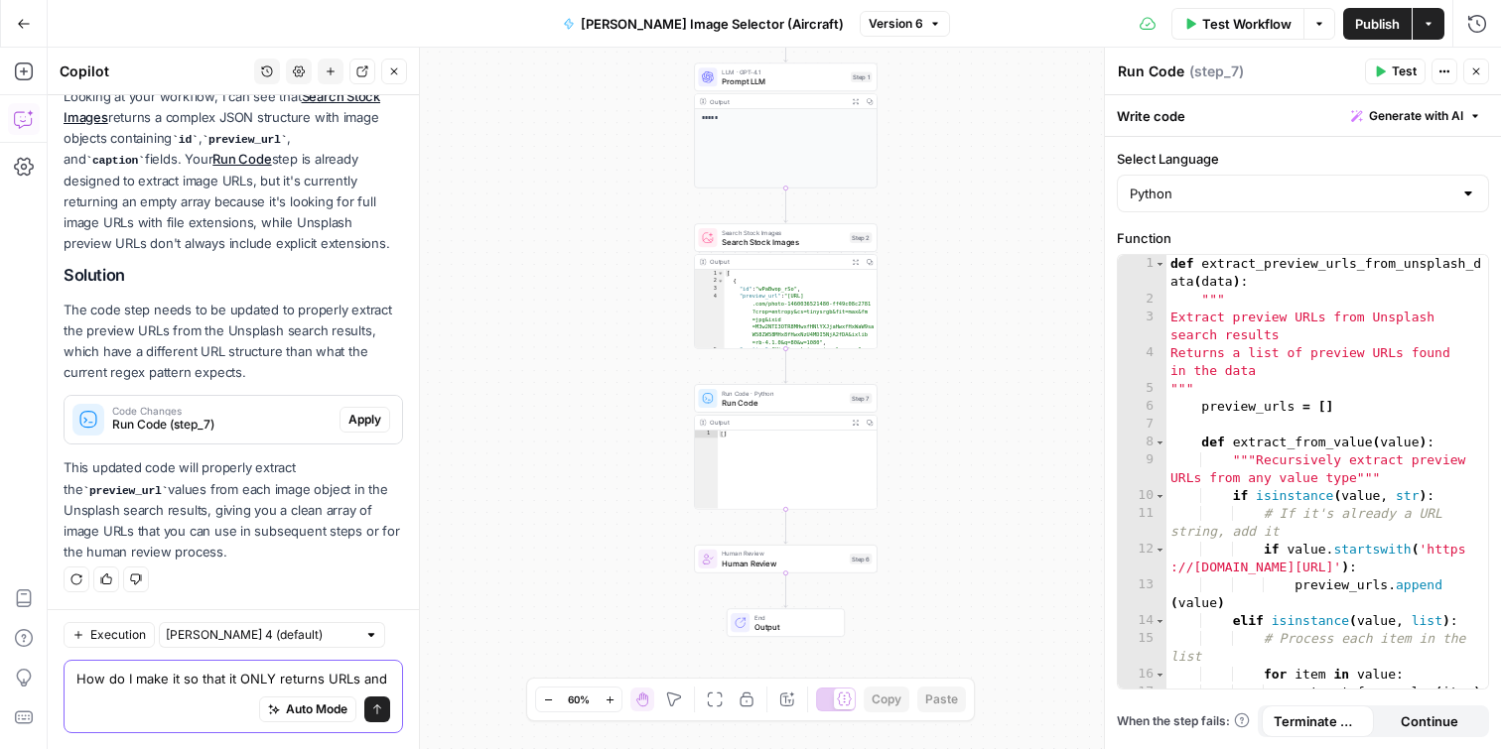
scroll to position [271, 0]
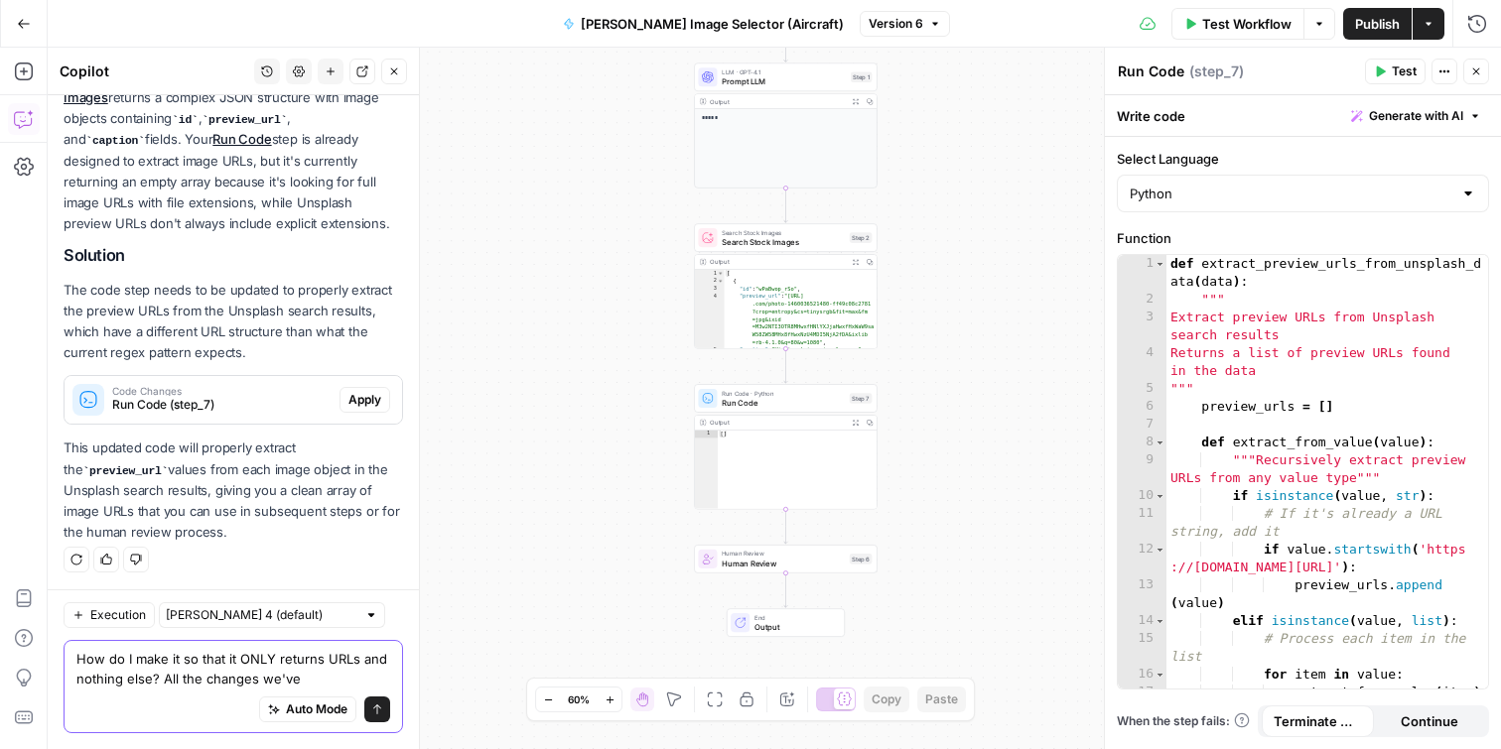
drag, startPoint x: 343, startPoint y: 672, endPoint x: 160, endPoint y: 672, distance: 183.6
click at [160, 672] on textarea "How do I make it so that it ONLY returns URLs and nothing else? All the changes…" at bounding box center [233, 669] width 314 height 40
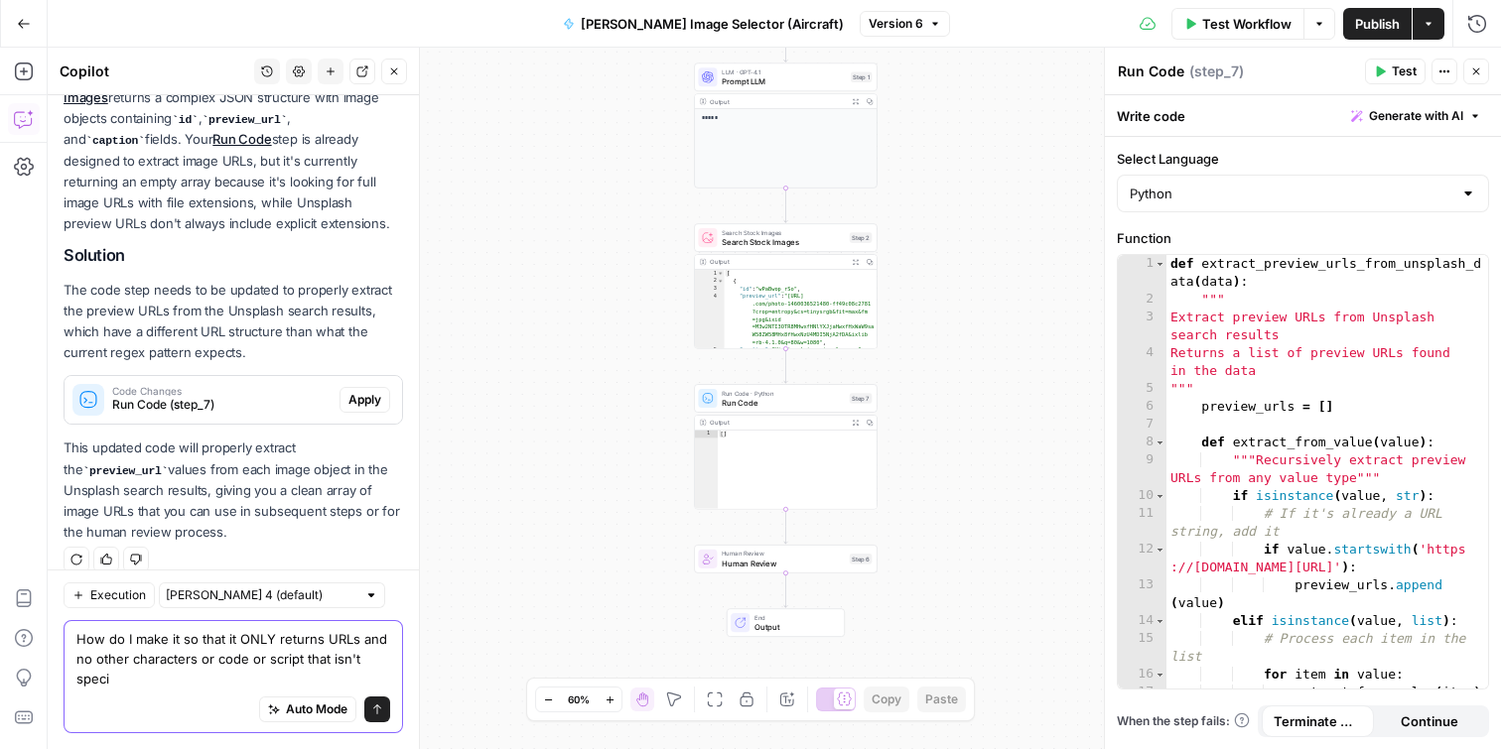
scroll to position [291, 0]
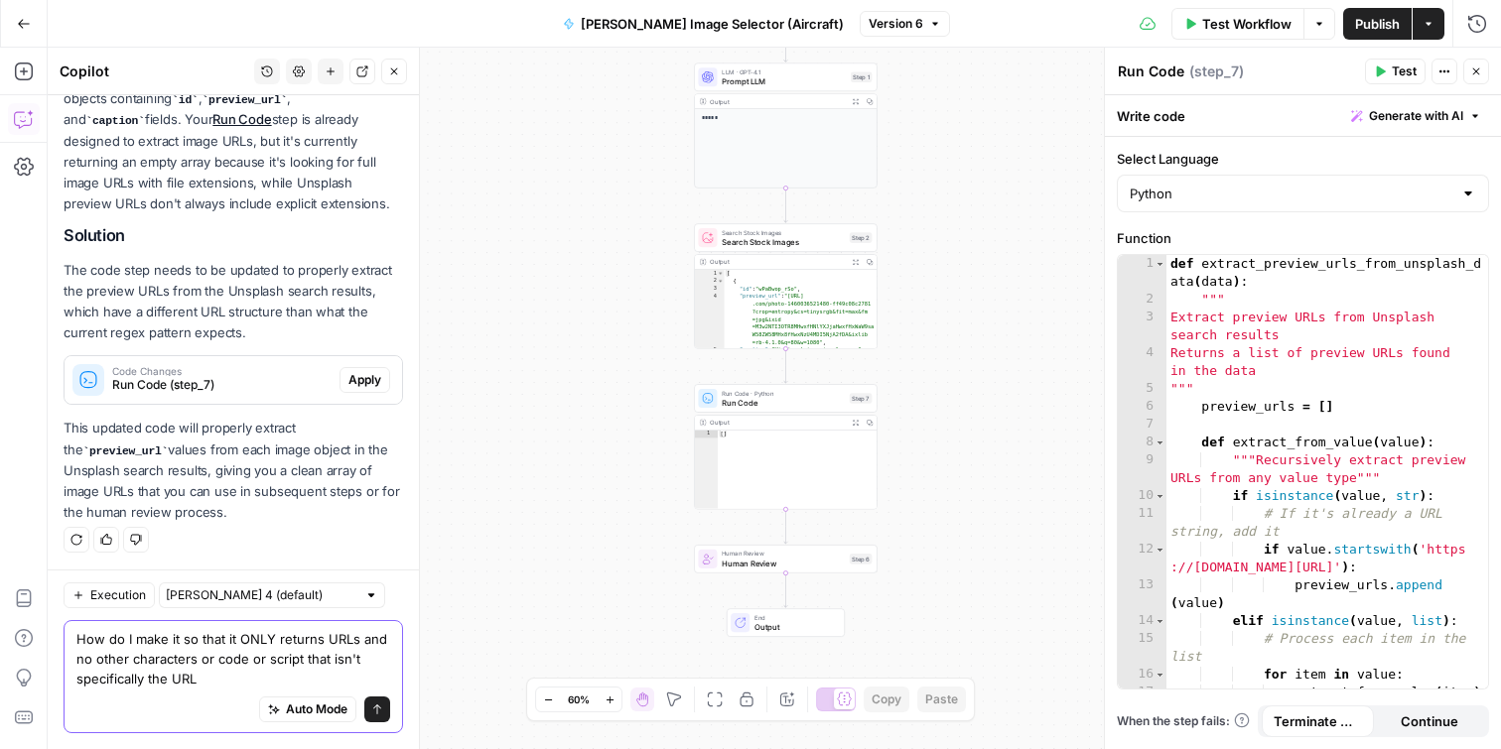
type textarea "How do I make it so that it ONLY returns URLs and no other characters or code o…"
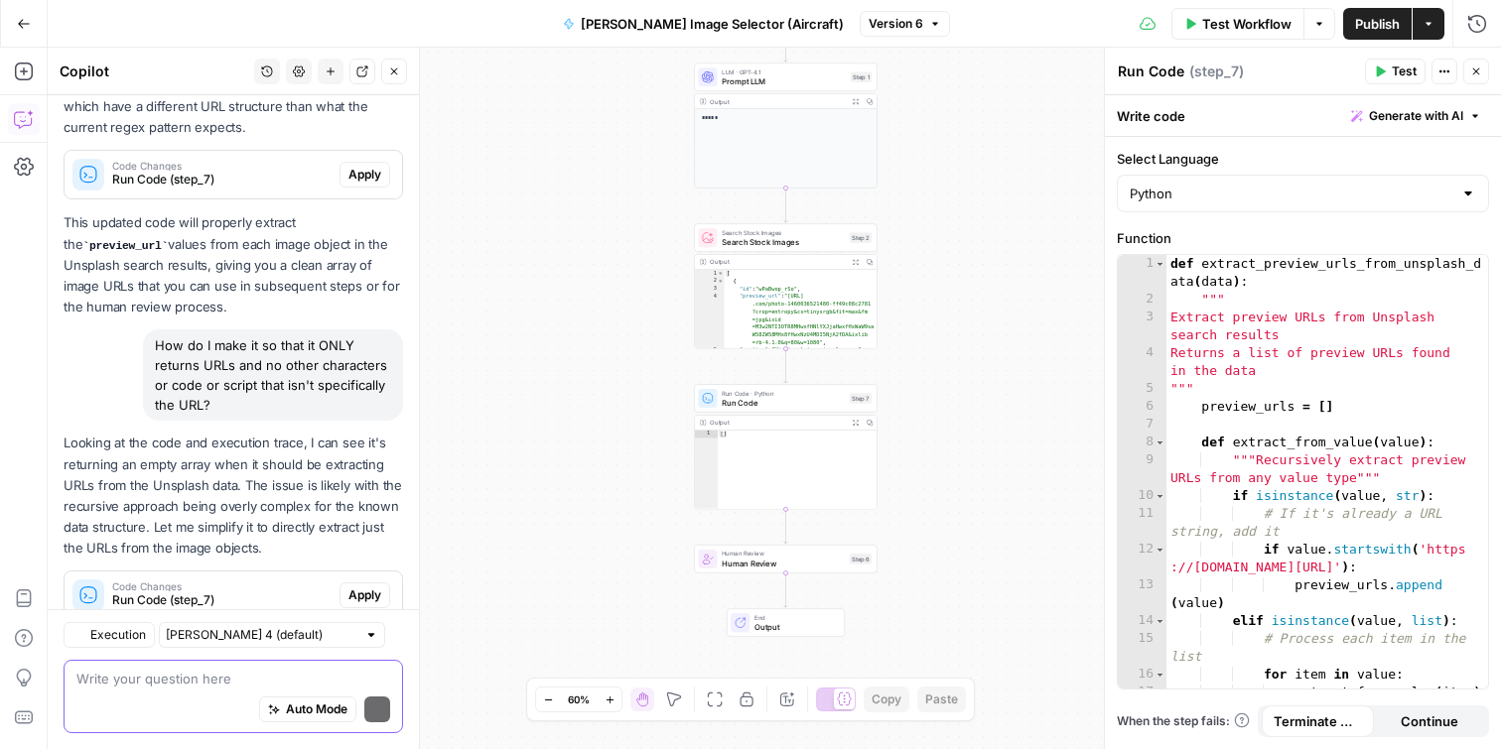
scroll to position [554, 0]
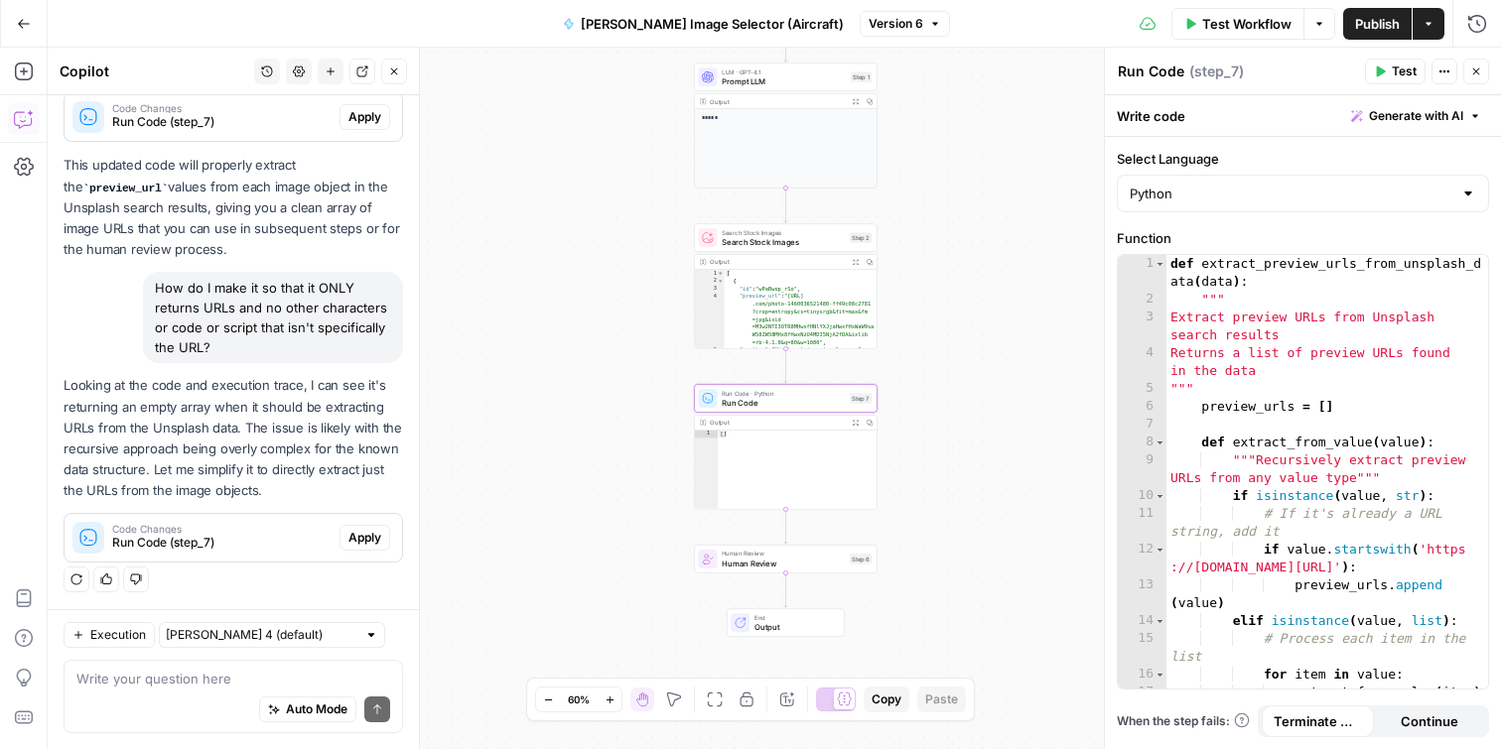
click at [380, 535] on span "Apply" at bounding box center [364, 538] width 33 height 18
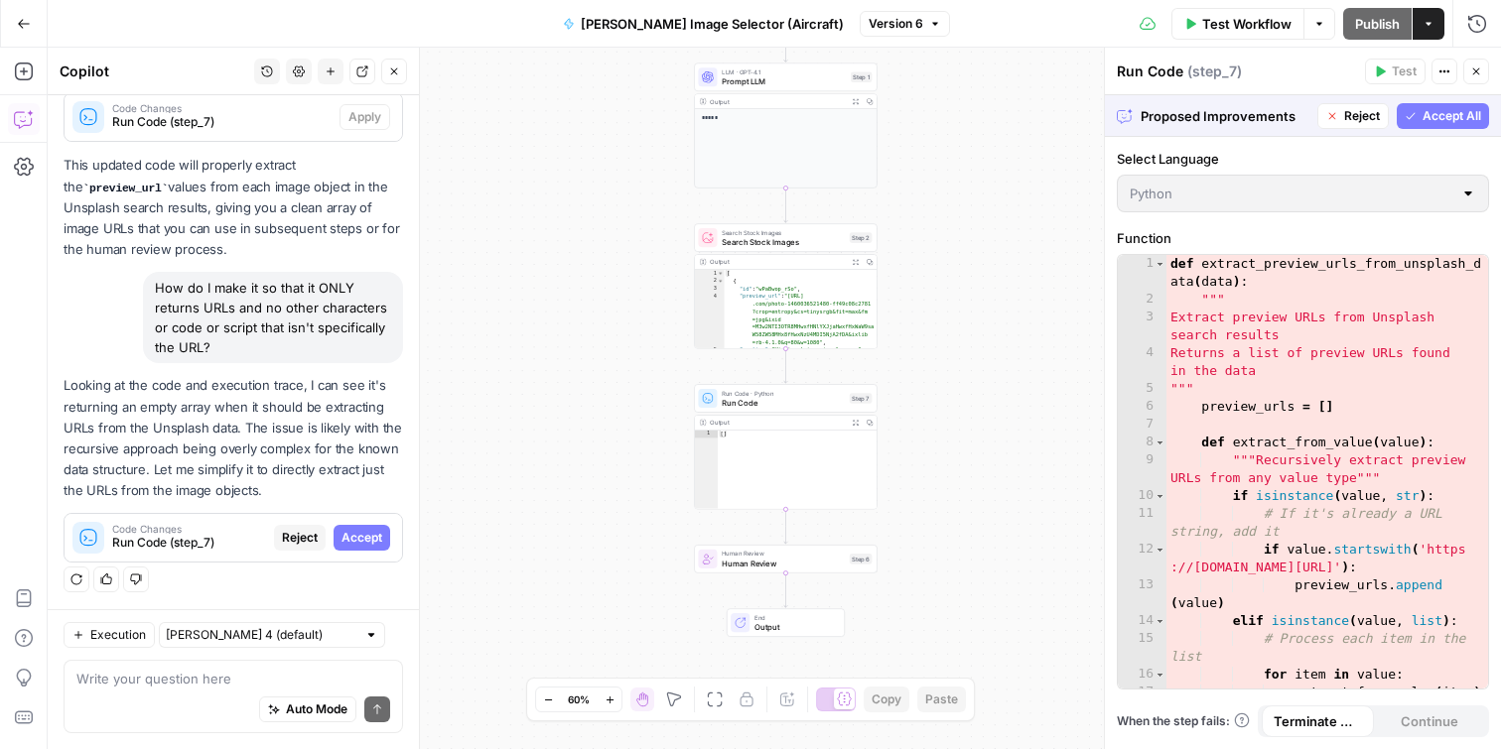
click at [1432, 123] on span "Accept All" at bounding box center [1451, 116] width 59 height 18
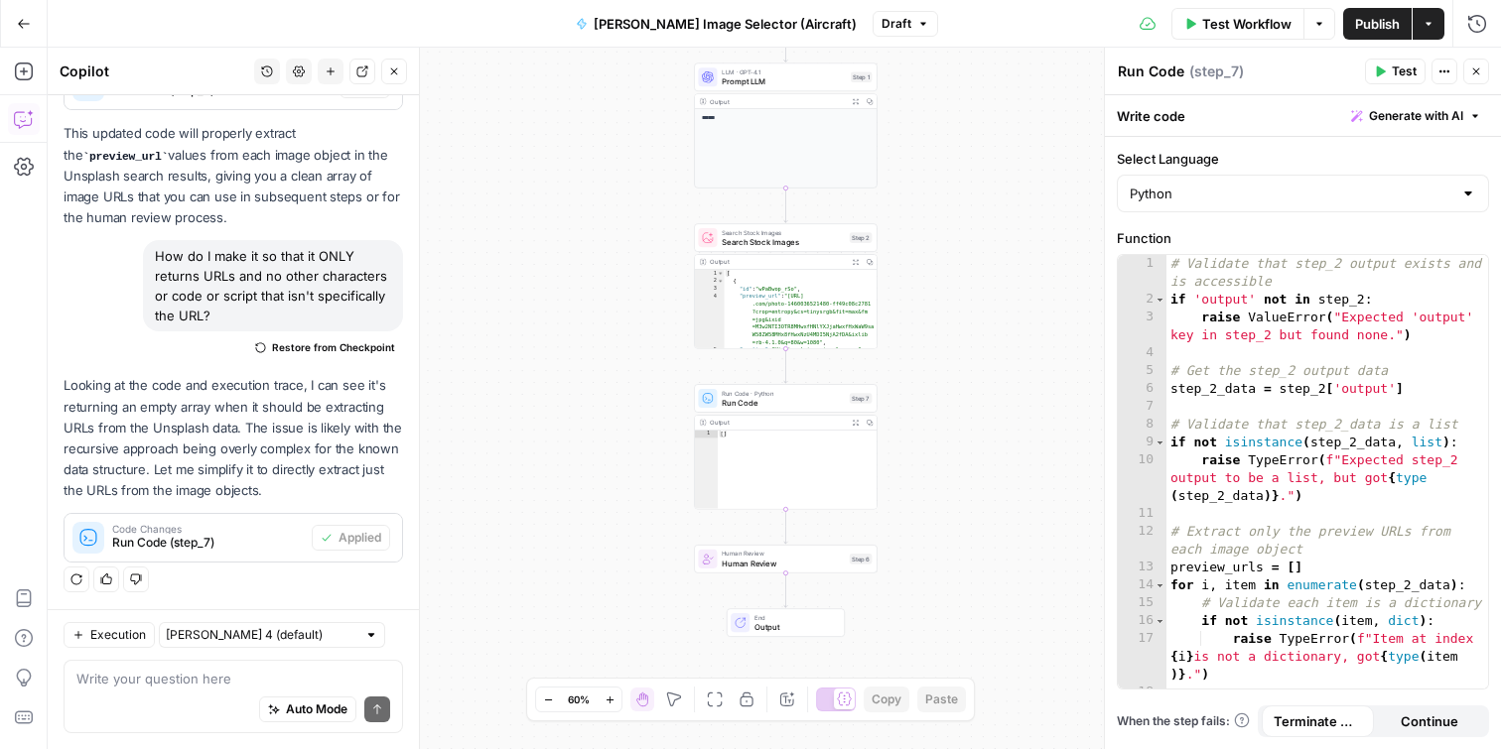
click at [1372, 26] on span "Publish" at bounding box center [1377, 24] width 45 height 20
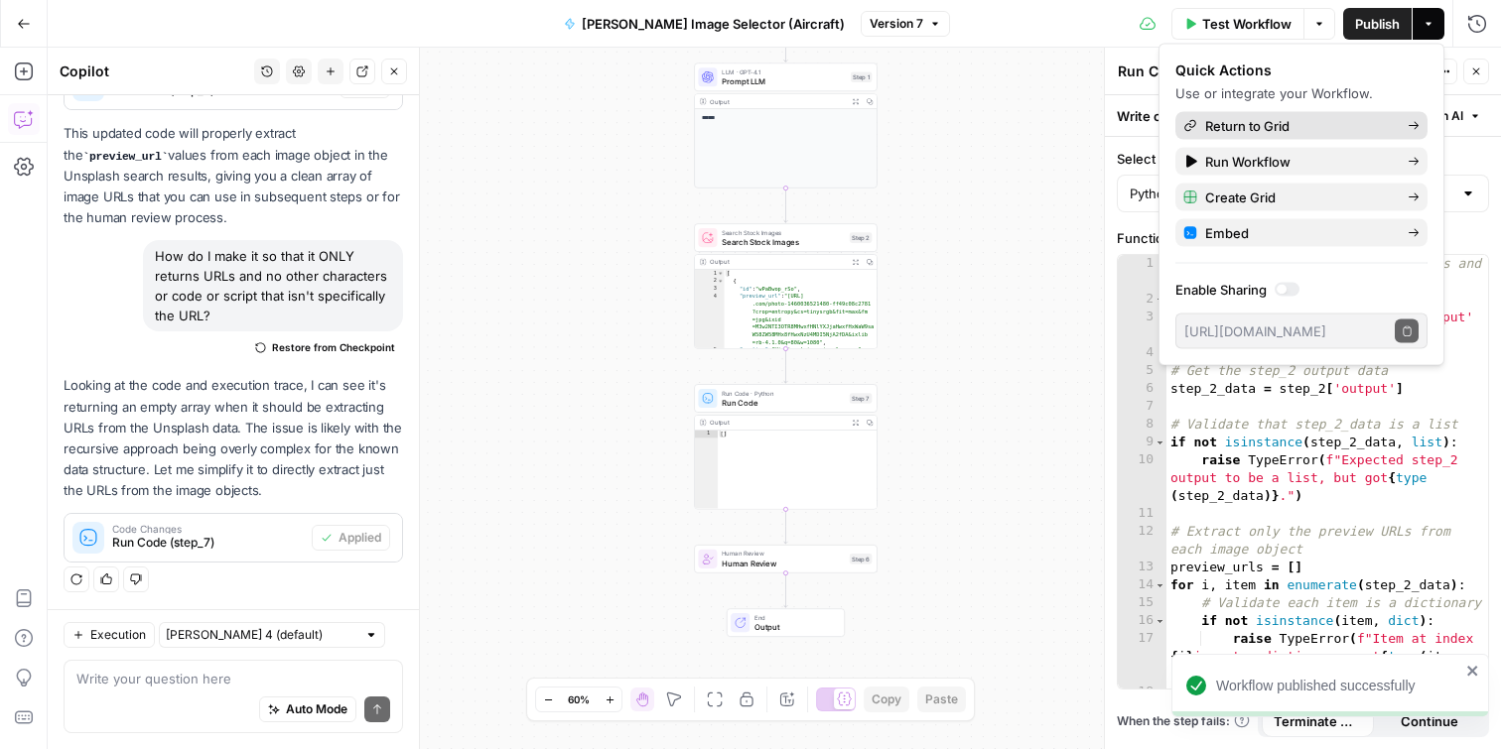
click at [1306, 127] on span "Return to Grid" at bounding box center [1298, 126] width 187 height 20
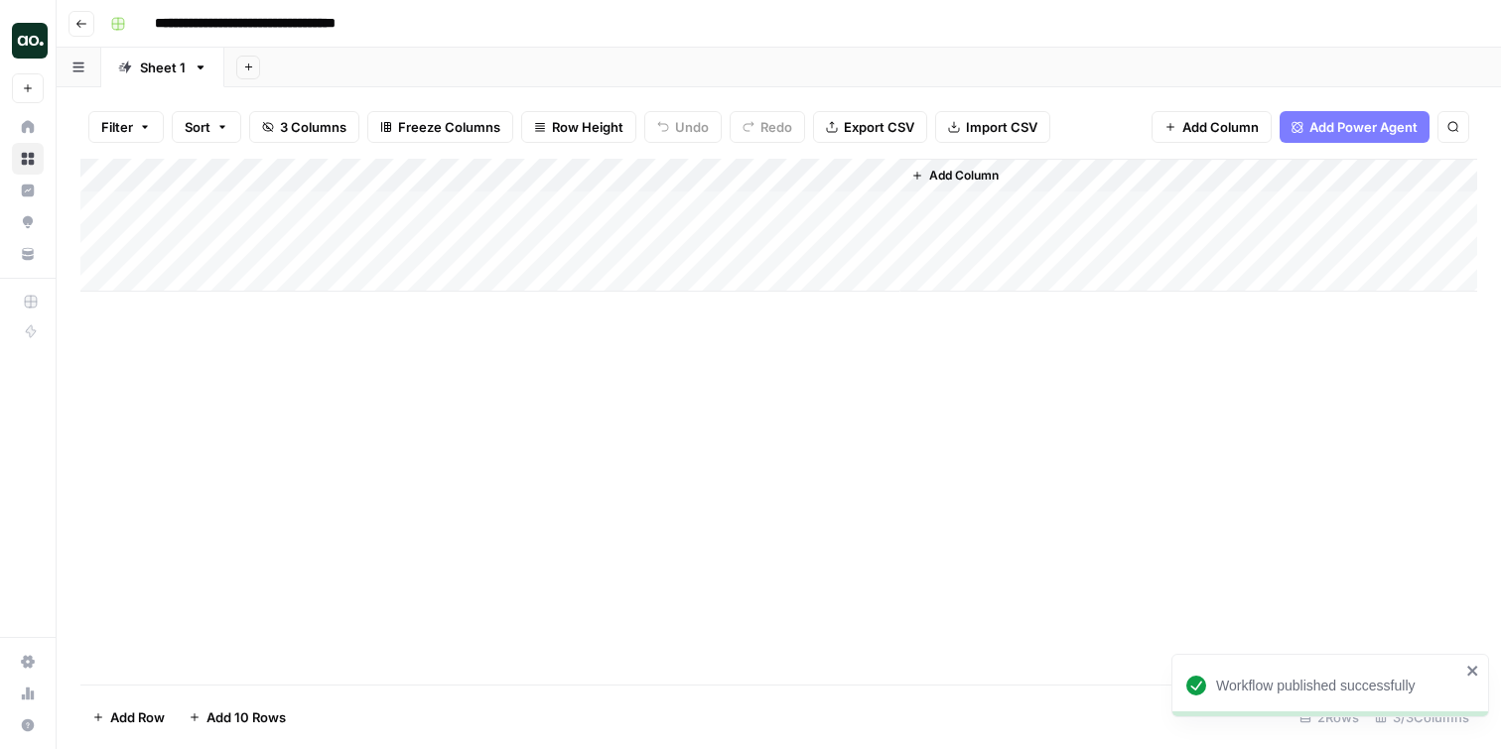
click at [706, 171] on div "Add Column" at bounding box center [778, 225] width 1396 height 133
click at [747, 226] on span "All Rows" at bounding box center [774, 221] width 125 height 20
click at [616, 210] on div "Add Column" at bounding box center [778, 225] width 1396 height 133
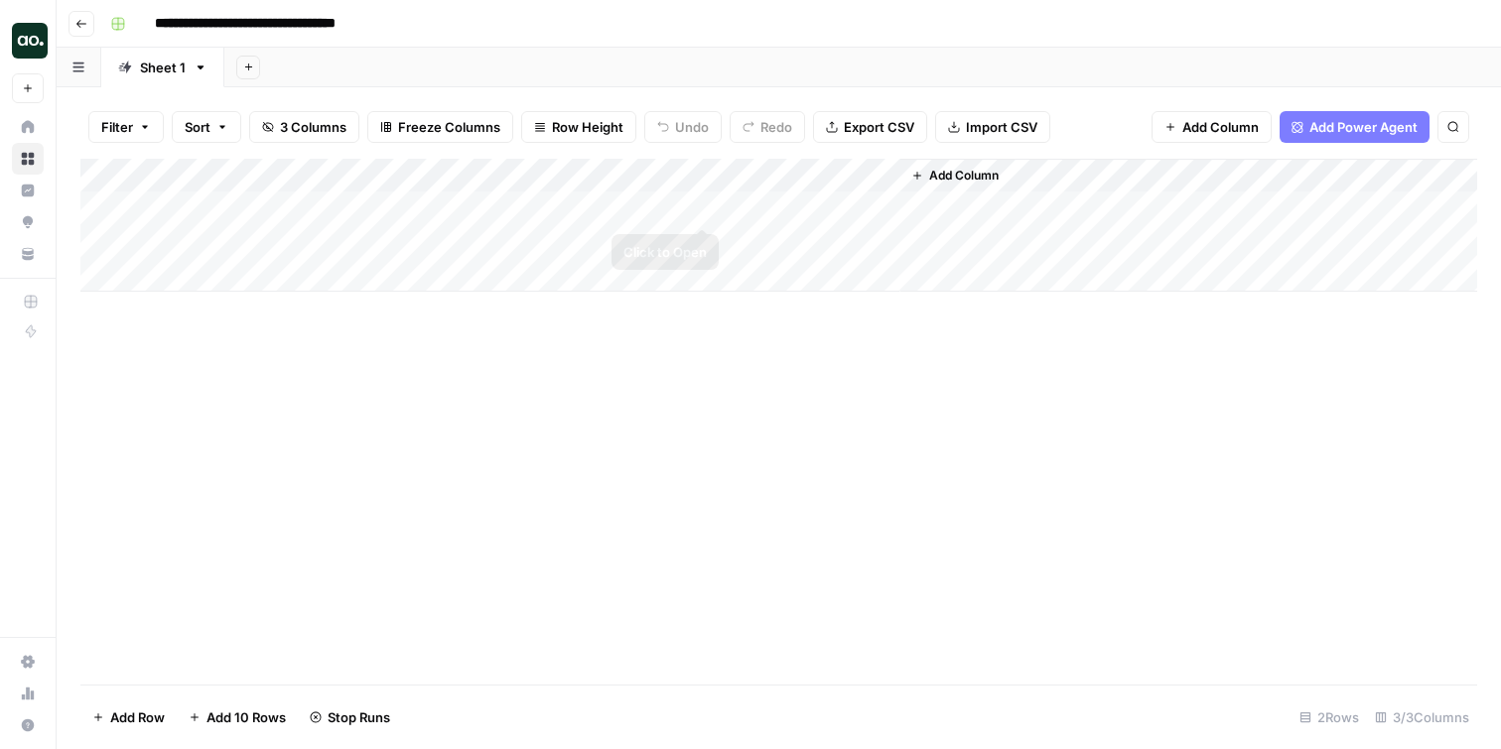
click at [705, 203] on div "Add Column" at bounding box center [778, 225] width 1396 height 133
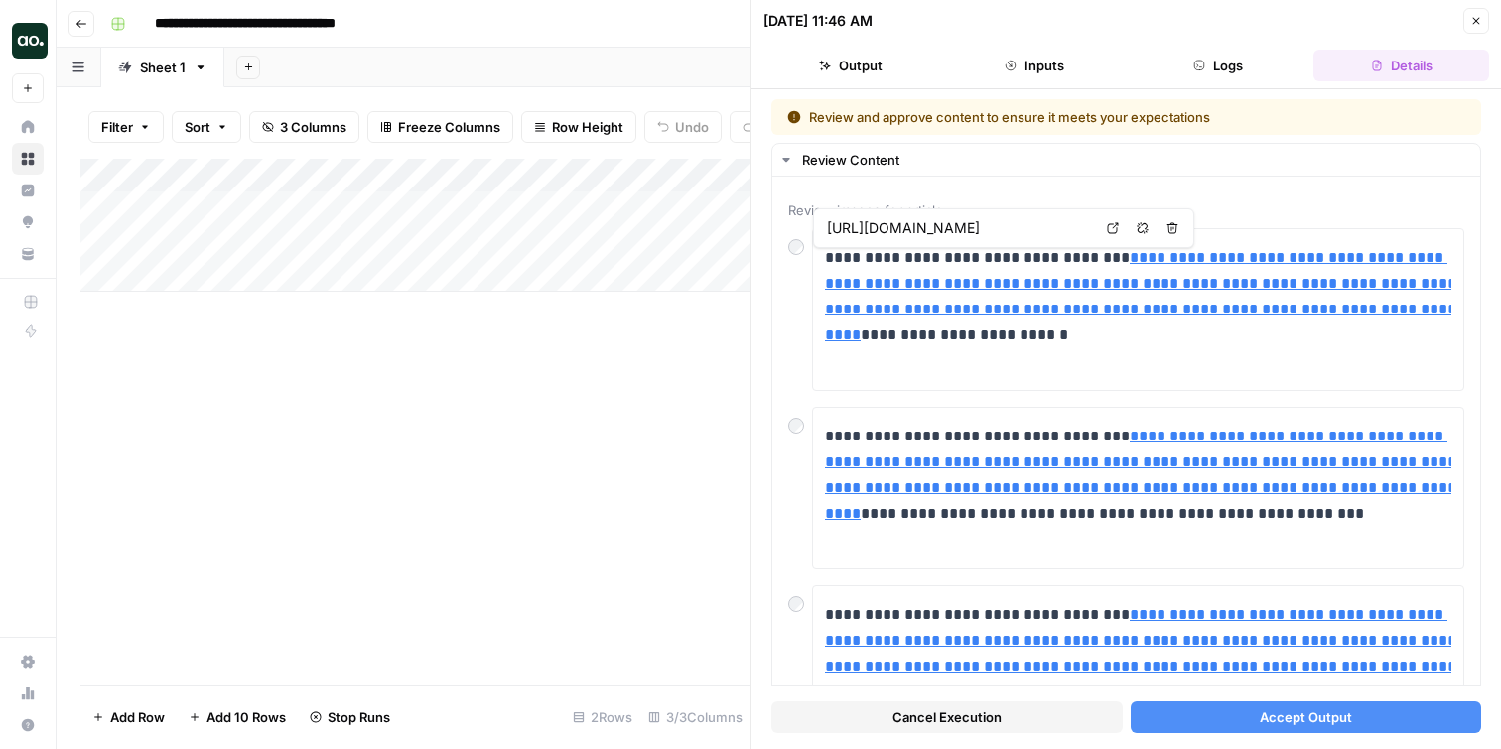
click at [1469, 16] on button "Close" at bounding box center [1476, 21] width 26 height 26
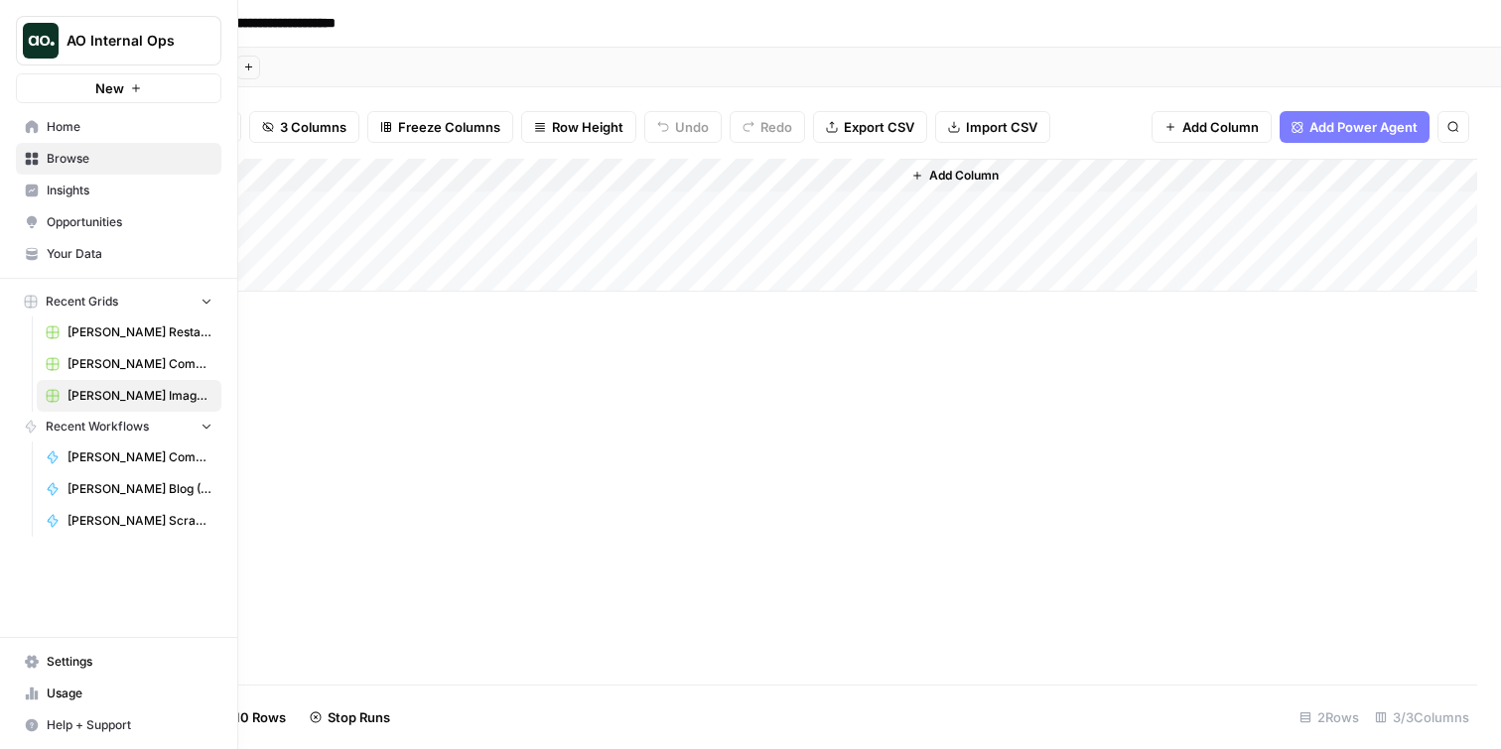
click at [34, 128] on icon at bounding box center [32, 126] width 13 height 13
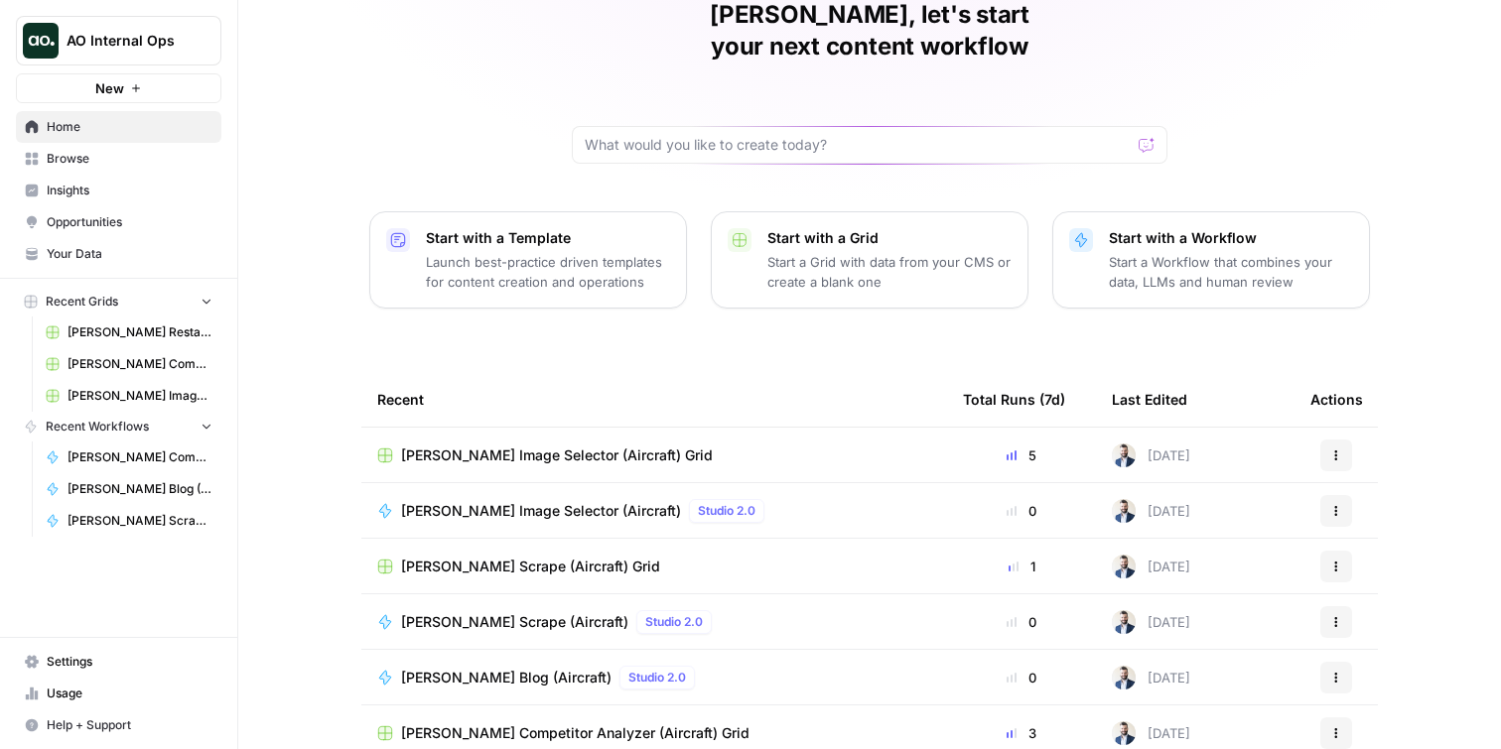
scroll to position [103, 0]
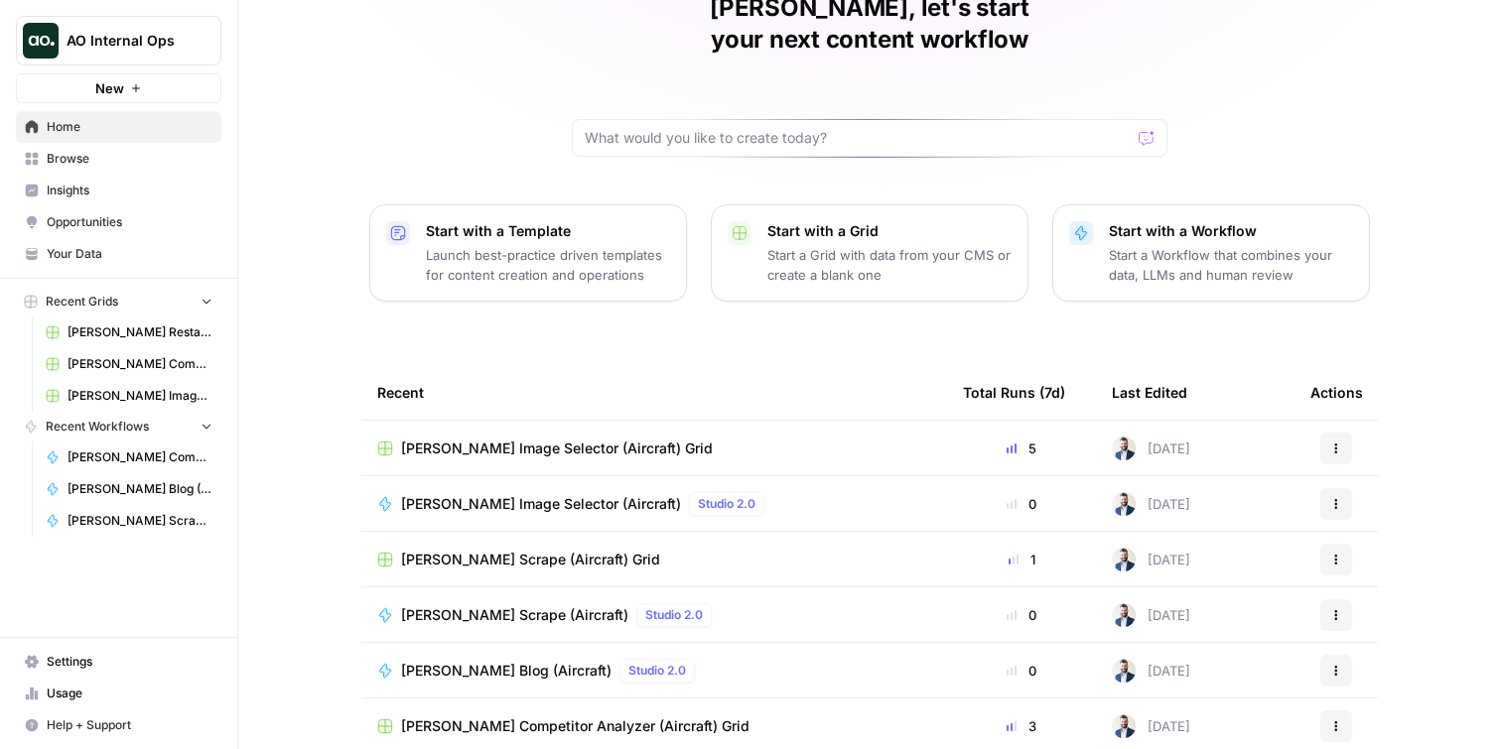
click at [481, 661] on span "[PERSON_NAME] Blog (Aircraft)" at bounding box center [506, 671] width 210 height 20
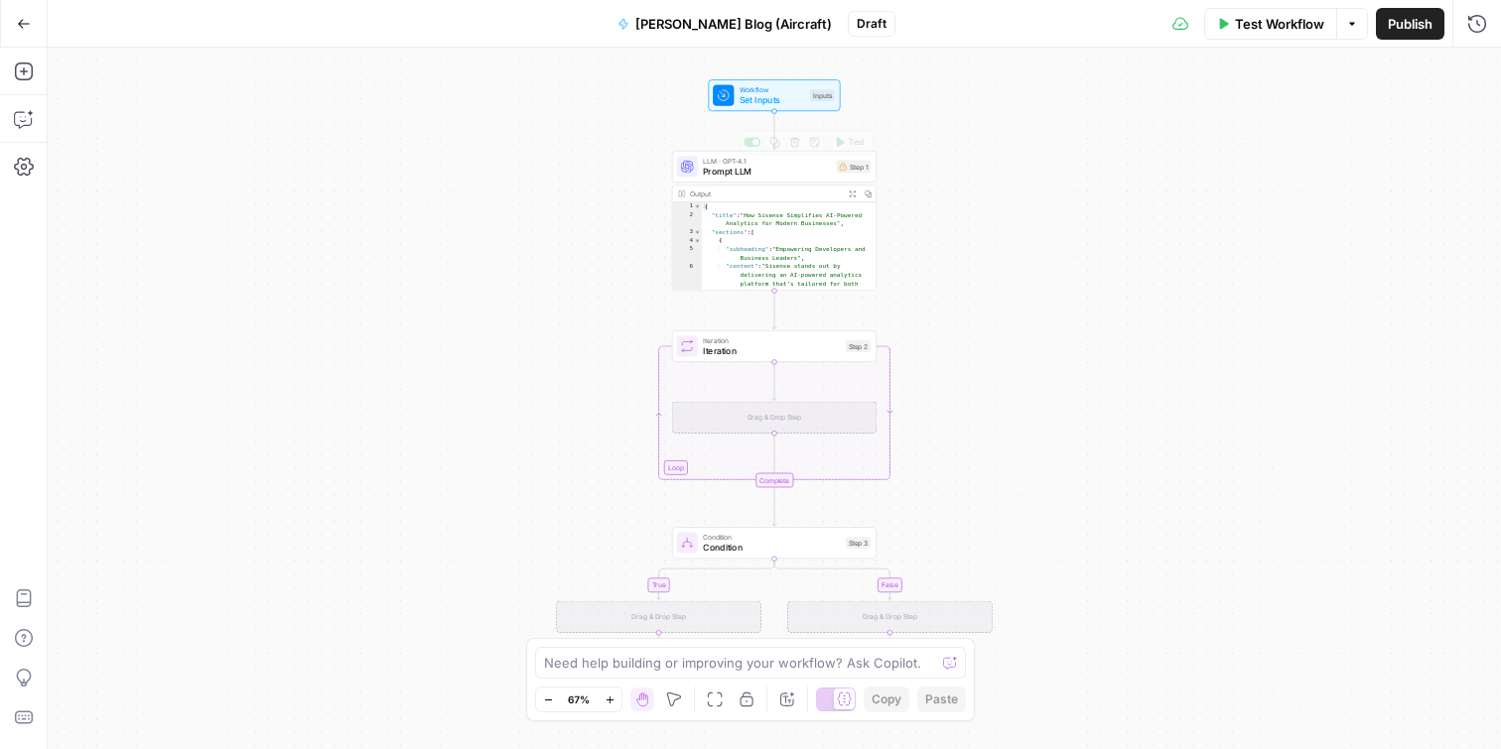
click at [789, 165] on span "Prompt LLM" at bounding box center [767, 171] width 128 height 13
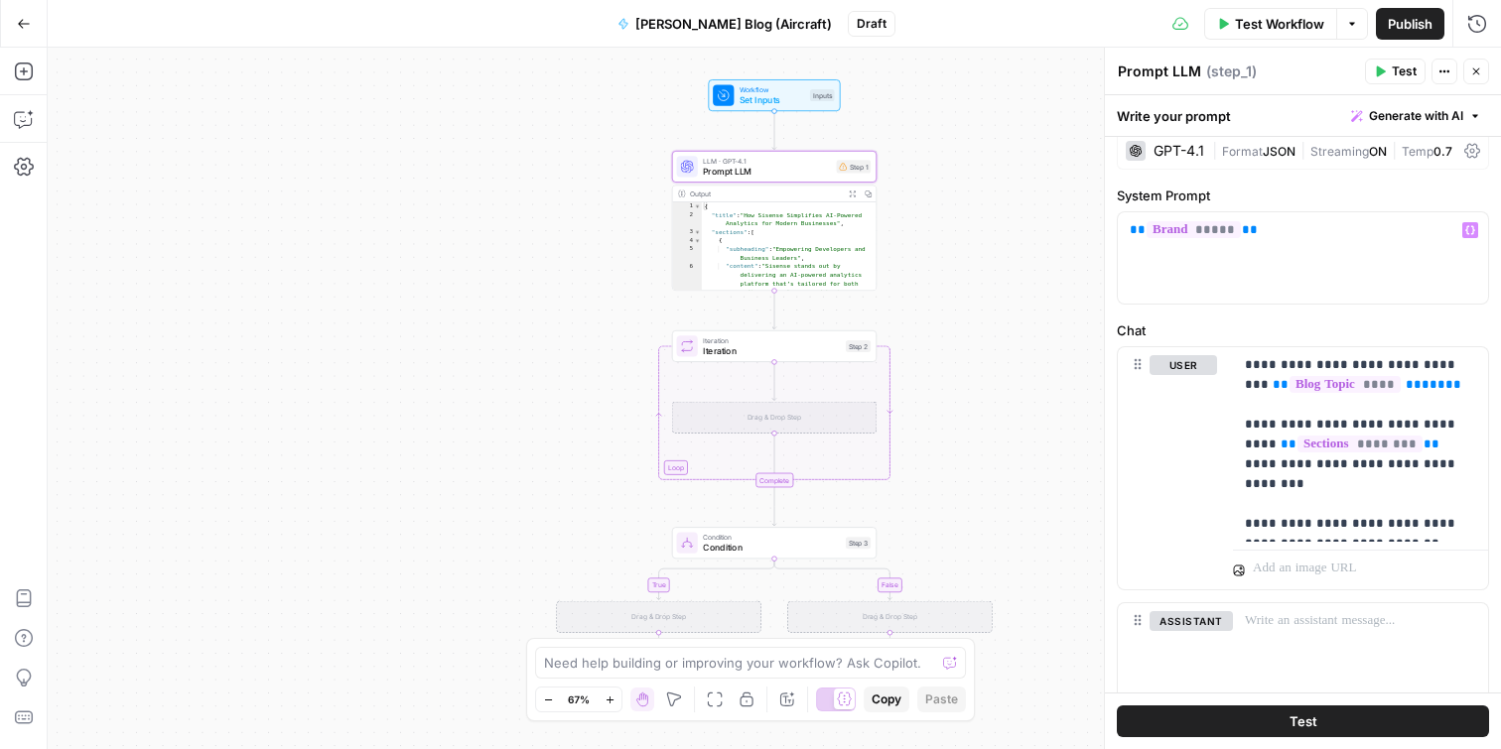
scroll to position [31, 0]
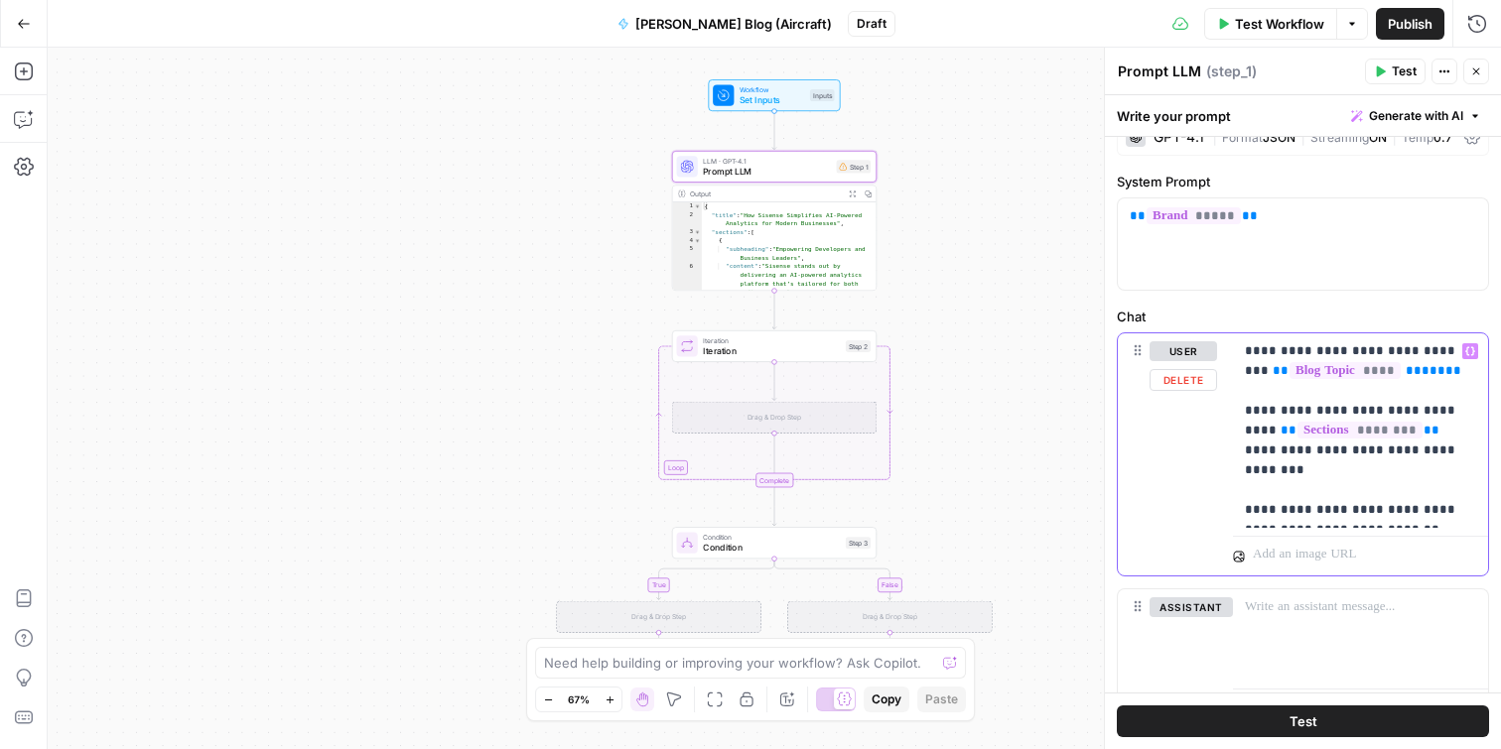
drag, startPoint x: 1373, startPoint y: 352, endPoint x: 1289, endPoint y: 348, distance: 83.5
click at [1289, 348] on p "**********" at bounding box center [1360, 430] width 231 height 179
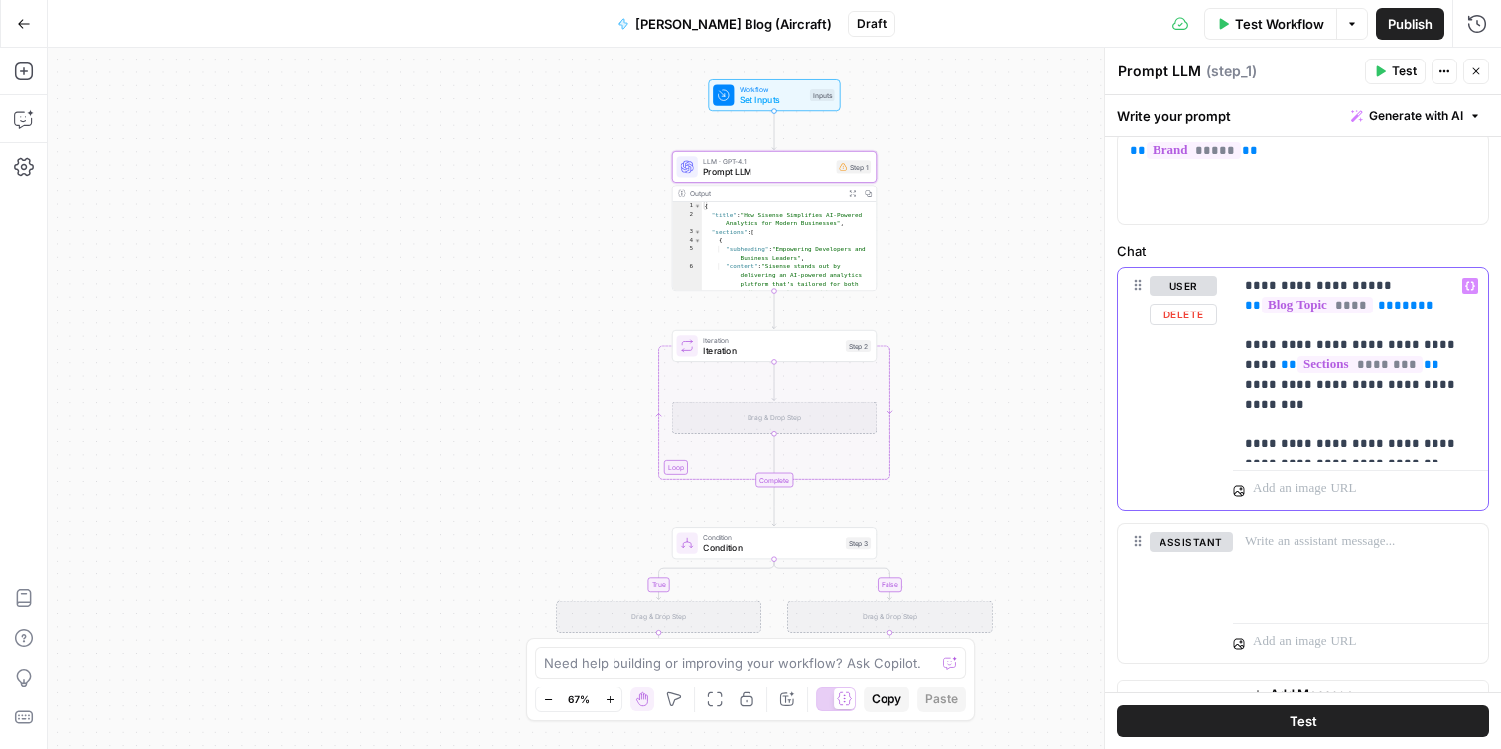
scroll to position [99, 0]
drag, startPoint x: 1425, startPoint y: 441, endPoint x: 1234, endPoint y: 386, distance: 199.2
click at [1234, 386] on div "**********" at bounding box center [1360, 362] width 255 height 195
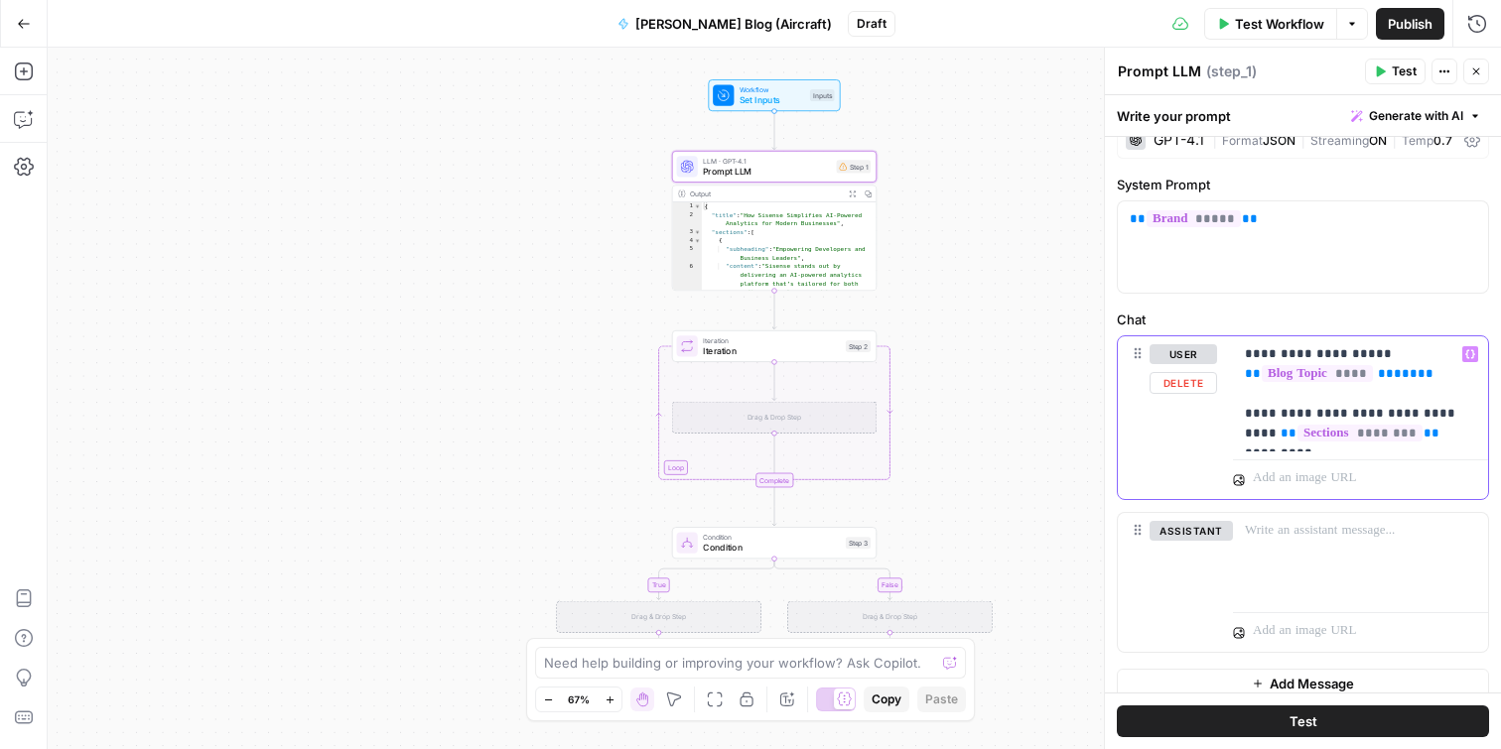
scroll to position [117, 0]
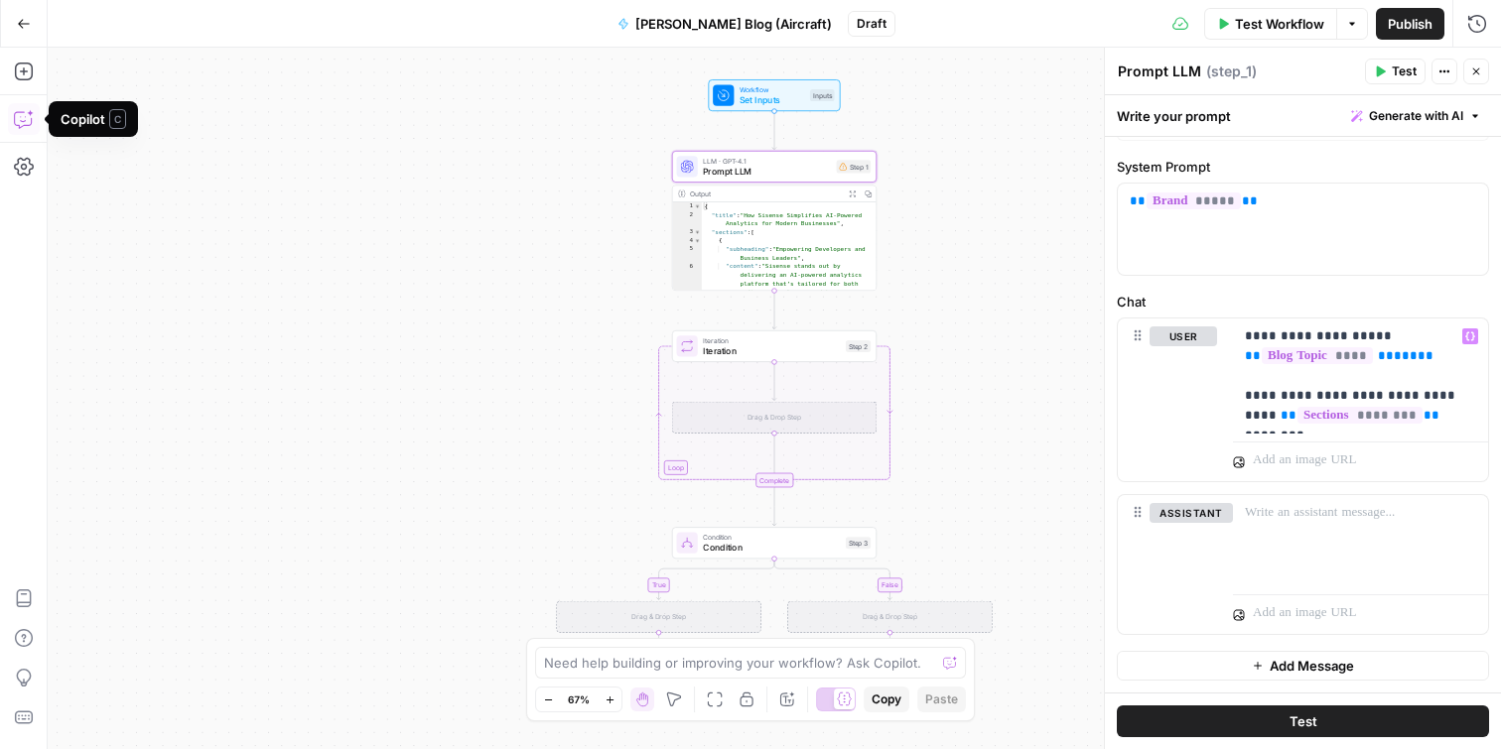
click at [25, 117] on icon "button" at bounding box center [25, 117] width 0 height 0
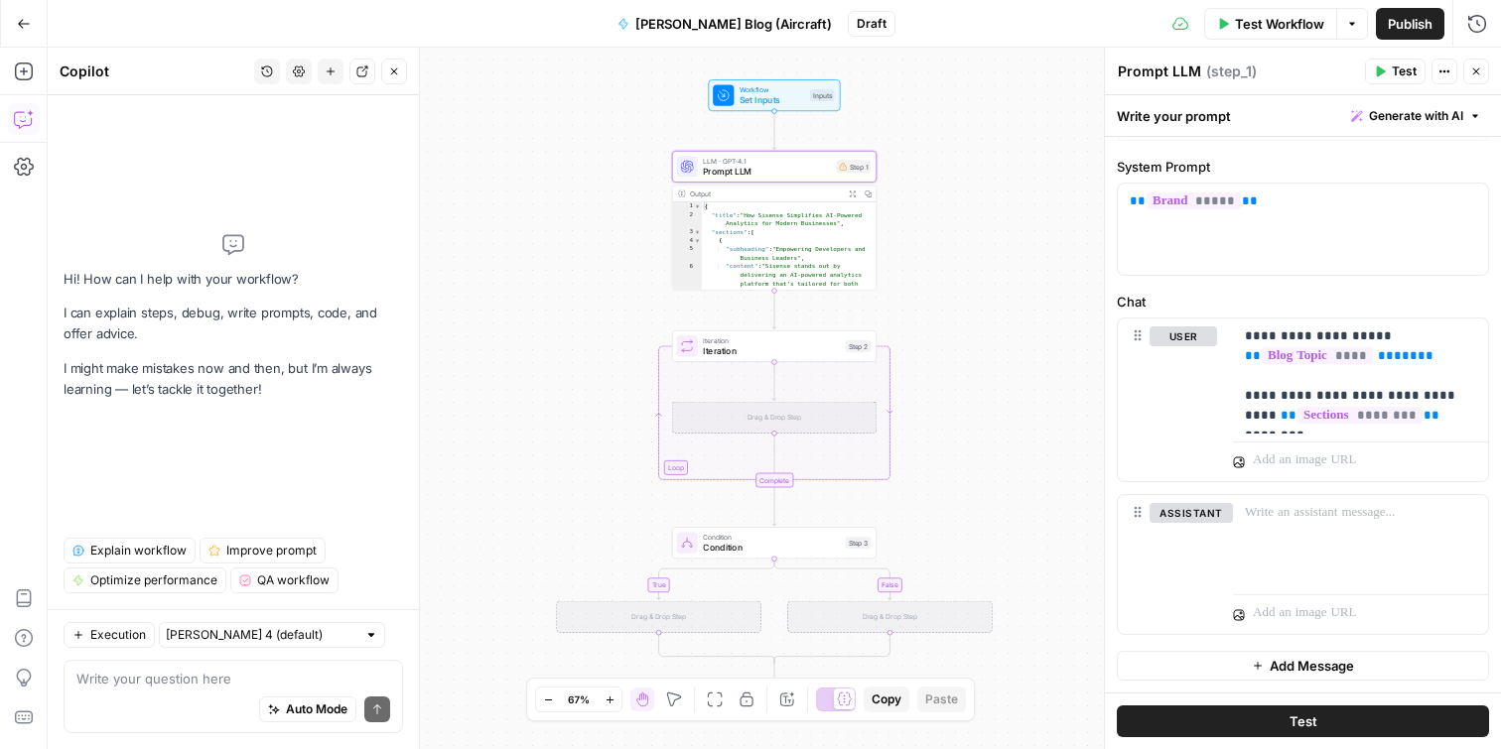
click at [232, 688] on textarea at bounding box center [233, 679] width 314 height 20
click at [182, 691] on div "Auto Mode Send" at bounding box center [233, 711] width 314 height 44
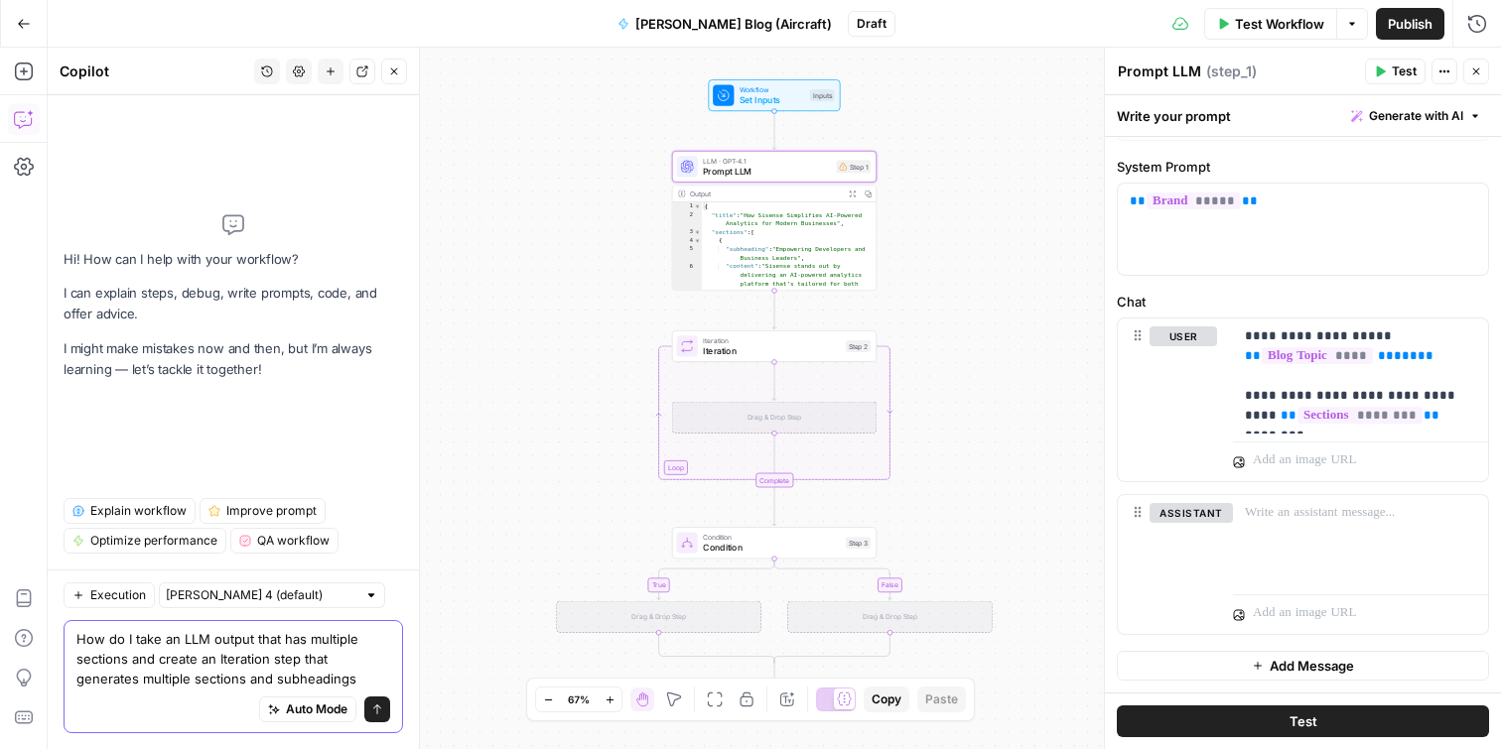
type textarea "How do I take an LLM output that has multiple sections and create an Iteration …"
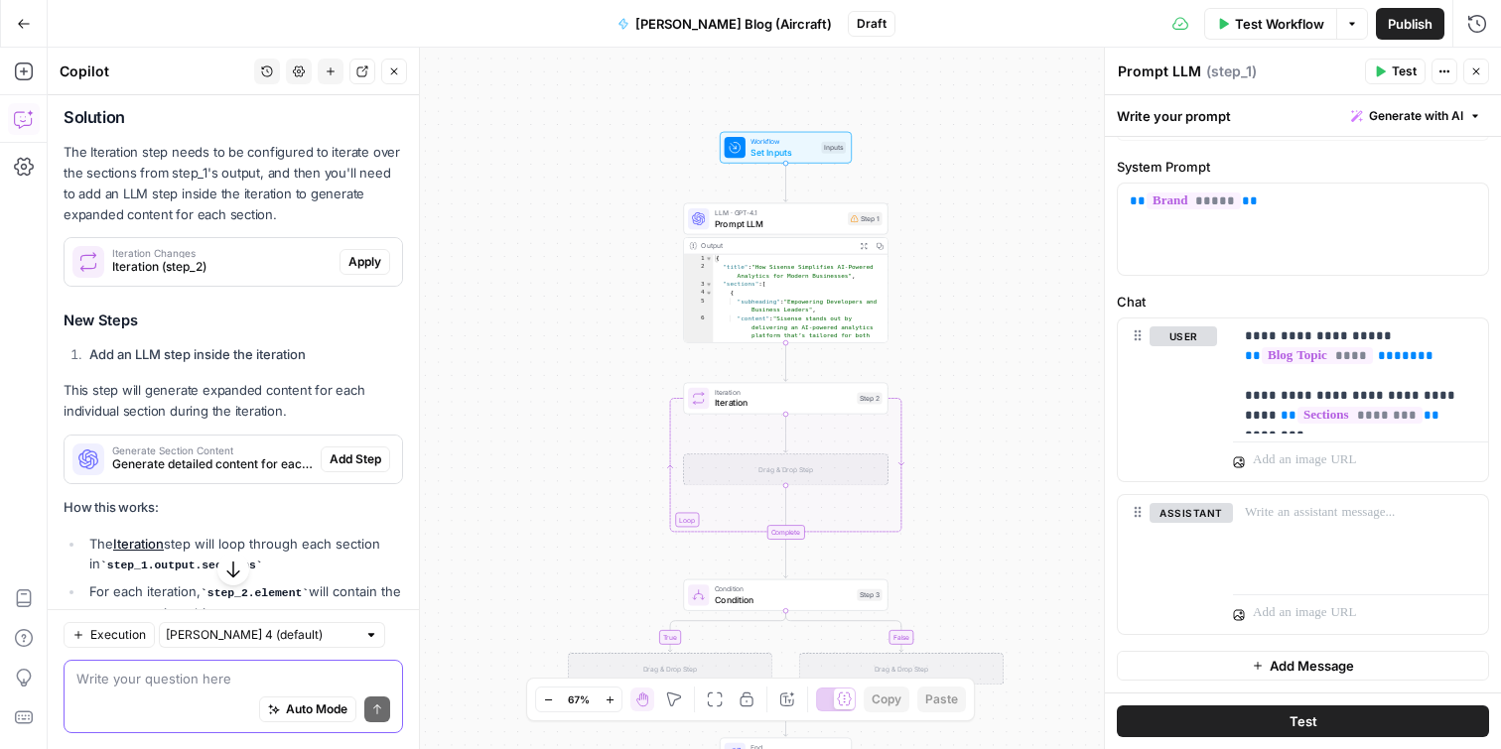
scroll to position [351, 0]
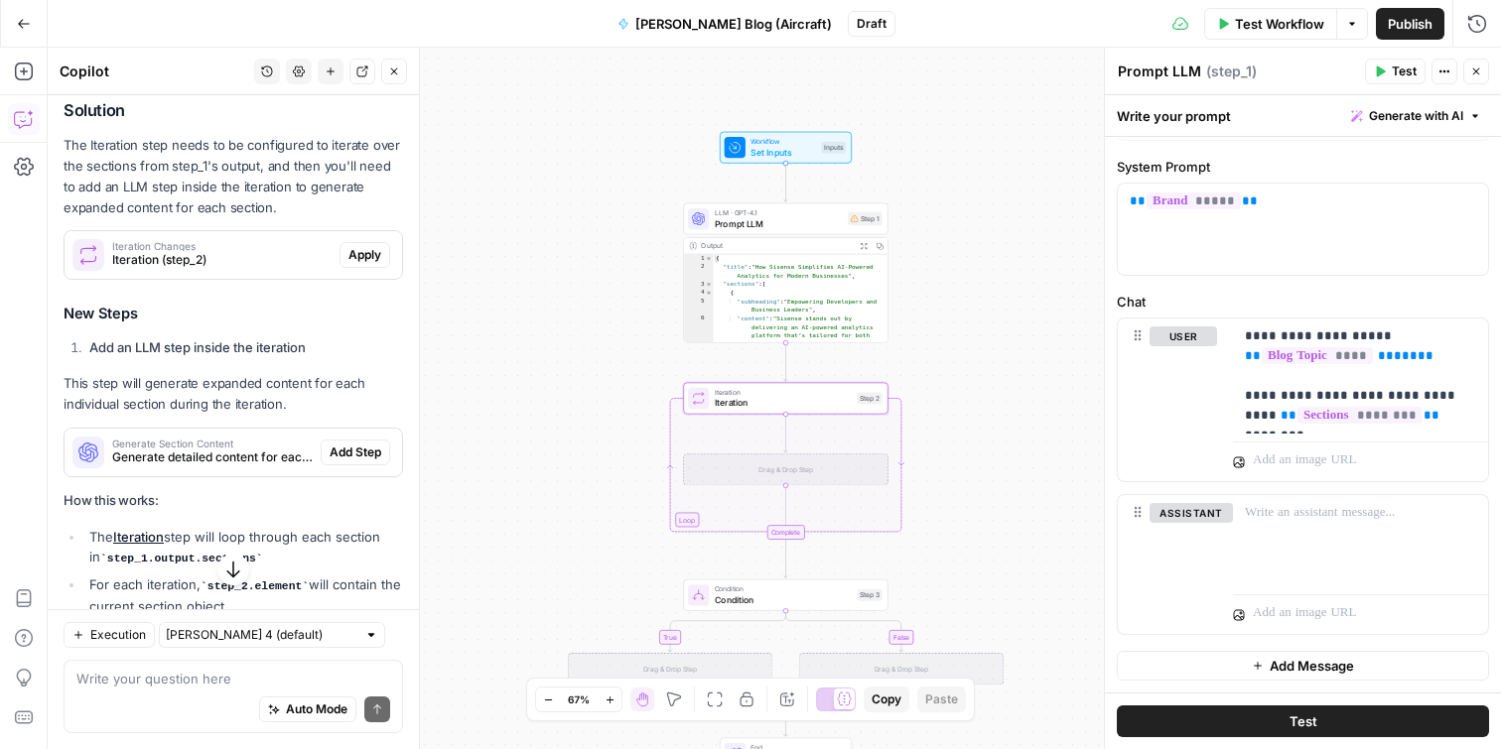
click at [361, 262] on span "Apply" at bounding box center [364, 255] width 33 height 18
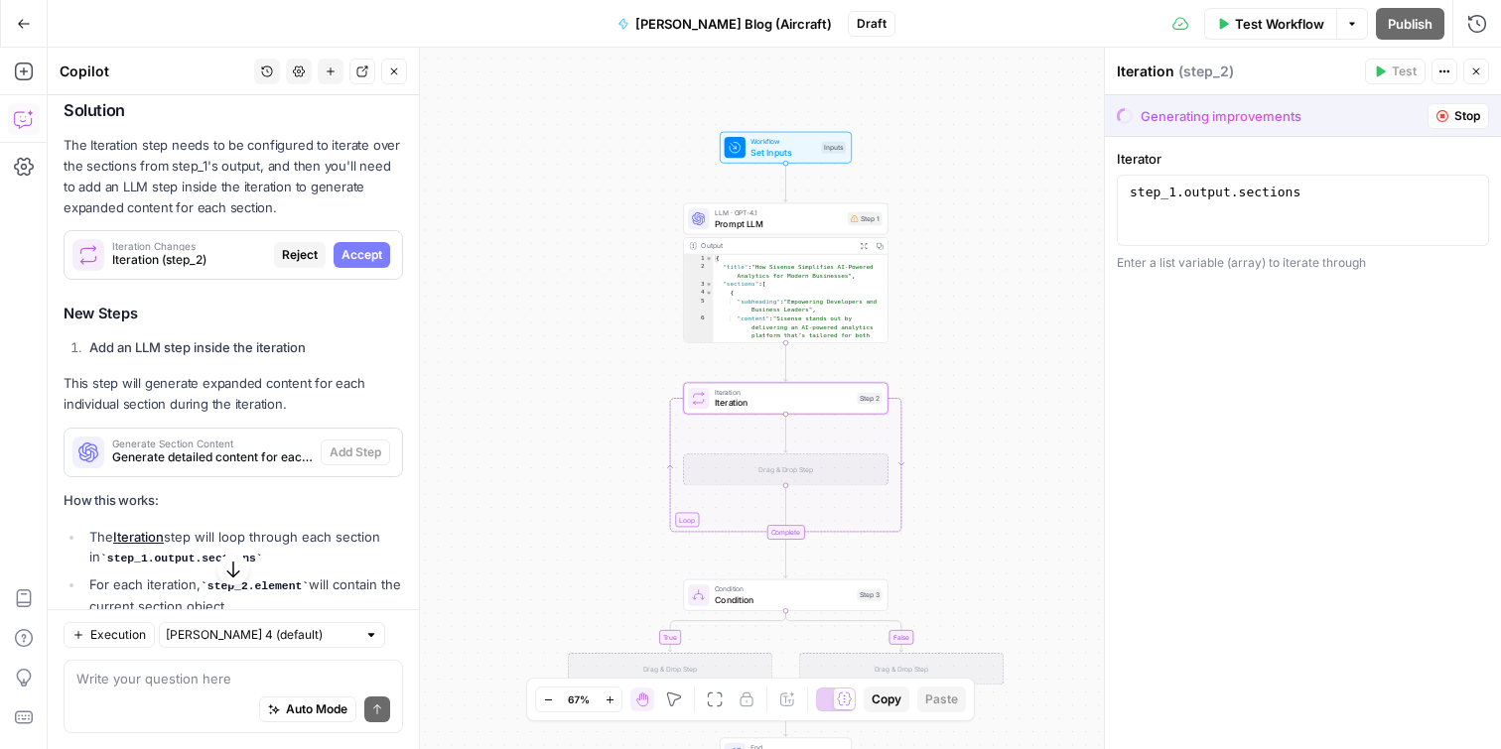
click at [368, 259] on span "Accept" at bounding box center [361, 255] width 41 height 18
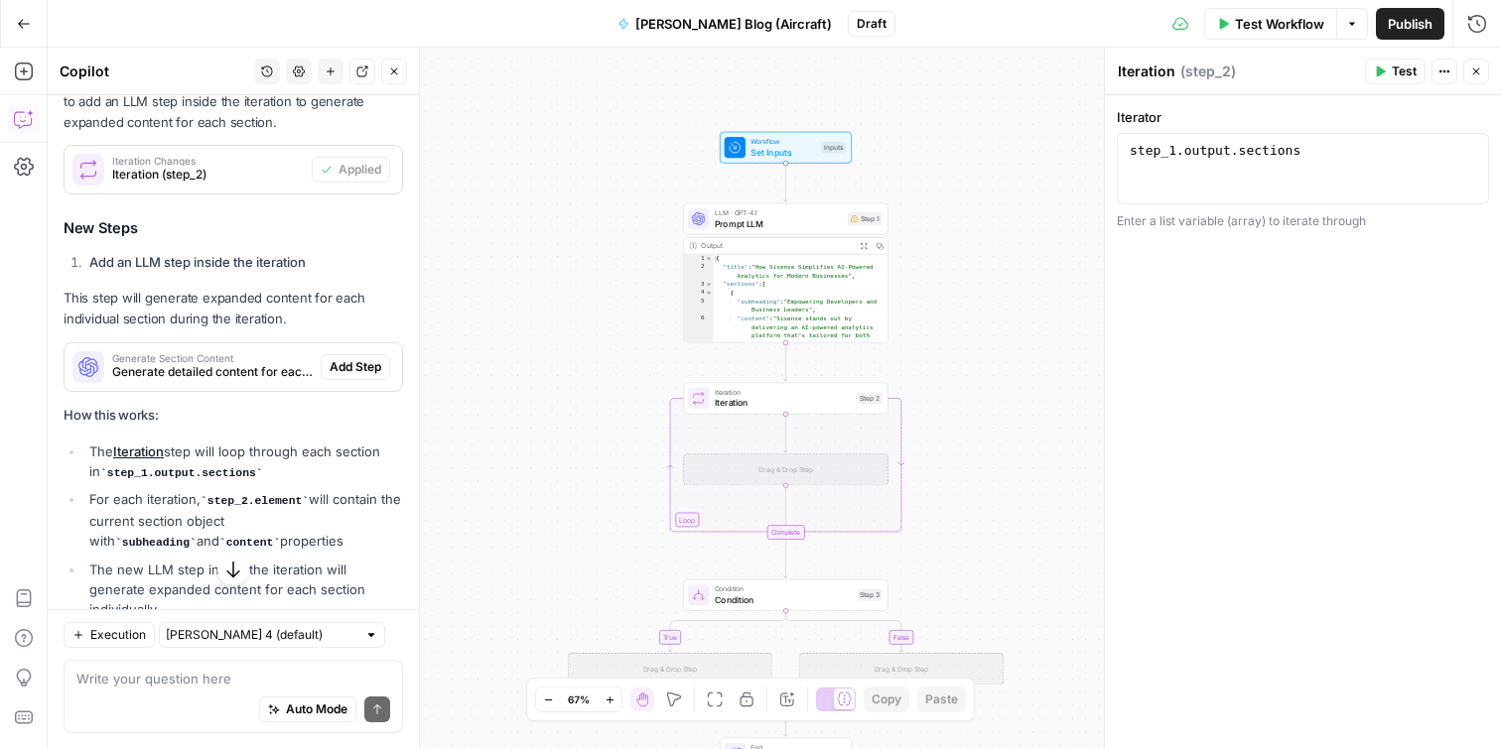
scroll to position [449, 0]
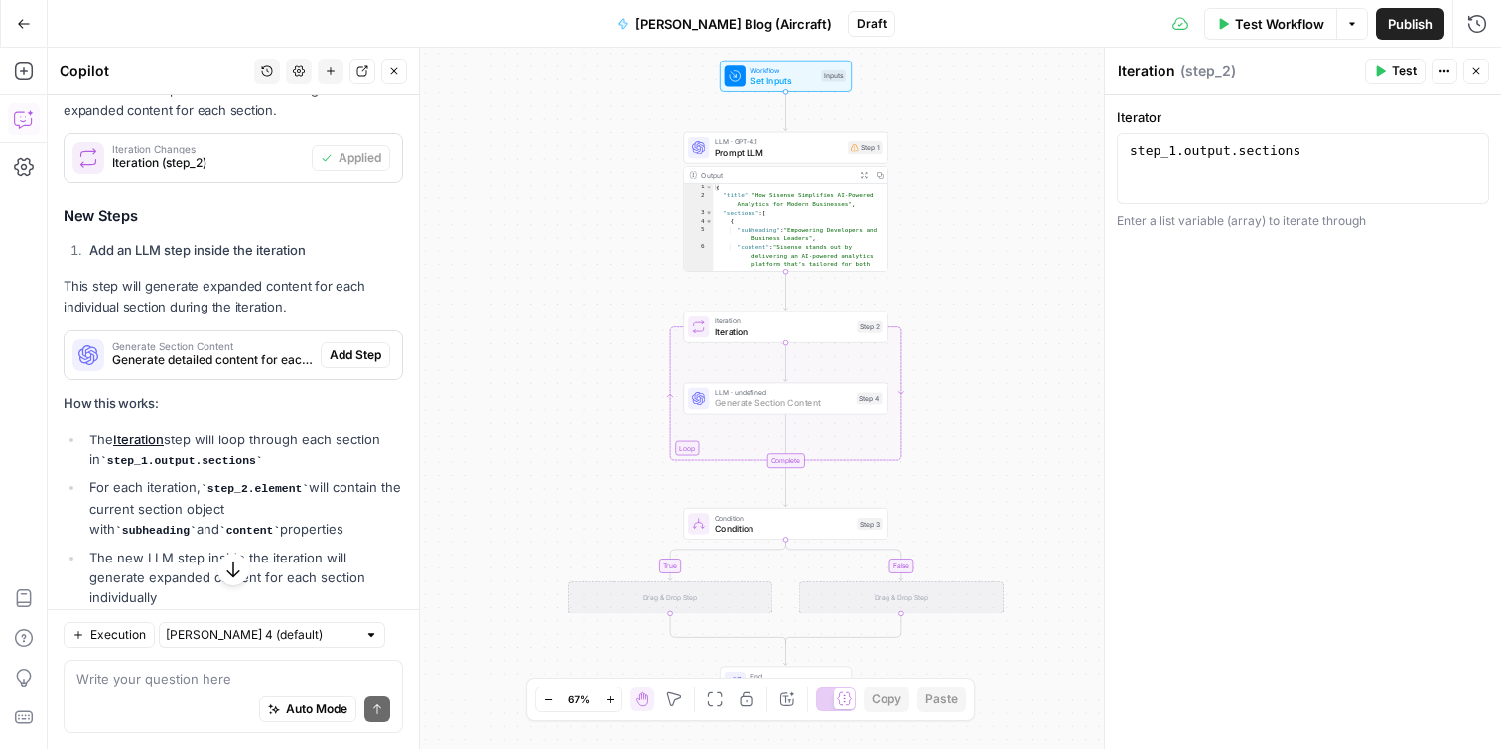
click at [366, 355] on span "Add Step" at bounding box center [356, 355] width 52 height 18
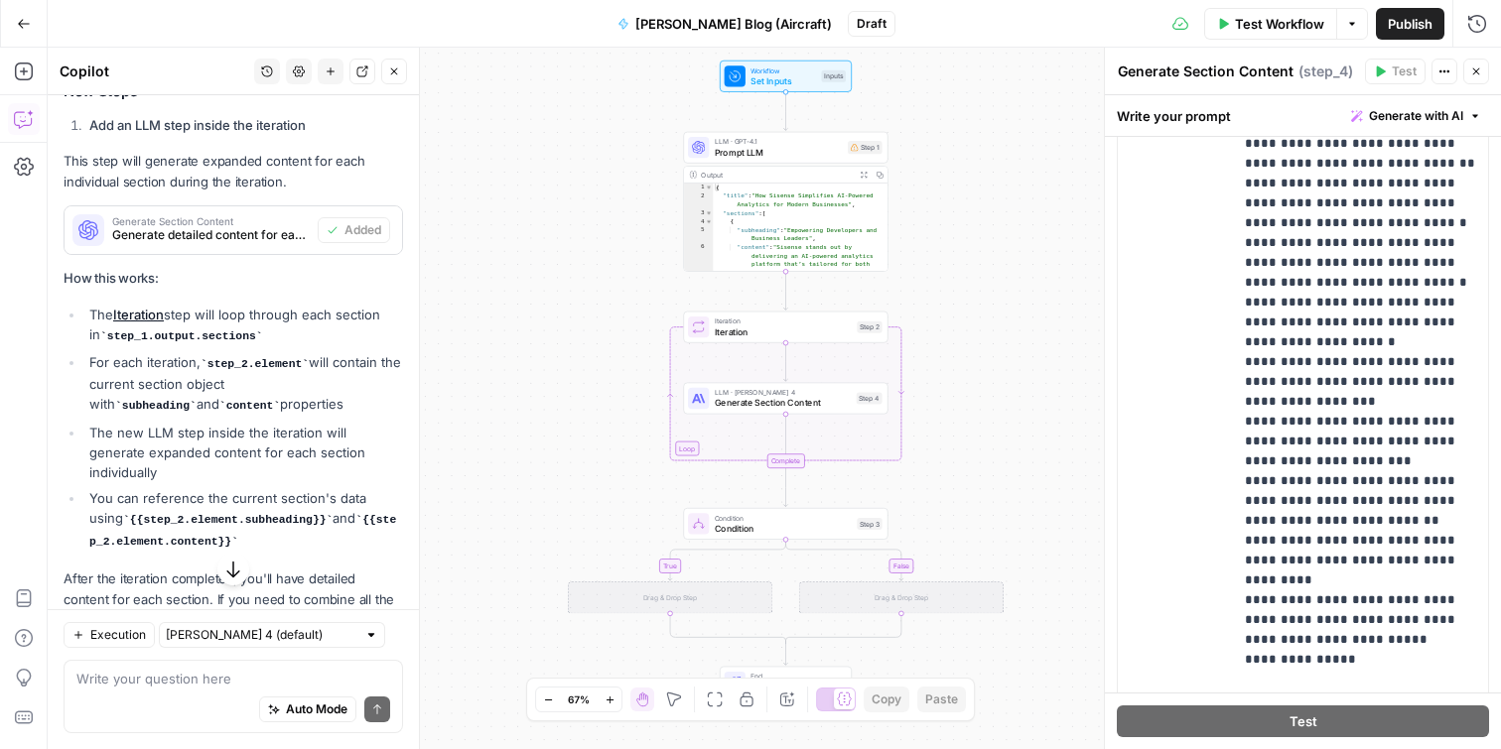
scroll to position [669, 0]
